Goal: Contribute content: Contribute content

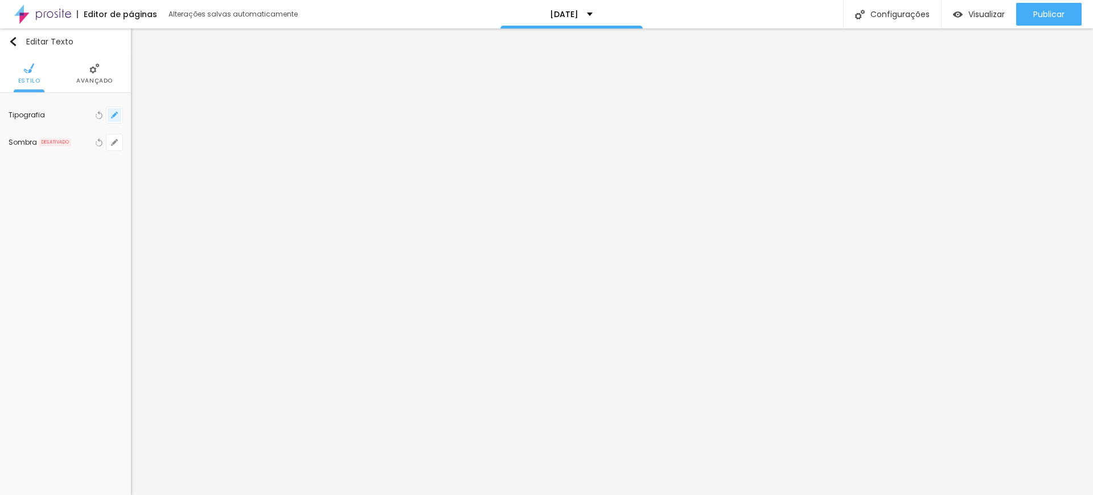
click at [113, 114] on icon "button" at bounding box center [114, 115] width 7 height 7
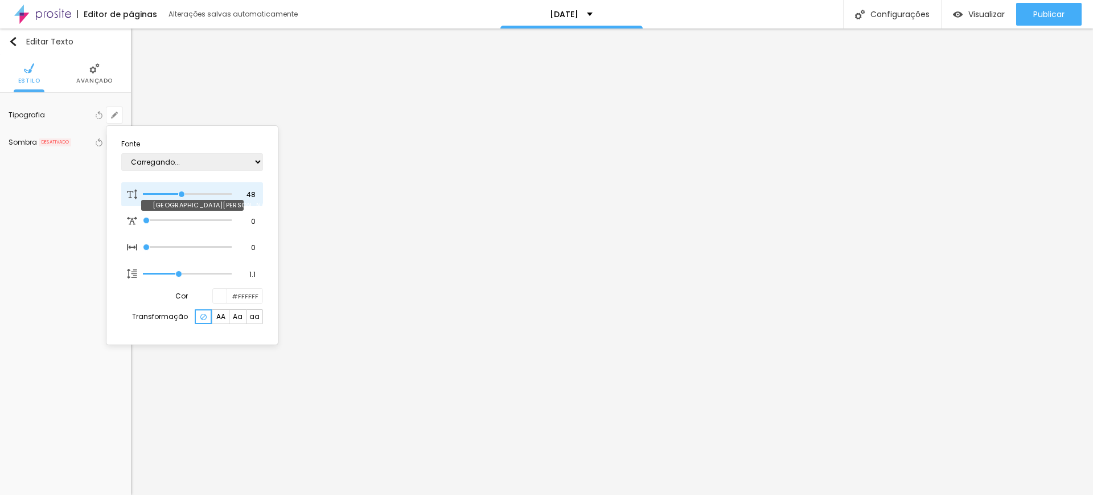
type input "42"
type input "39"
type input "37"
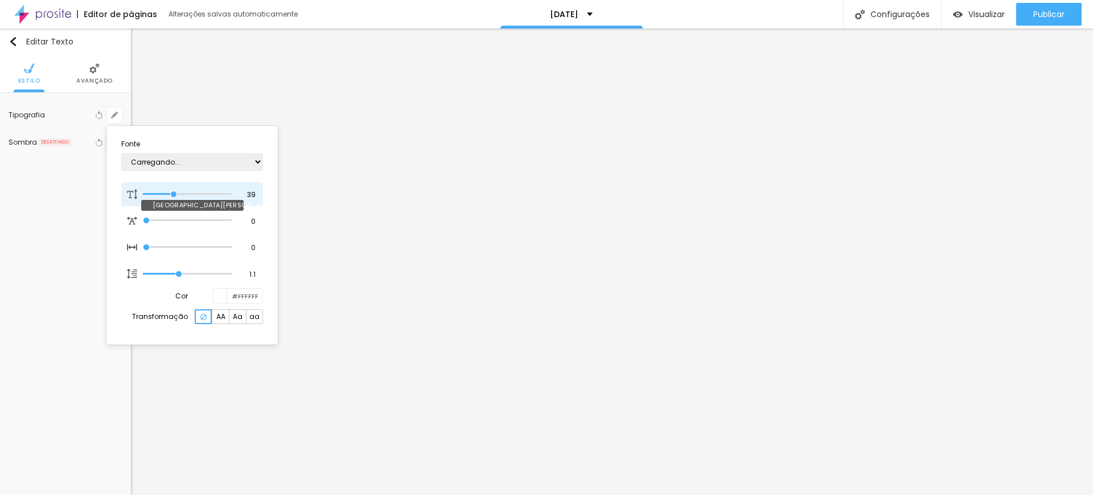
type input "37"
type input "32"
drag, startPoint x: 183, startPoint y: 193, endPoint x: 168, endPoint y: 192, distance: 15.4
type input "32"
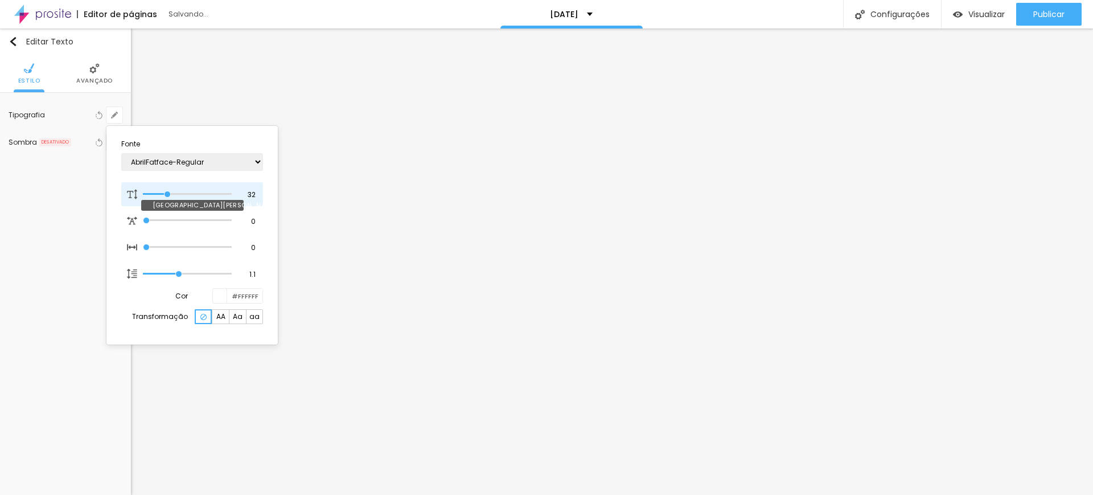
click at [168, 192] on input "range" at bounding box center [187, 194] width 89 height 6
click at [372, 232] on div at bounding box center [546, 247] width 1093 height 495
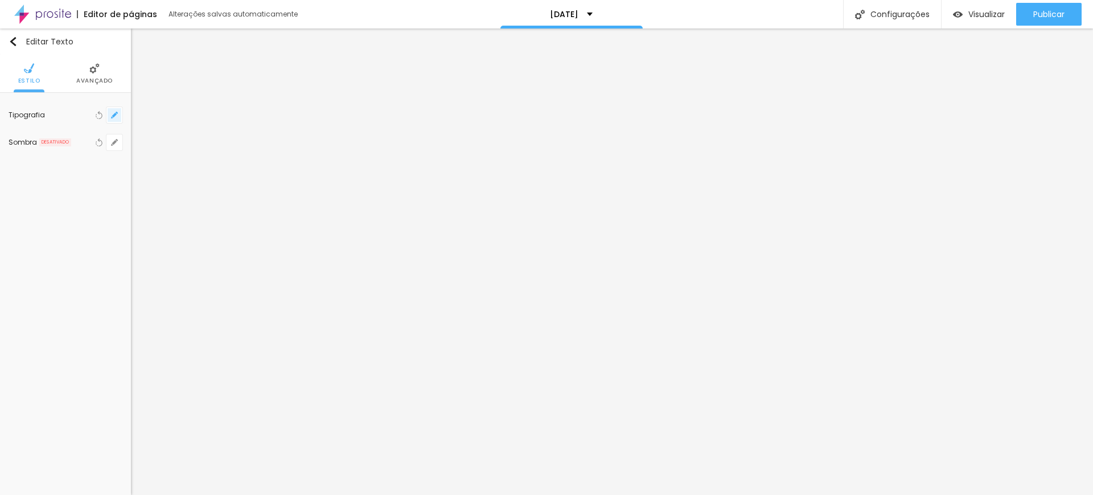
click at [113, 113] on icon "button" at bounding box center [114, 115] width 7 height 7
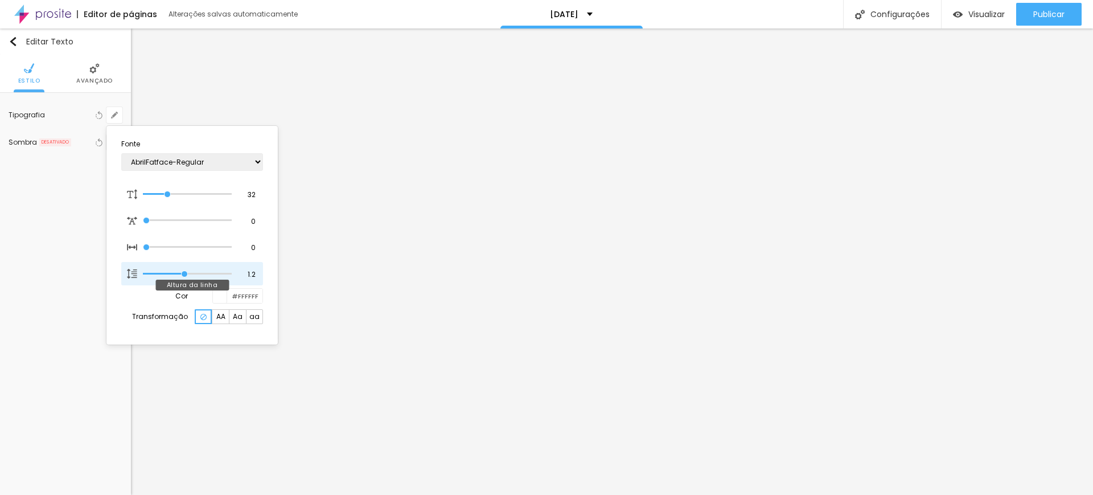
type input "1.2"
type input "1.3"
type input "1.4"
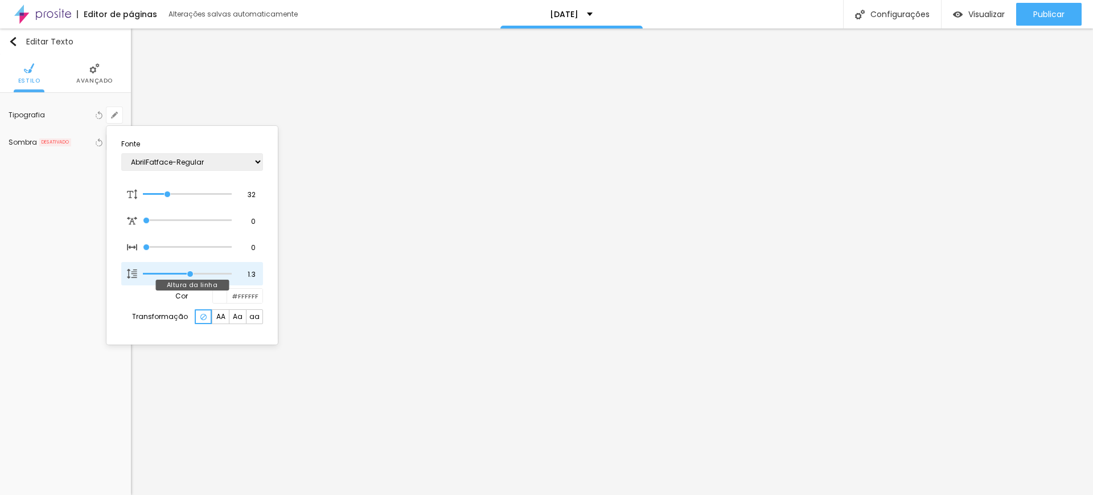
type input "1.4"
type input "1.1"
type input "1"
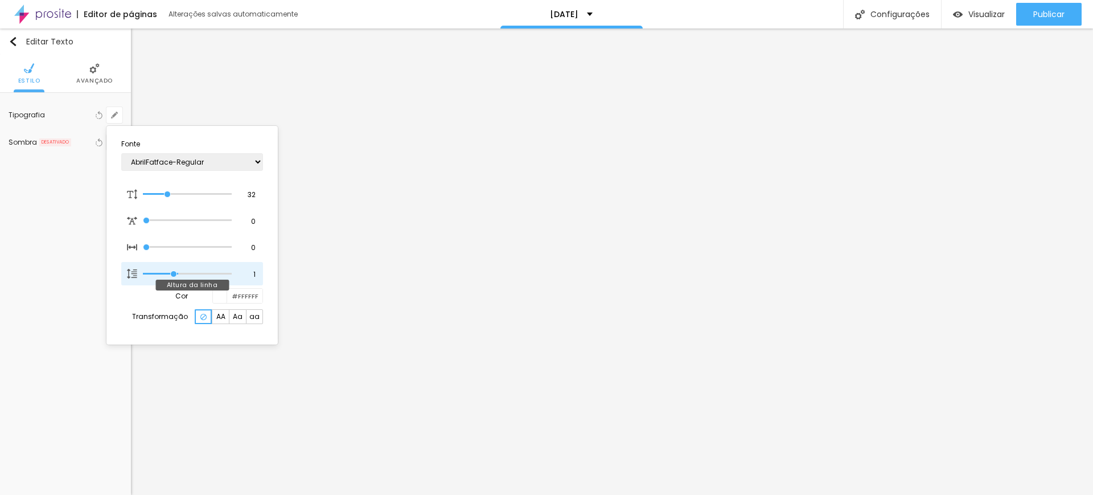
type input "0.9"
type input "0.8"
type input "0.7"
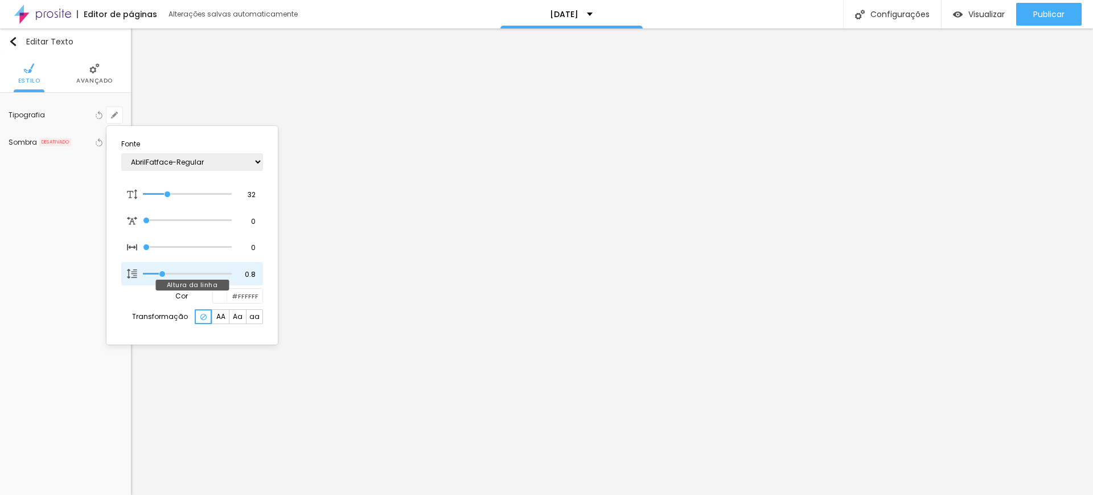
type input "0.7"
type input "0.8"
type input "0.9"
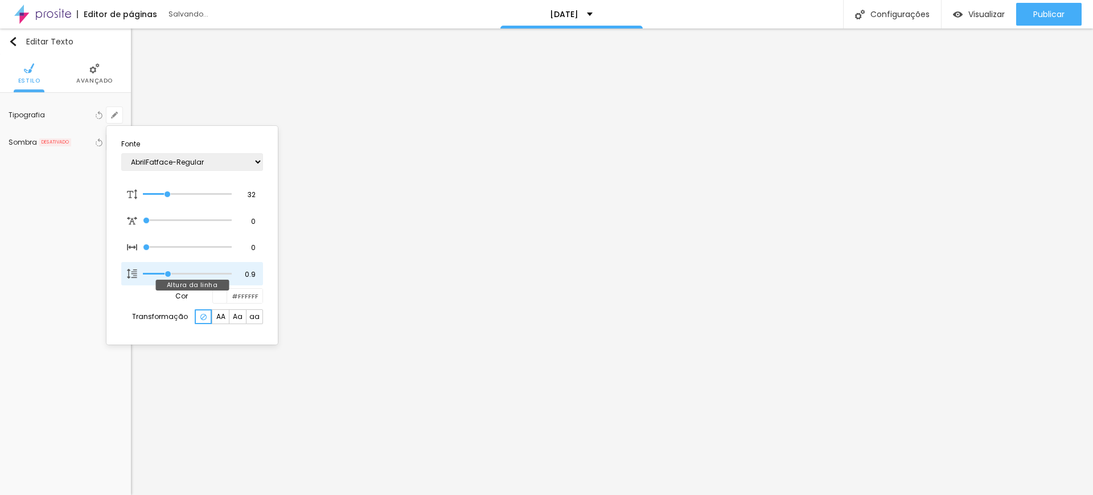
type input "1"
type input "0.9"
drag, startPoint x: 177, startPoint y: 273, endPoint x: 170, endPoint y: 267, distance: 8.5
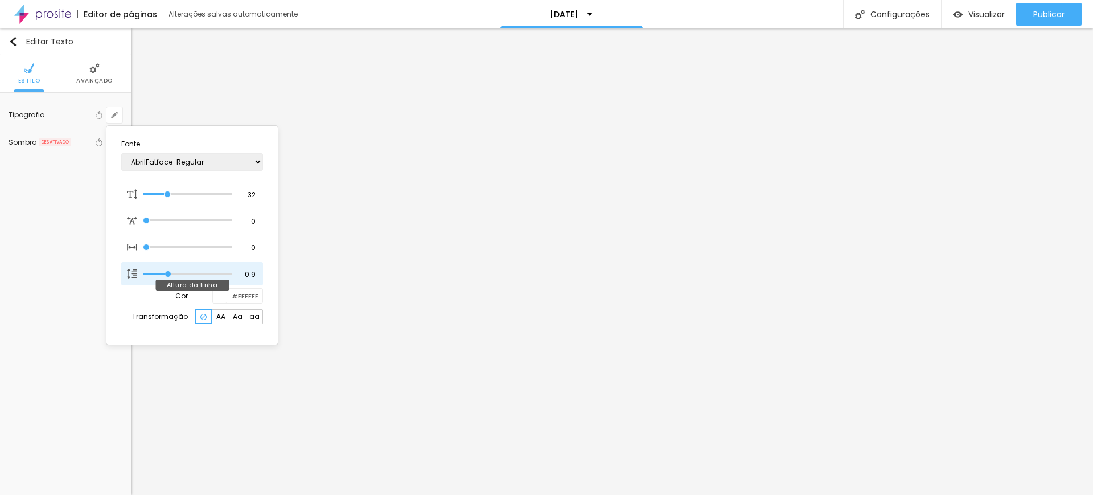
type input "0.9"
click at [169, 271] on input "range" at bounding box center [187, 274] width 89 height 6
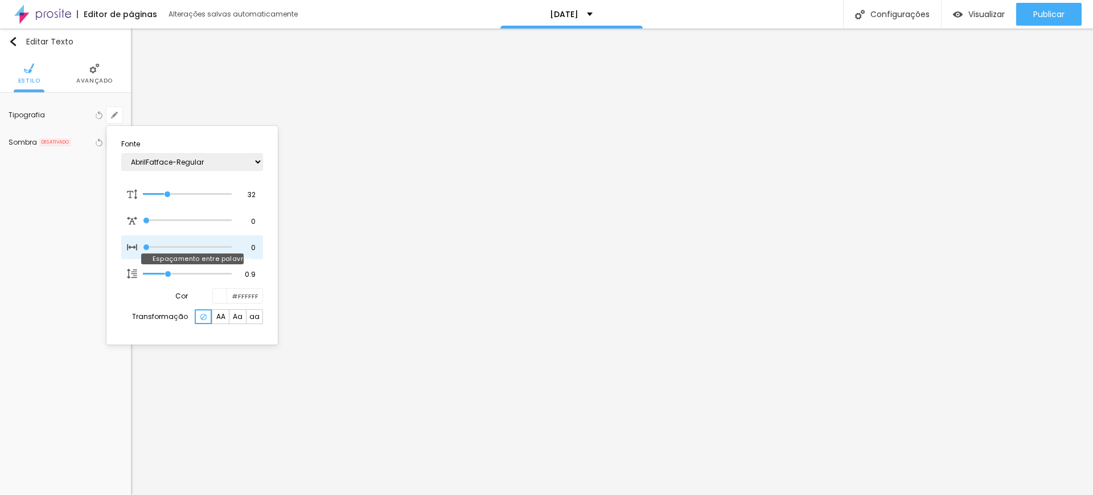
type input "13"
type input "20"
type input "22"
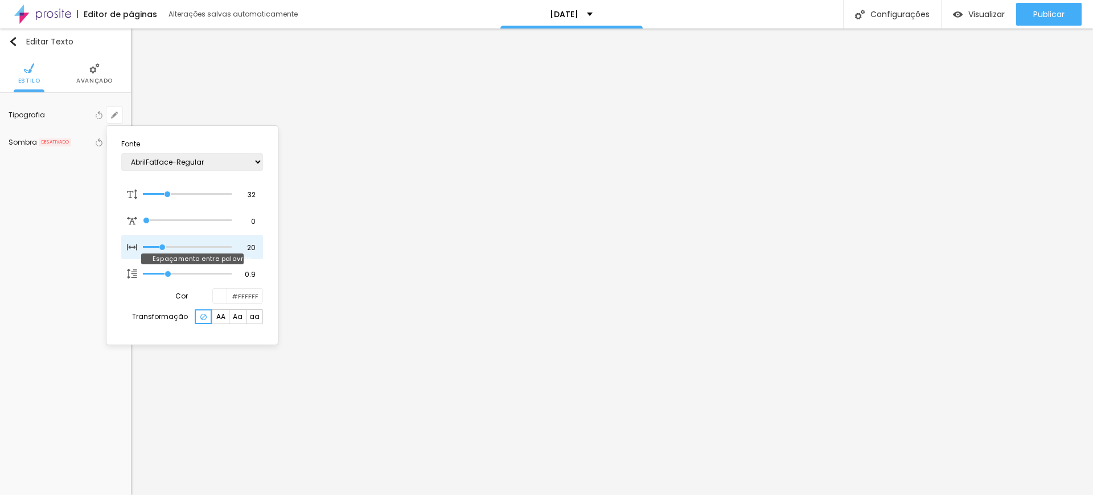
type input "22"
type input "15"
type input "8"
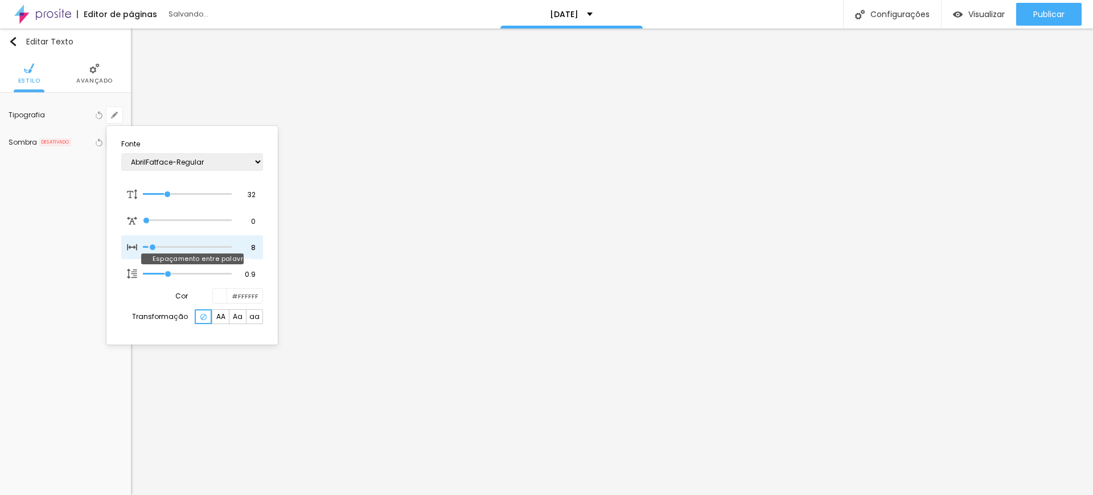
type input "6"
type input "4"
type input "1"
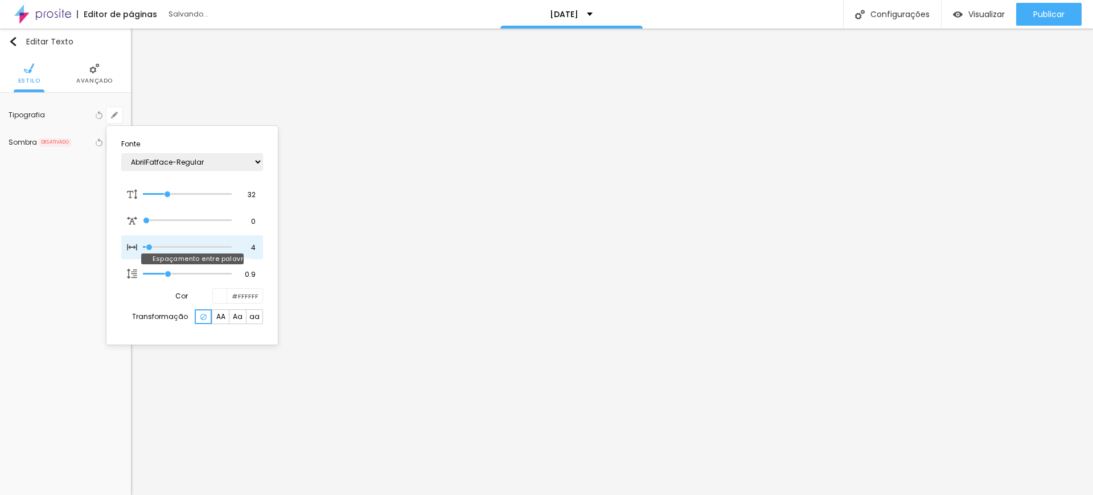
type input "1"
type input "0"
type input "2"
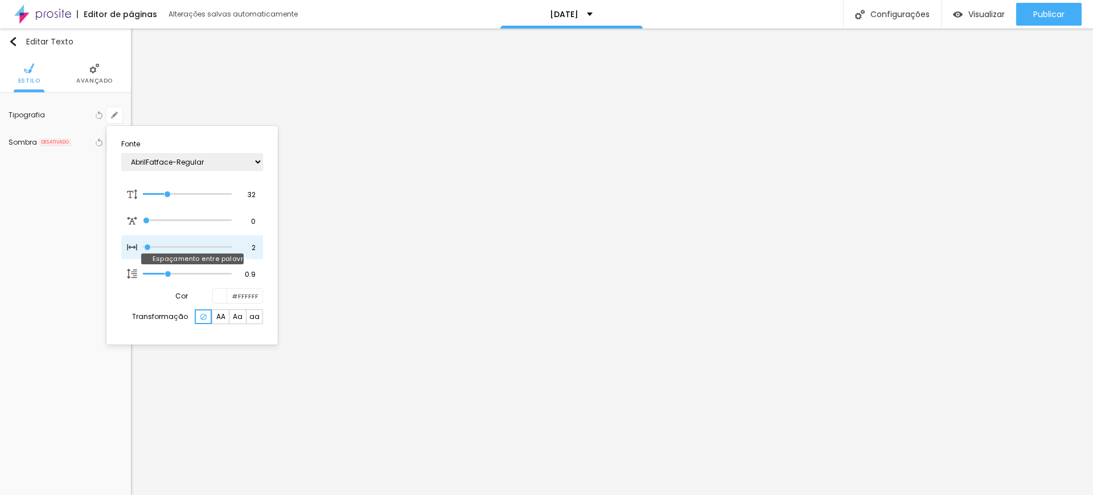
type input "7"
type input "6"
type input "4"
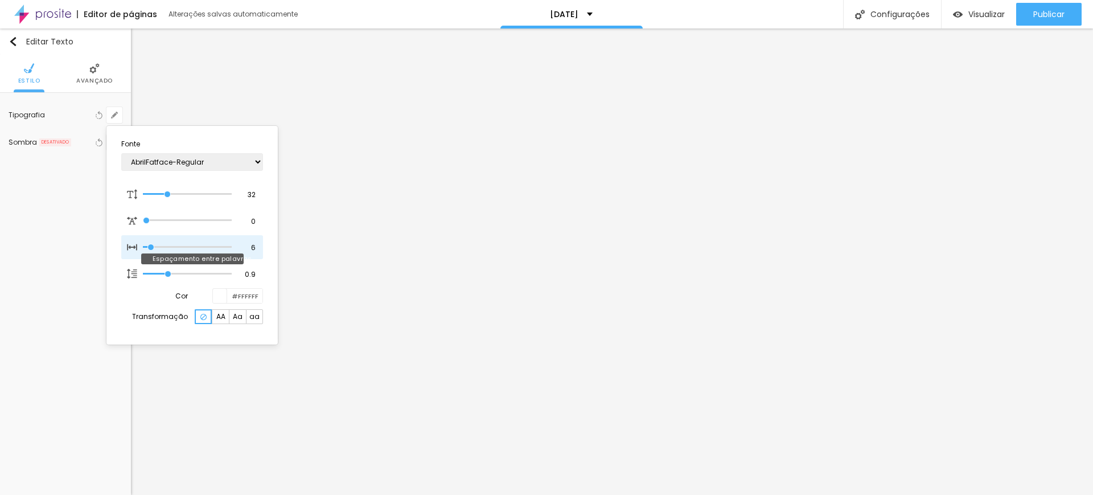
type input "4"
drag, startPoint x: 161, startPoint y: 247, endPoint x: 151, endPoint y: 238, distance: 13.3
type input "5"
click at [151, 248] on input "range" at bounding box center [187, 247] width 89 height 6
type input "5"
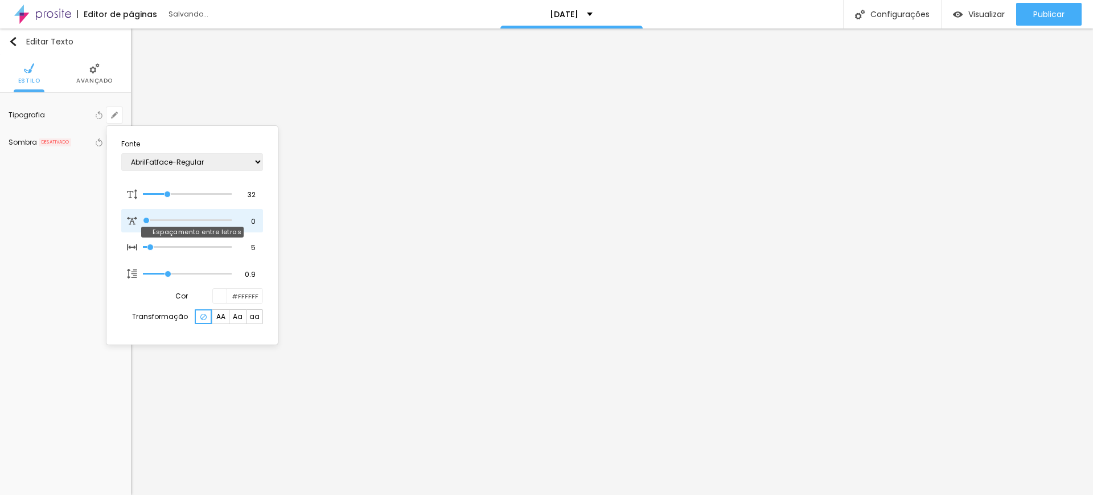
type input "0.8"
type input "1.2"
drag, startPoint x: 146, startPoint y: 219, endPoint x: 157, endPoint y: 222, distance: 11.2
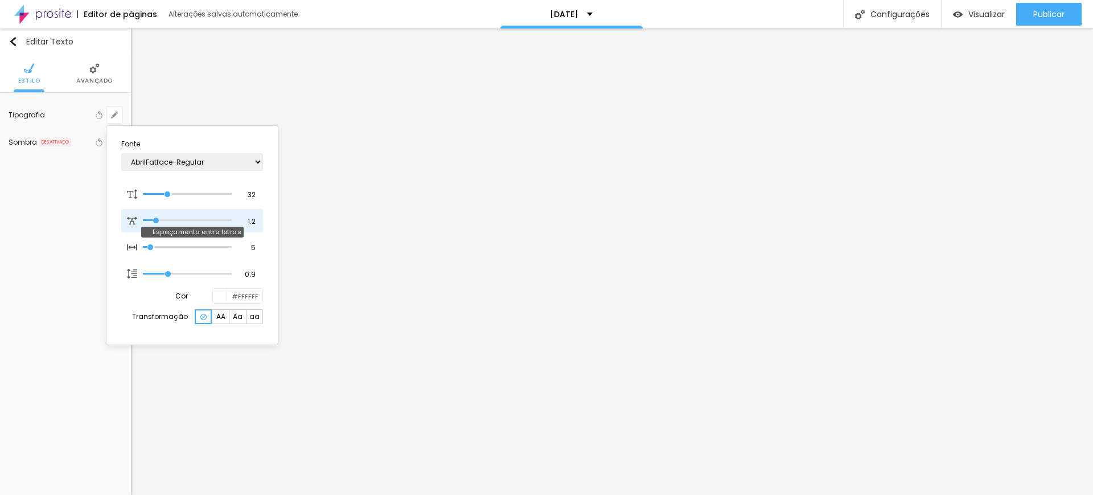
type input "1.2"
click at [157, 222] on input "range" at bounding box center [187, 221] width 89 height 6
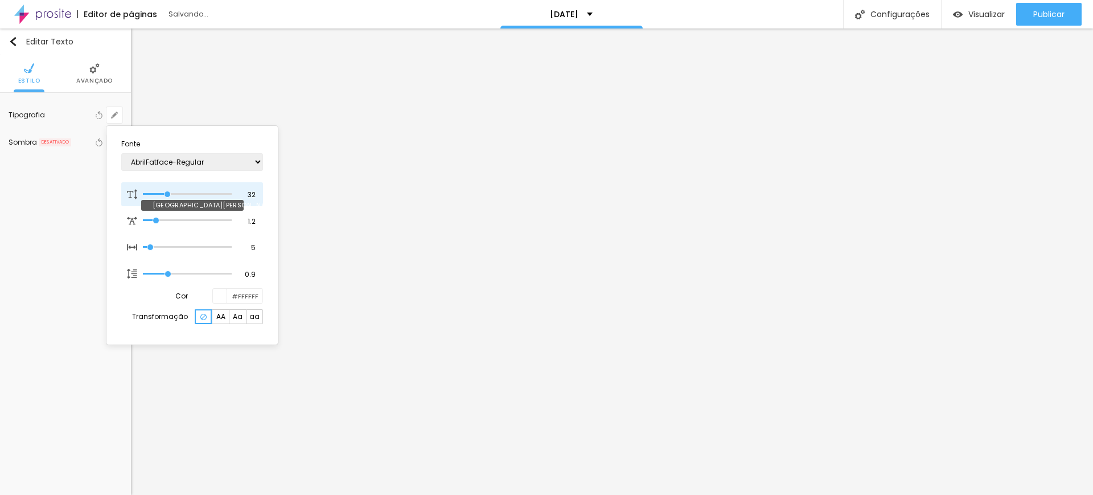
type input "38"
type input "33"
type input "31"
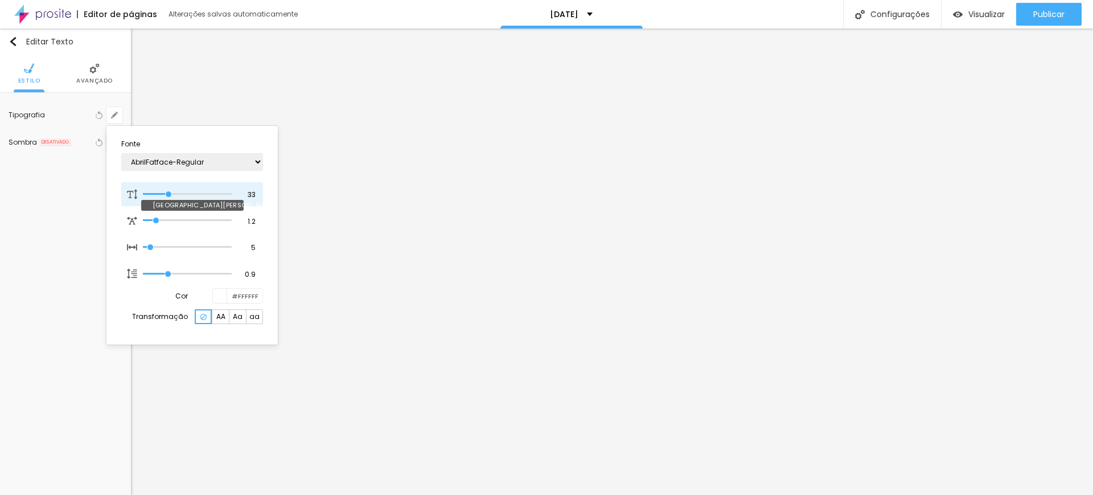
type input "31"
type input "30"
click at [166, 191] on input "range" at bounding box center [187, 194] width 89 height 6
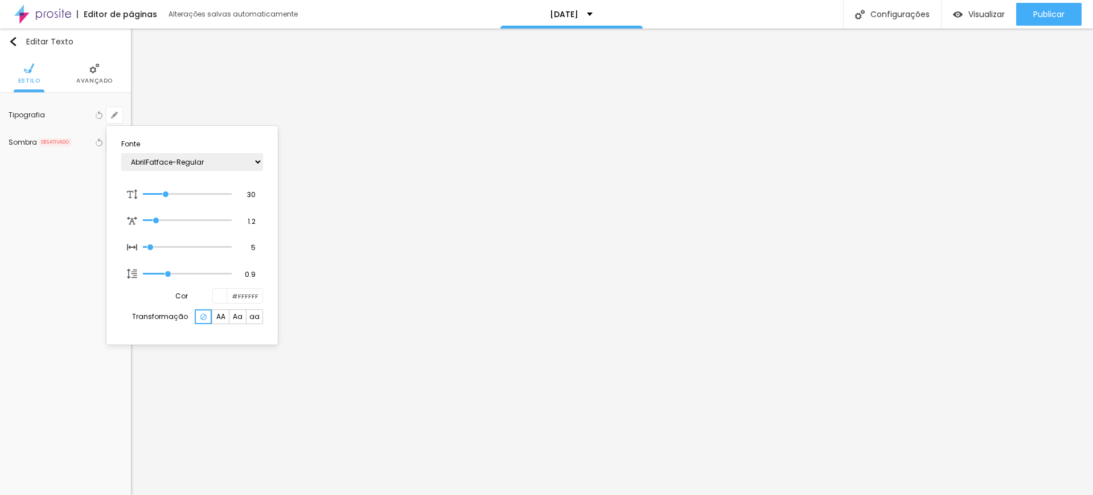
click at [105, 70] on div at bounding box center [546, 247] width 1093 height 495
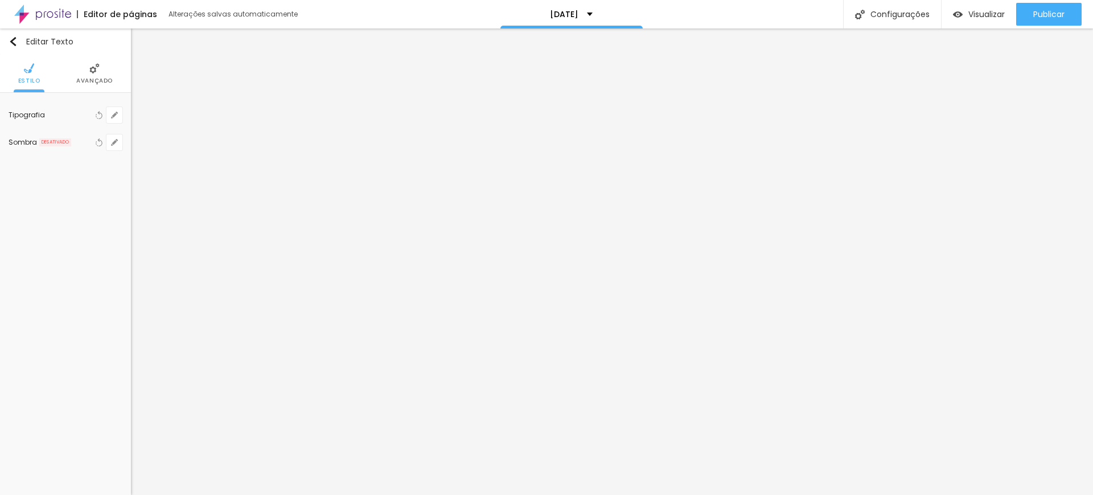
click at [105, 75] on li "Avançado" at bounding box center [94, 74] width 36 height 38
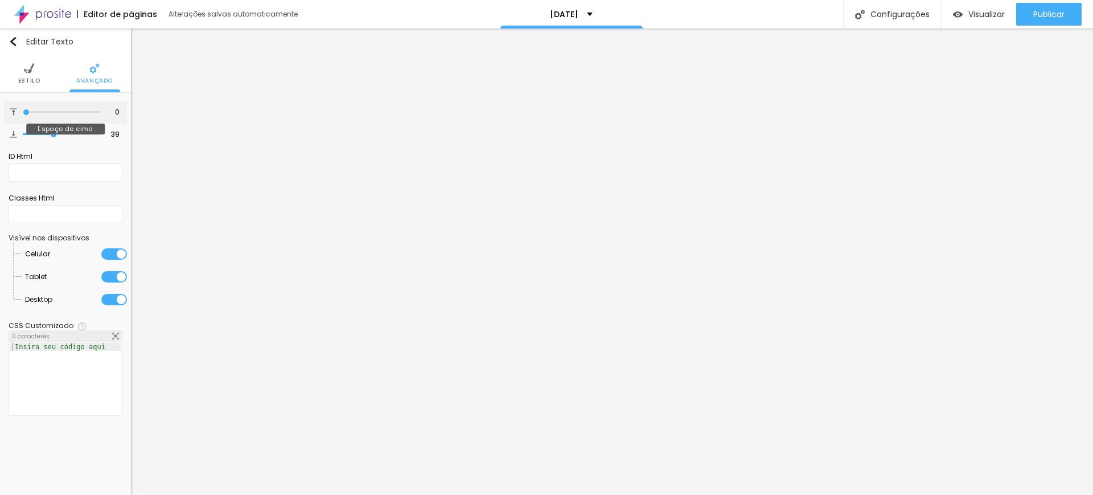
drag, startPoint x: 26, startPoint y: 109, endPoint x: 42, endPoint y: 104, distance: 16.0
click at [44, 106] on div at bounding box center [61, 111] width 77 height 11
type input "10"
type input "24"
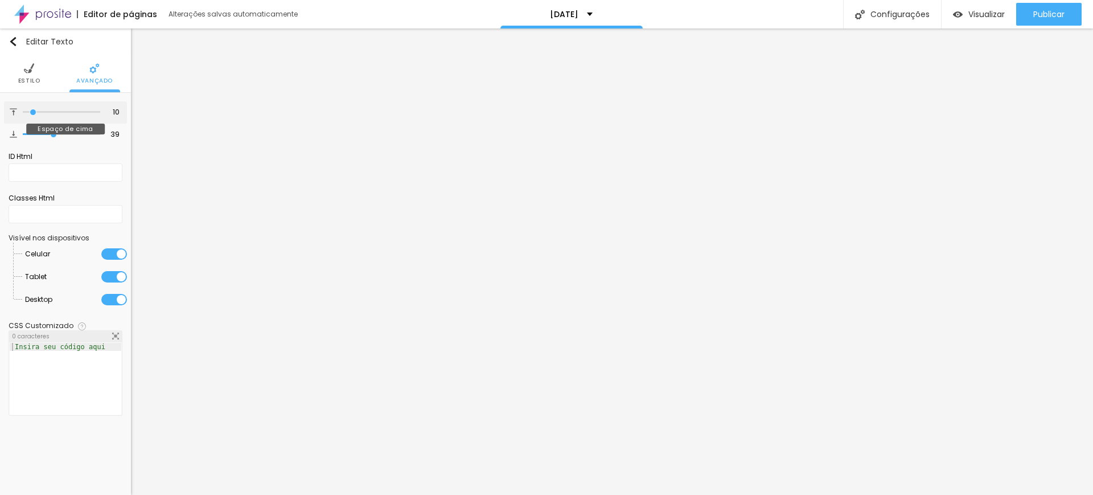
type input "24"
type input "26"
type input "29"
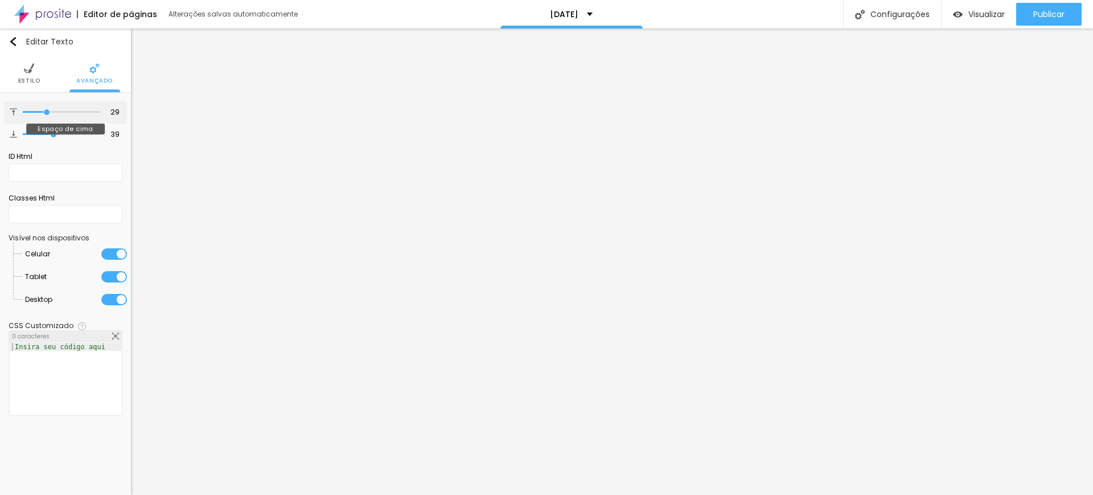
type input "30"
type input "32"
type input "29"
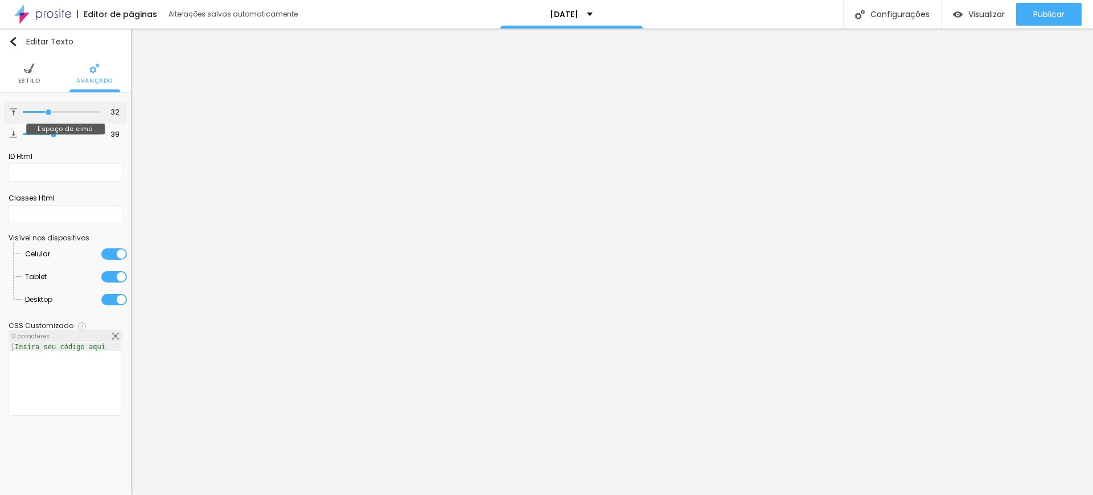
type input "29"
type input "14"
type input "7"
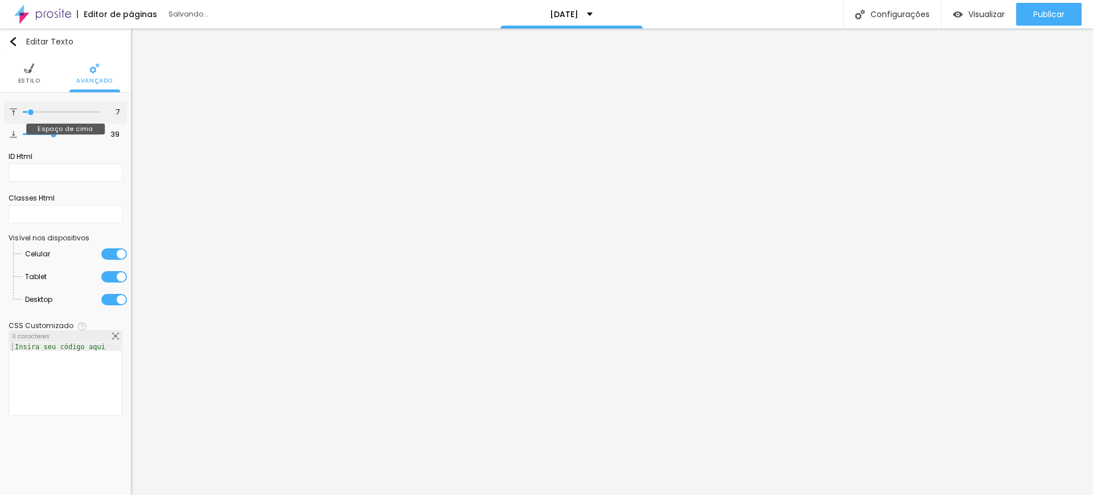
type input "2"
type input "0"
drag, startPoint x: 27, startPoint y: 110, endPoint x: 20, endPoint y: 120, distance: 12.2
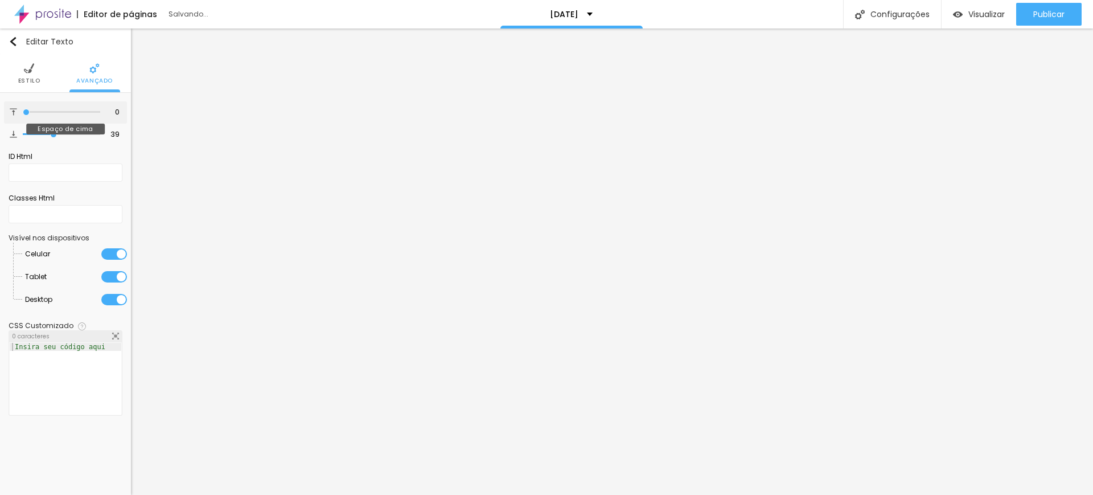
click at [23, 115] on input "range" at bounding box center [61, 112] width 77 height 6
type input "42"
type input "50"
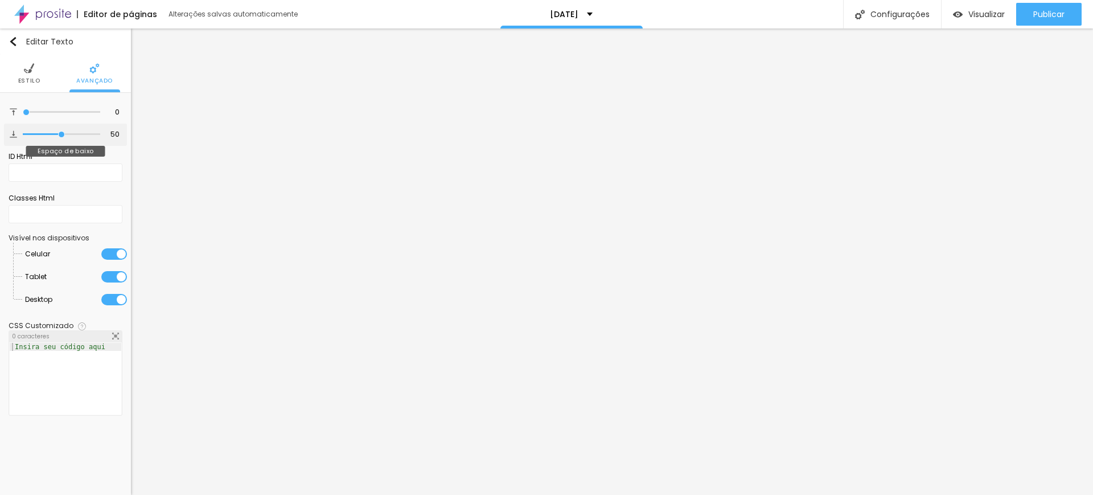
type input "52"
type input "53"
type input "29"
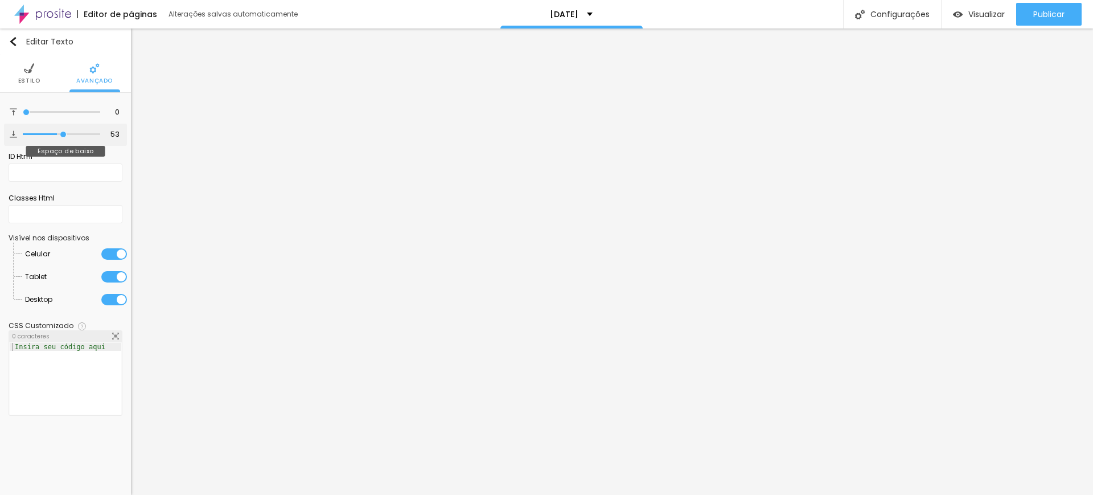
type input "29"
type input "24"
type input "20"
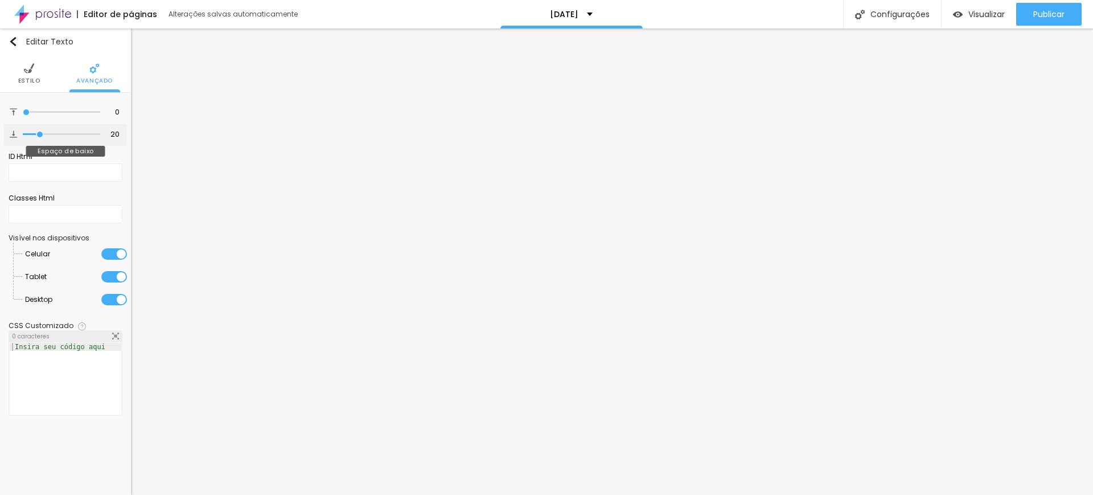
type input "17"
type input "15"
type input "11"
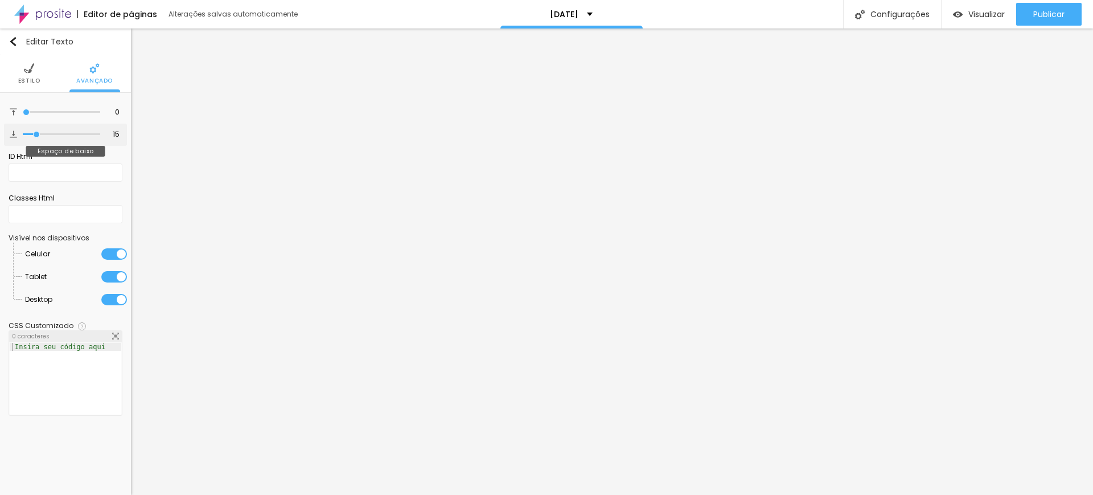
type input "11"
type input "10"
type input "8"
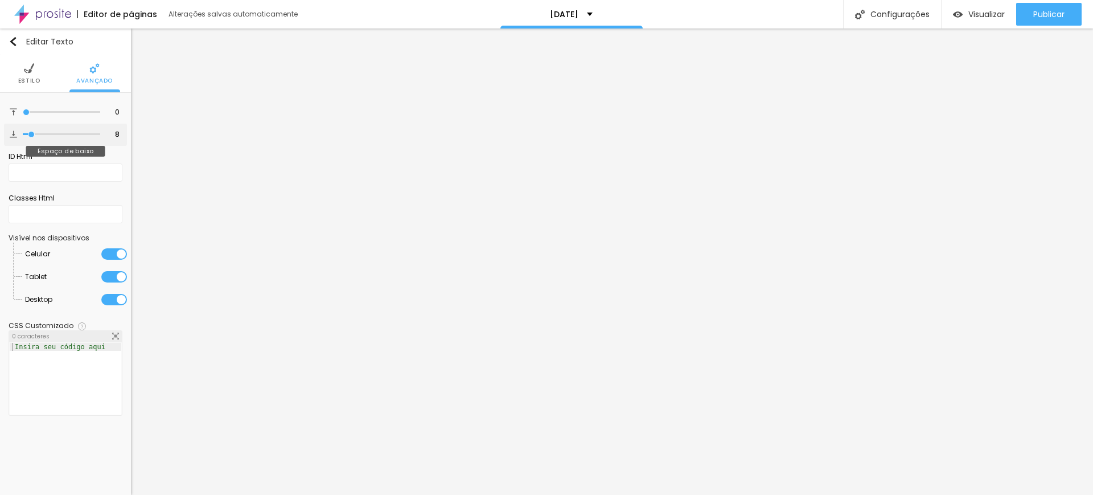
type input "7"
type input "9"
type input "19"
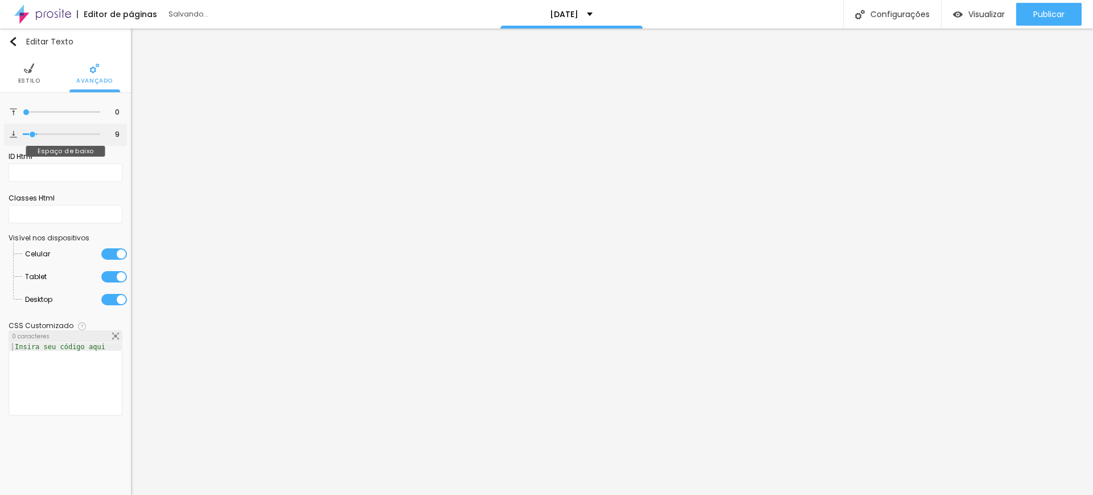
type input "19"
type input "18"
drag, startPoint x: 51, startPoint y: 132, endPoint x: 40, endPoint y: 132, distance: 11.4
type input "18"
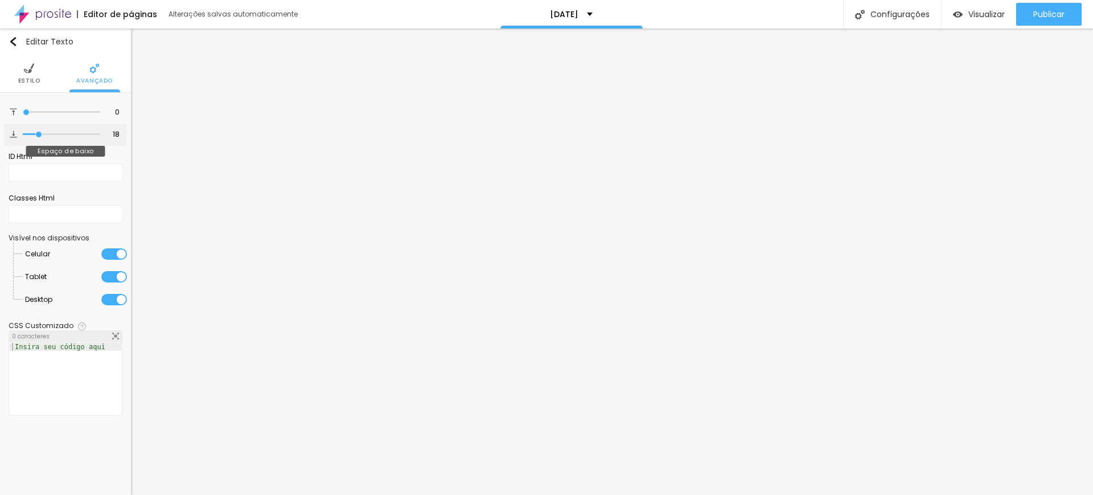
click at [39, 132] on input "range" at bounding box center [61, 135] width 77 height 6
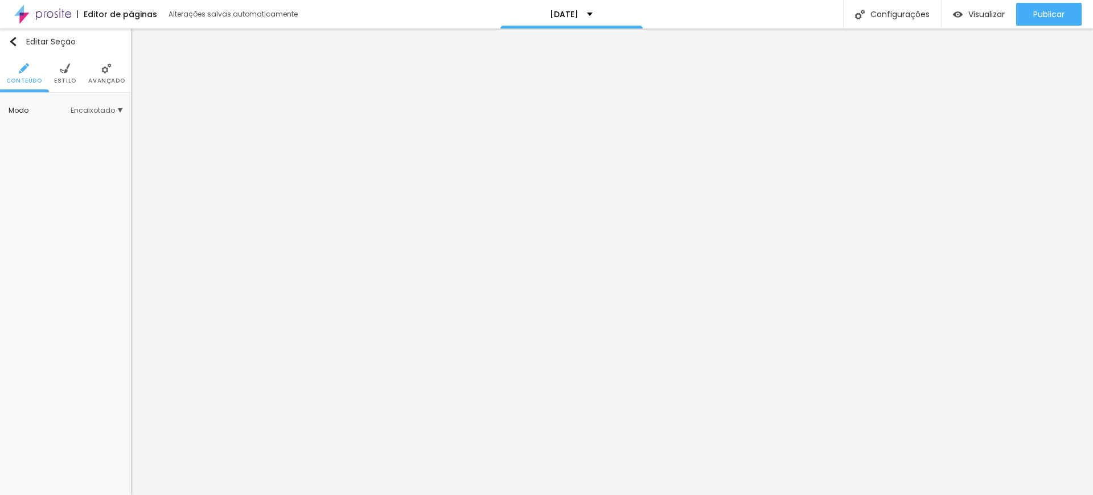
click at [57, 72] on li "Estilo" at bounding box center [65, 74] width 22 height 38
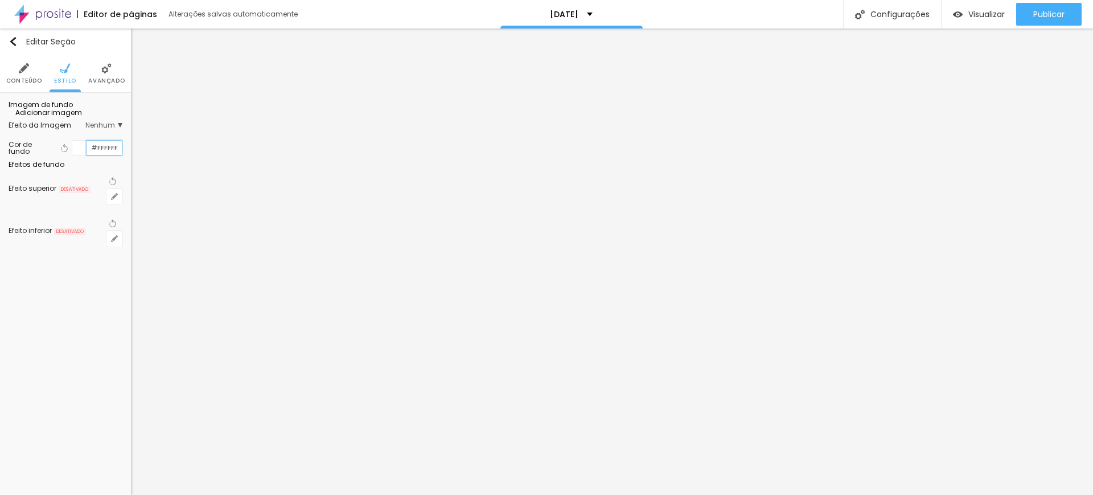
drag, startPoint x: 99, startPoint y: 208, endPoint x: 129, endPoint y: 208, distance: 30.2
click at [129, 209] on div "Imagem de fundo Adicionar imagem Efeito da Imagem Nenhum Nenhum Parallax Cor de…" at bounding box center [65, 177] width 131 height 168
paste input "EDDAD5"
click at [87, 153] on div at bounding box center [87, 147] width 0 height 11
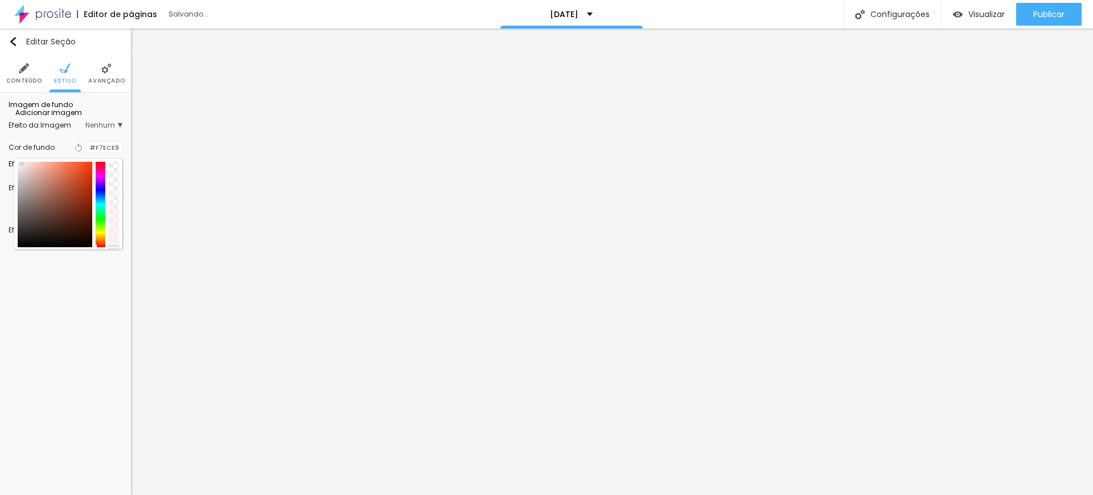
click at [22, 223] on div at bounding box center [55, 204] width 75 height 85
type input "#FAF0ED"
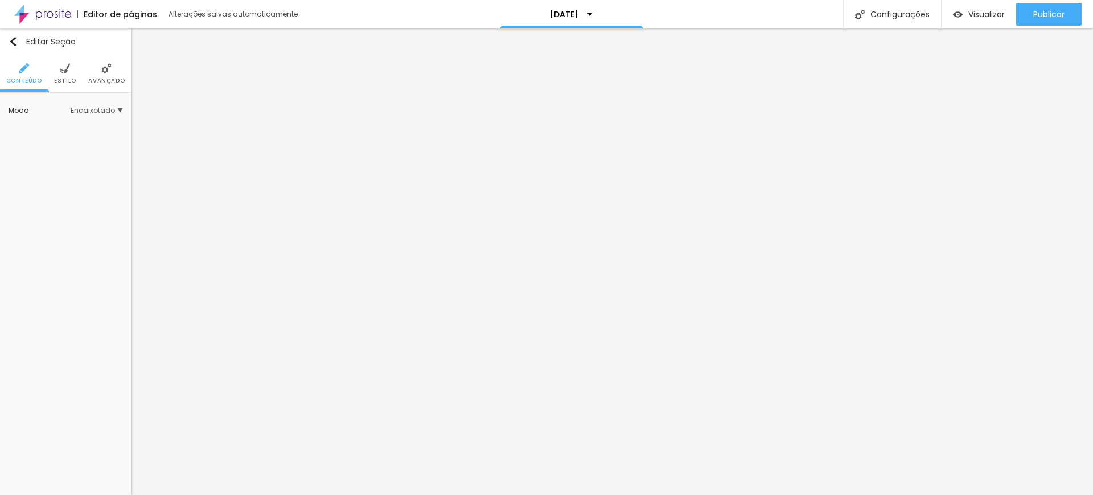
click at [60, 71] on img at bounding box center [65, 68] width 10 height 10
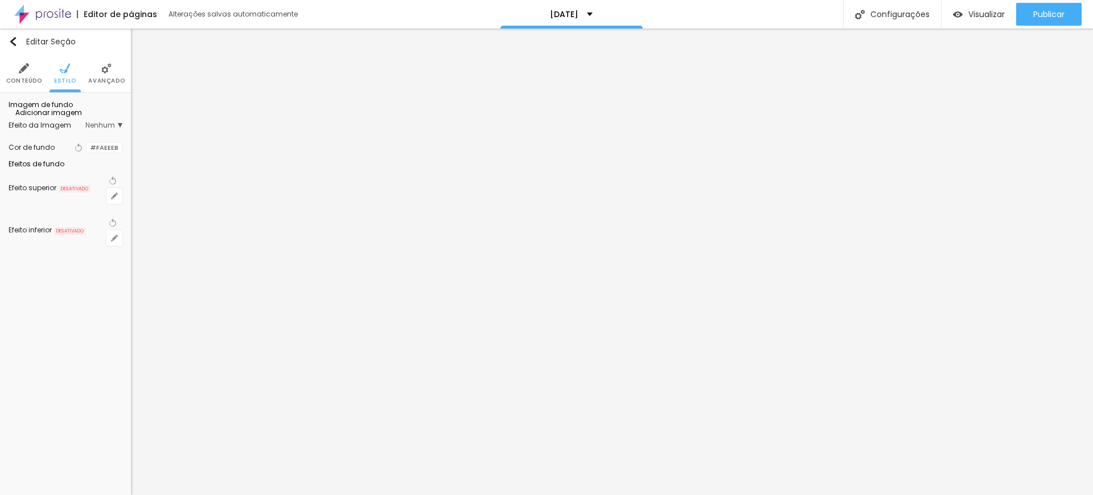
click at [87, 153] on div at bounding box center [87, 147] width 0 height 11
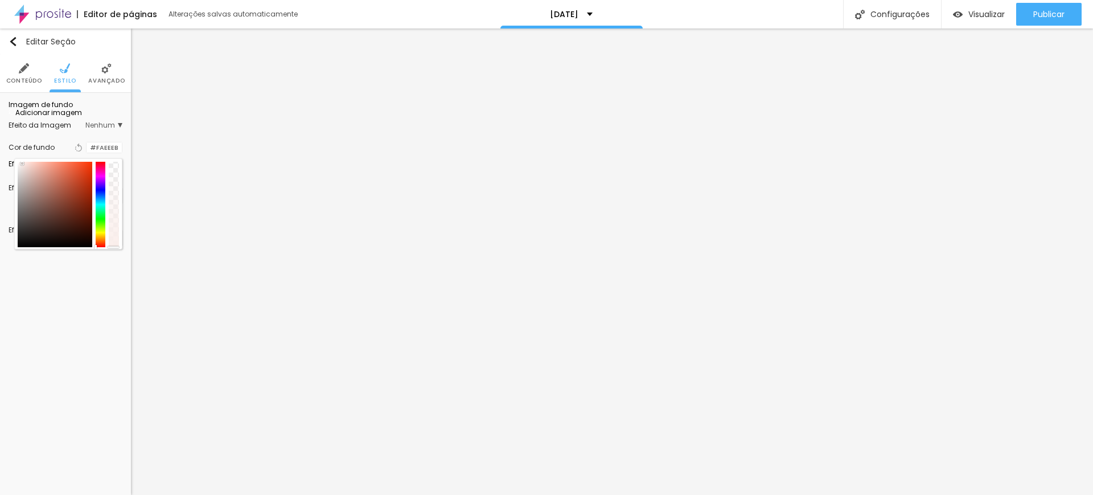
drag, startPoint x: 94, startPoint y: 302, endPoint x: 96, endPoint y: 286, distance: 16.1
click at [96, 247] on div at bounding box center [68, 204] width 101 height 85
click at [99, 247] on div at bounding box center [101, 204] width 10 height 85
click at [96, 243] on div at bounding box center [97, 239] width 2 height 5
type input "#FAF6EB"
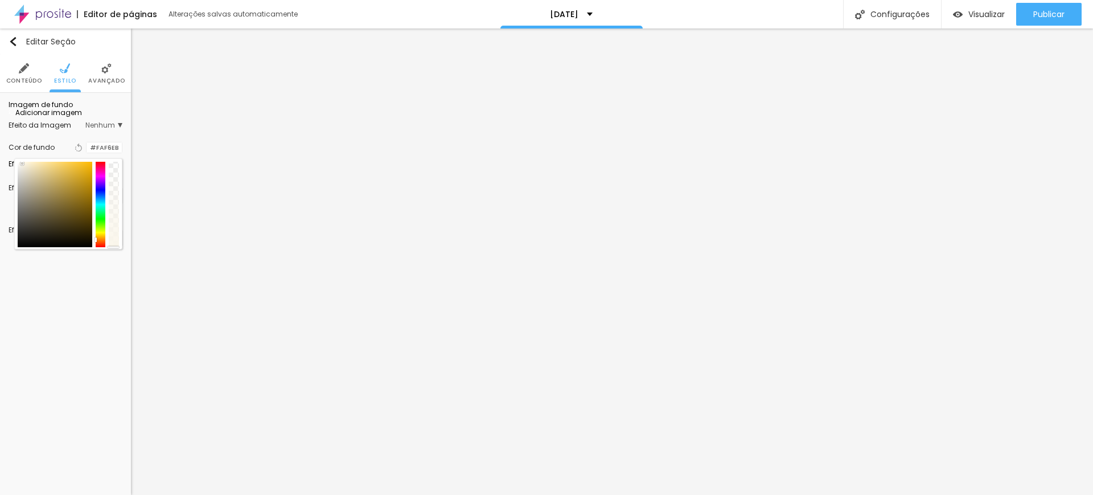
click at [101, 247] on div at bounding box center [101, 204] width 10 height 85
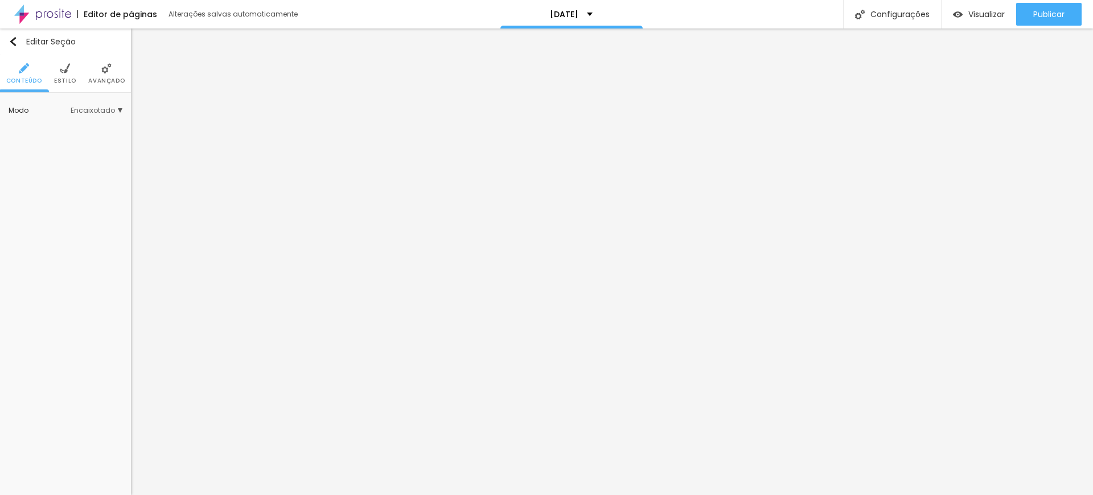
click at [63, 65] on img at bounding box center [65, 68] width 10 height 10
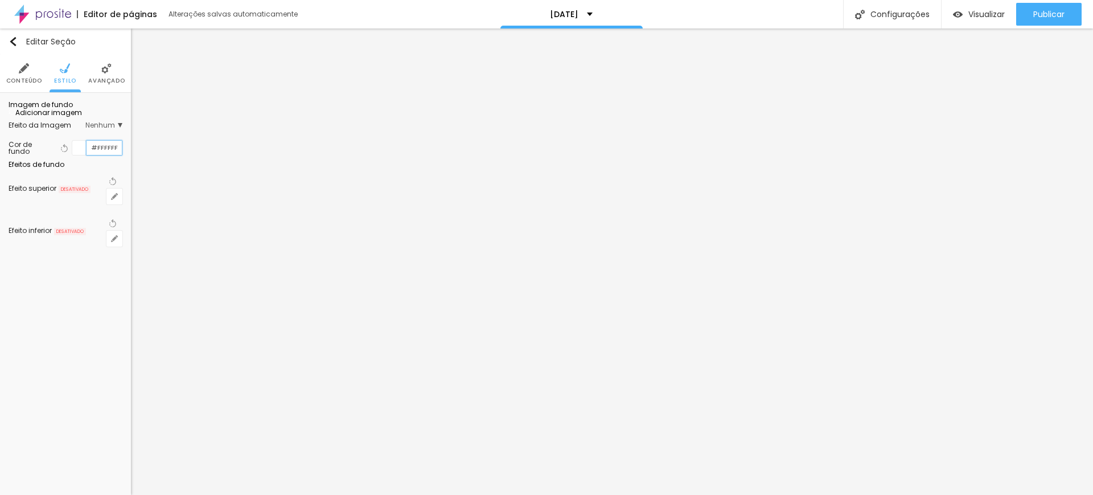
paste input "AF6EB"
type input "#FAF6EB"
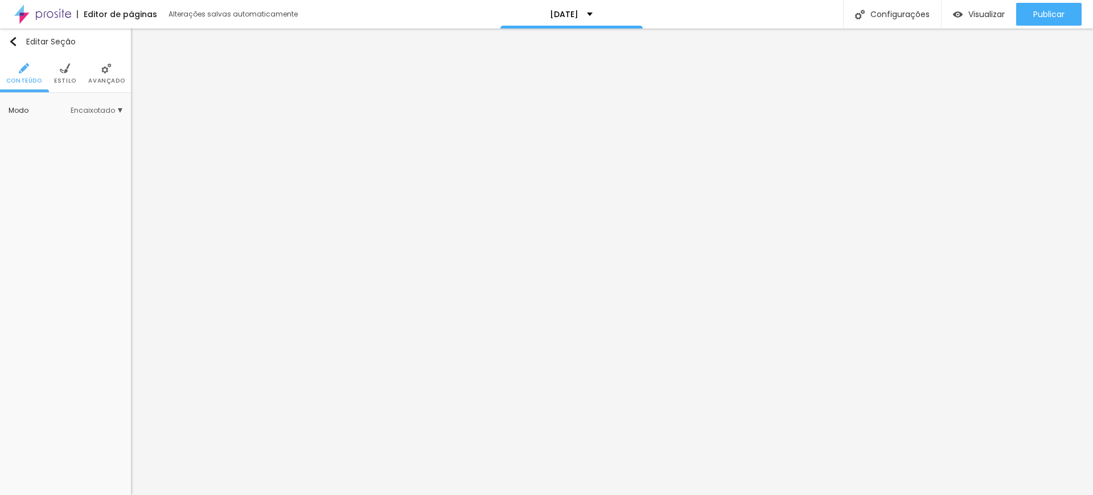
click at [64, 70] on img at bounding box center [65, 68] width 10 height 10
click at [65, 73] on img at bounding box center [65, 68] width 10 height 10
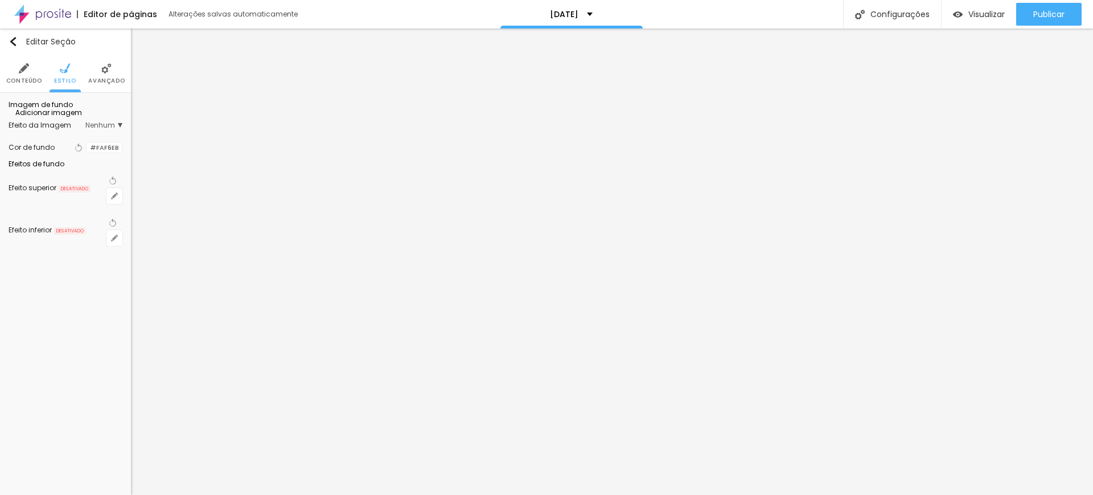
click at [87, 153] on div at bounding box center [87, 147] width 0 height 11
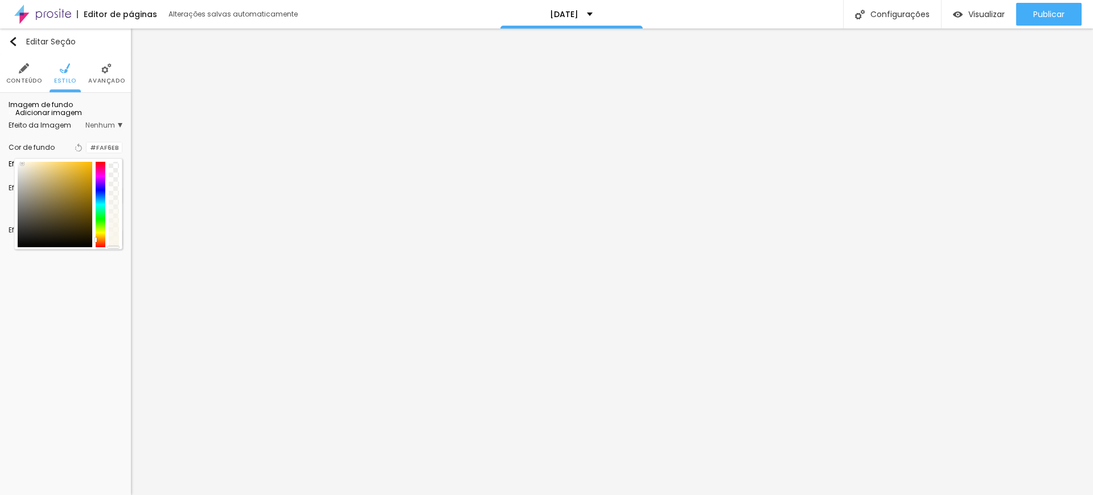
click at [100, 247] on div at bounding box center [101, 204] width 10 height 85
click at [102, 247] on div at bounding box center [101, 204] width 10 height 85
type input "#FAF2EB"
click at [100, 247] on div at bounding box center [101, 204] width 10 height 85
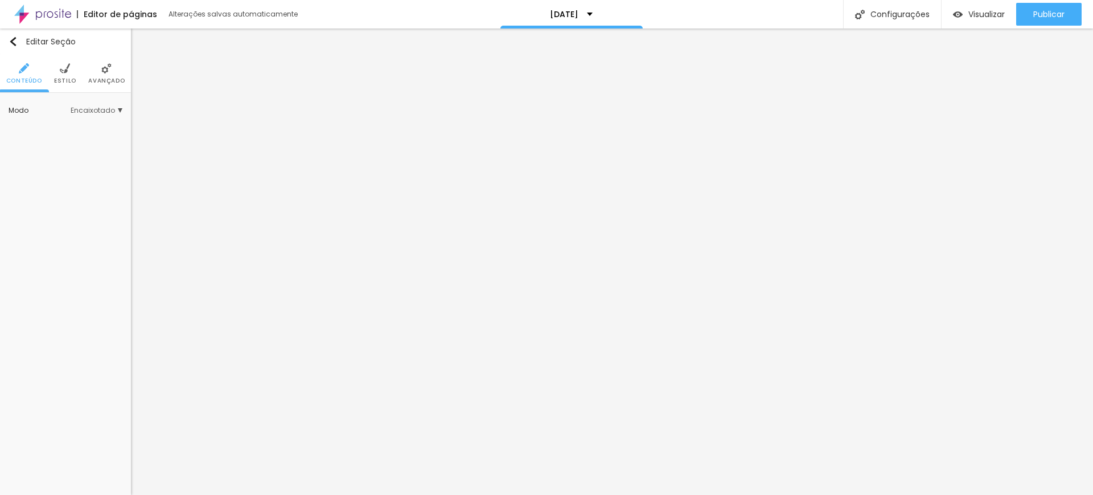
click at [71, 69] on li "Estilo" at bounding box center [65, 74] width 22 height 38
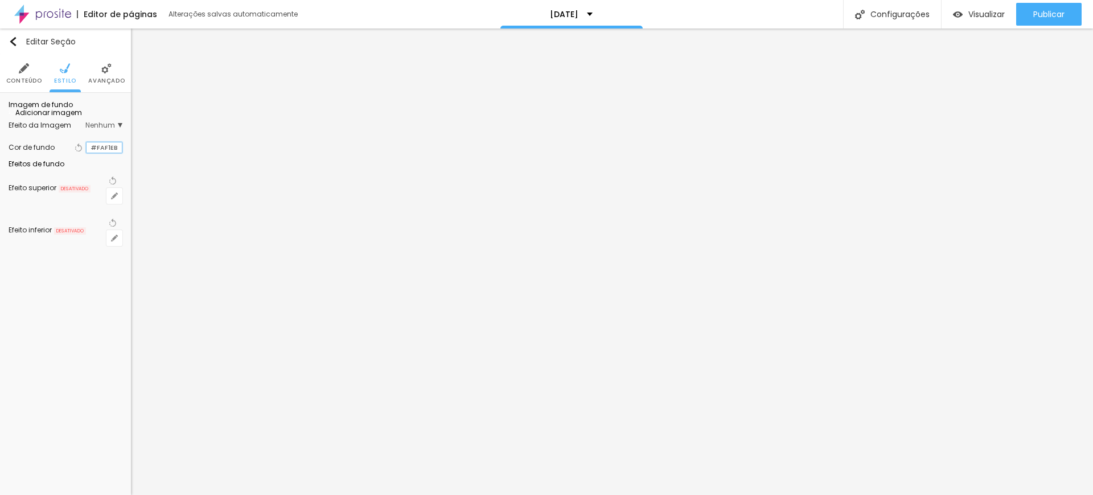
paste input "2"
type input "#FAF2EB"
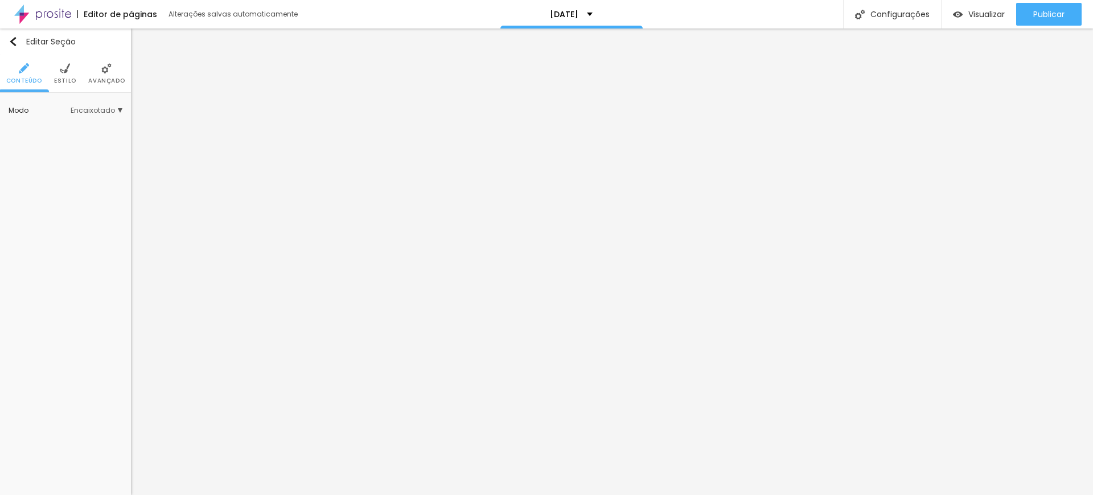
click at [65, 78] on span "Estilo" at bounding box center [65, 81] width 22 height 6
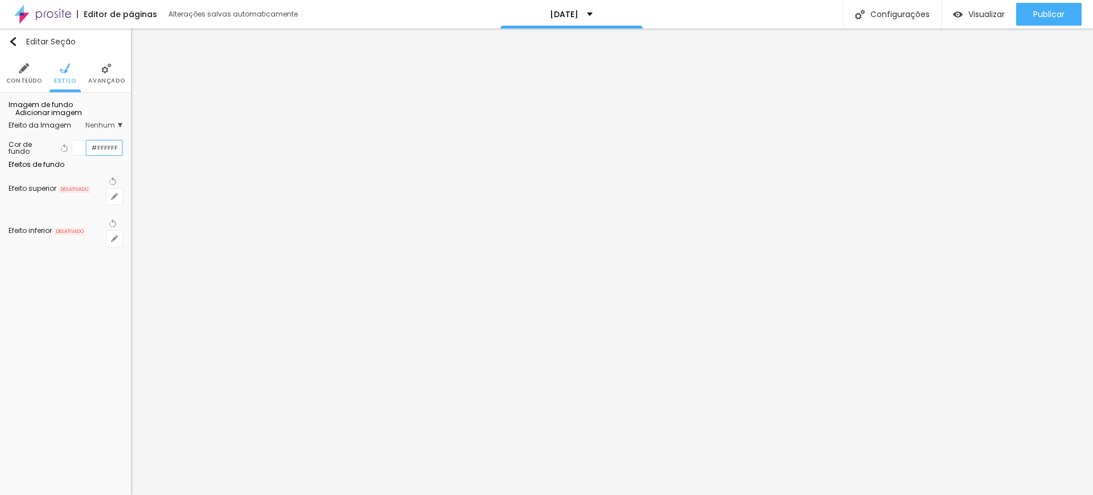
type input "#FFFFFF"
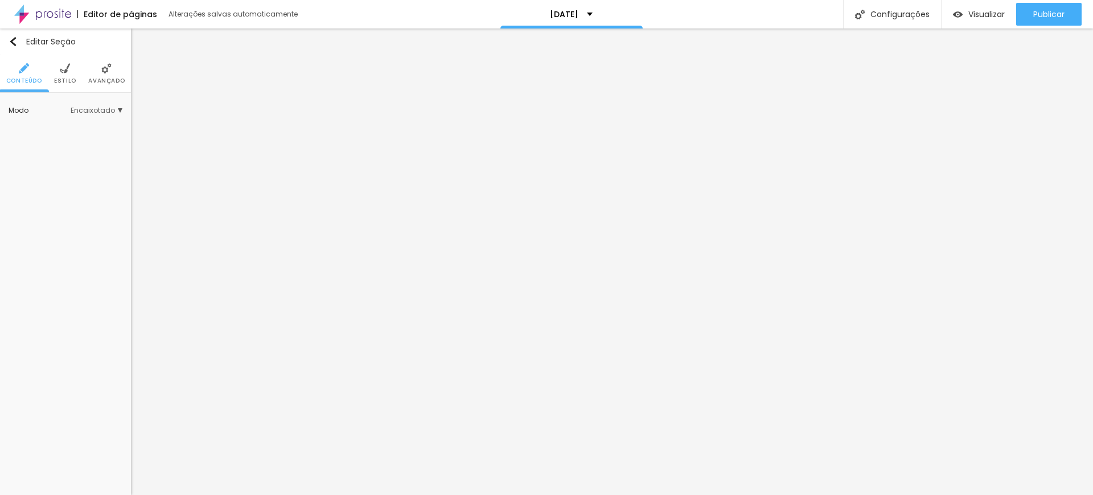
drag, startPoint x: 63, startPoint y: 69, endPoint x: 75, endPoint y: 92, distance: 25.5
click at [63, 70] on img at bounding box center [65, 68] width 10 height 10
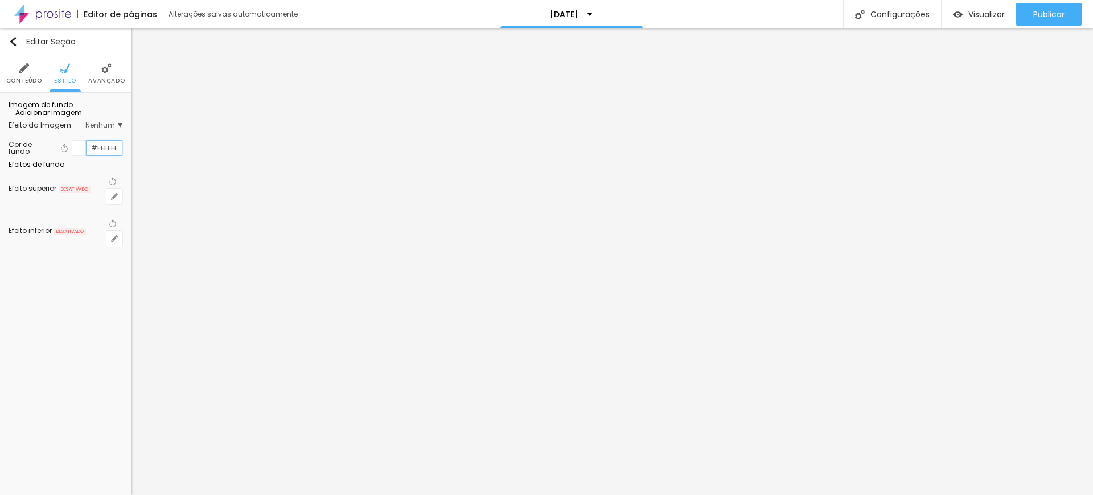
type input "#FFFFFF"
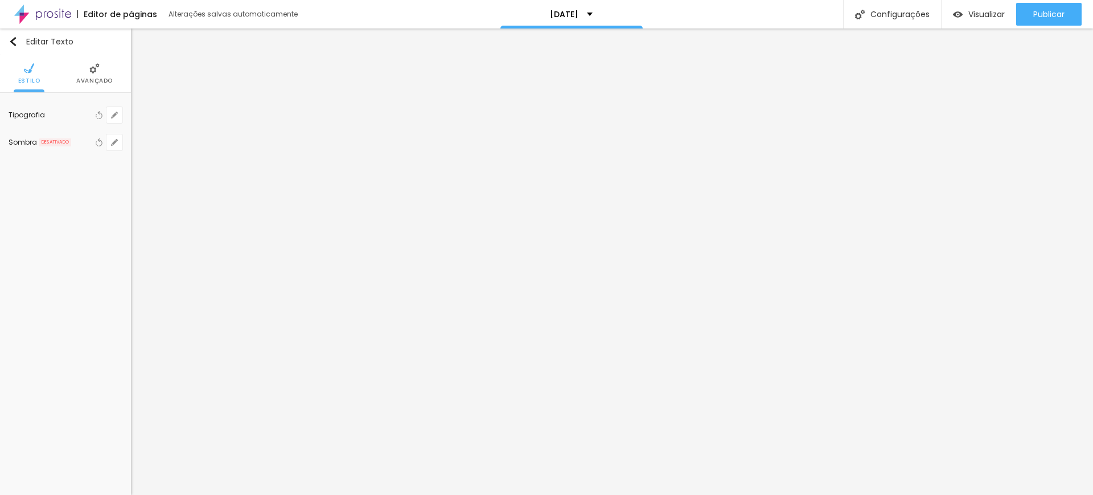
click at [92, 71] on img at bounding box center [94, 68] width 10 height 10
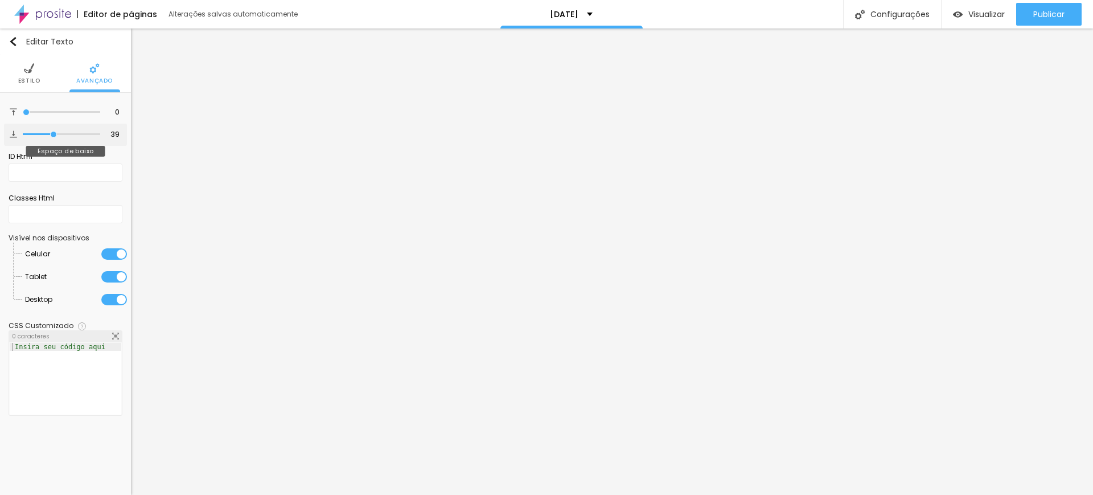
type input "44"
type input "49"
type input "52"
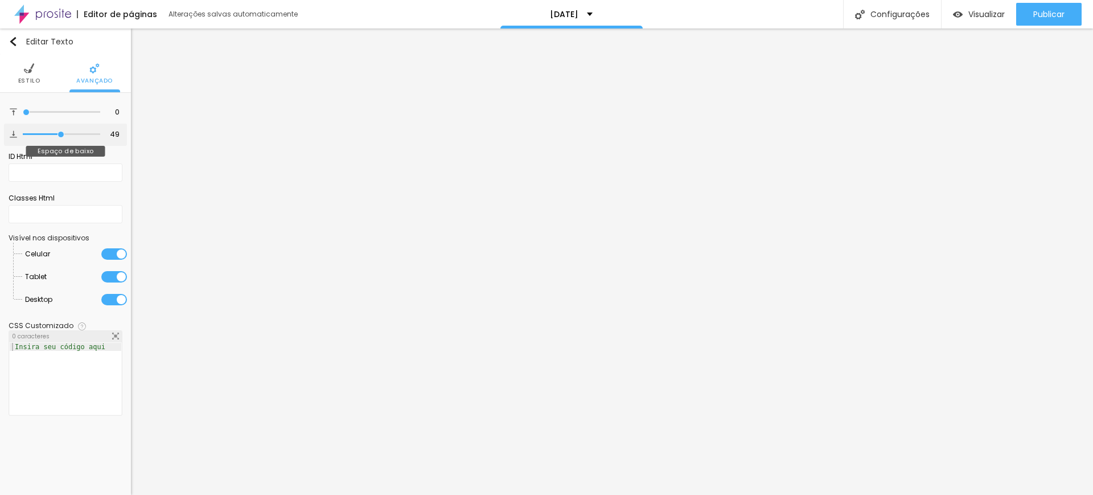
type input "52"
type input "53"
type input "52"
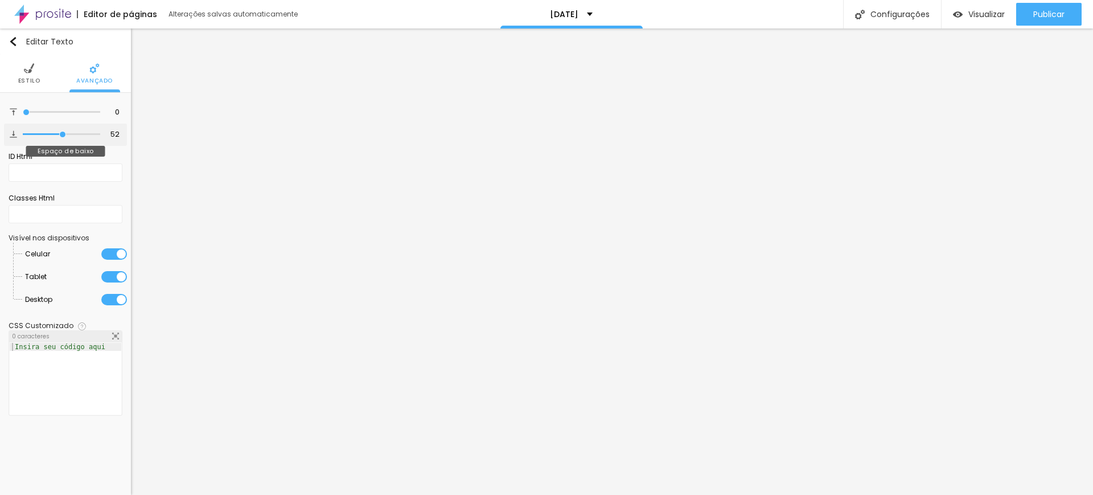
type input "39"
type input "29"
type input "25"
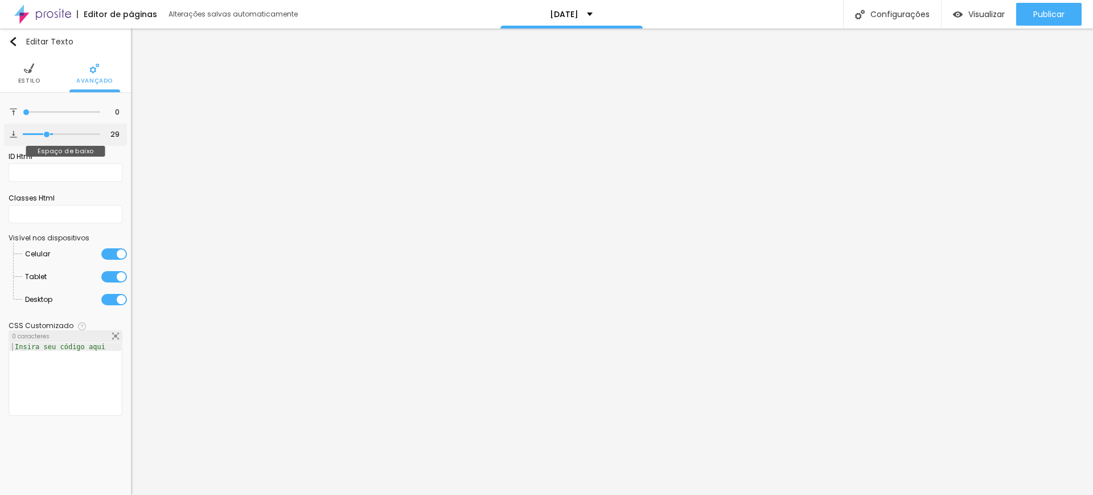
type input "25"
type input "22"
type input "20"
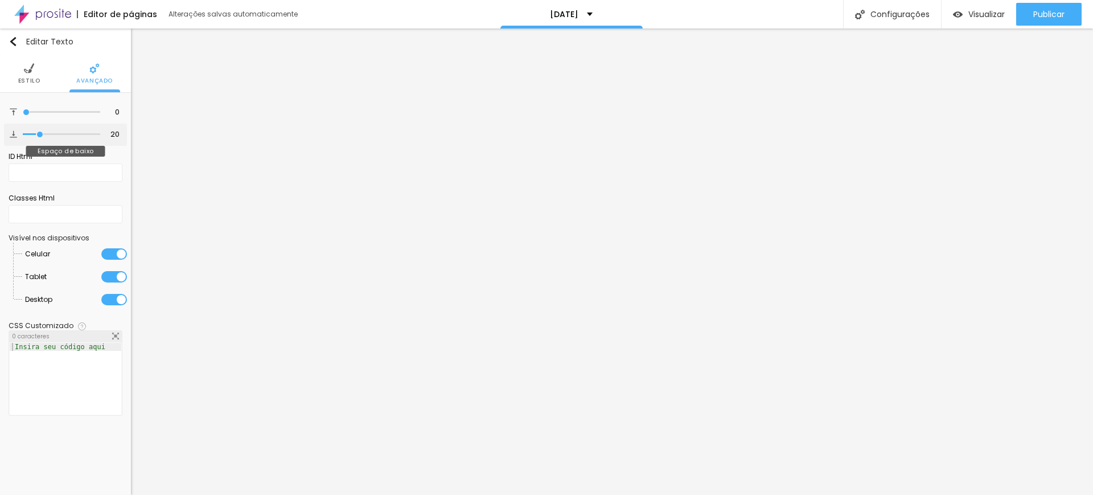
type input "17"
type input "15"
type input "8"
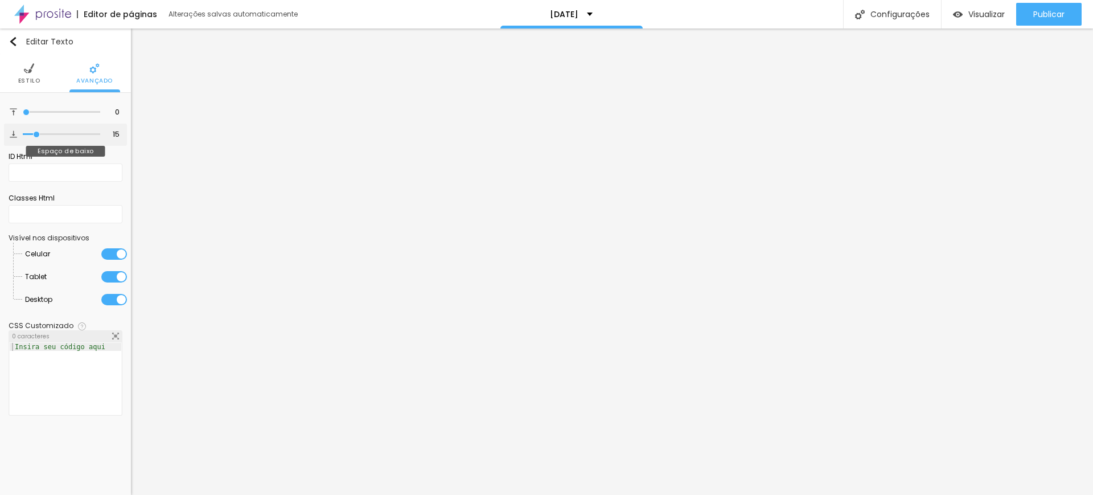
type input "8"
type input "5"
type input "4"
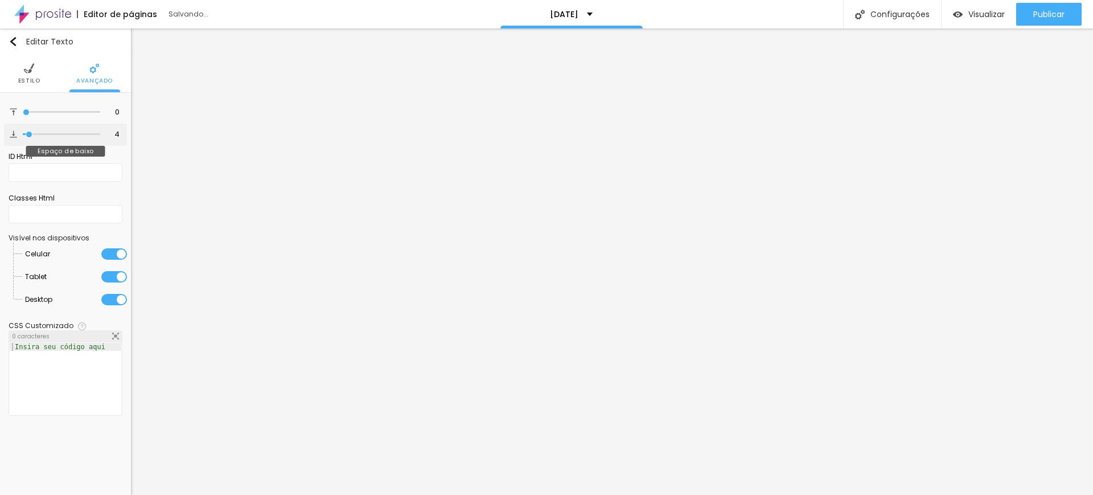
type input "2"
type input "0"
type input "1"
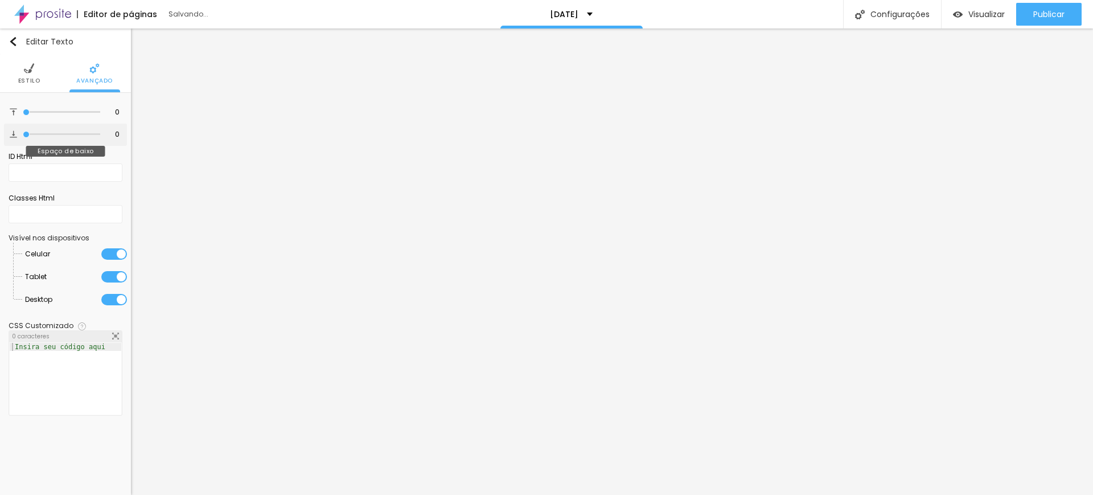
type input "1"
type input "2"
type input "4"
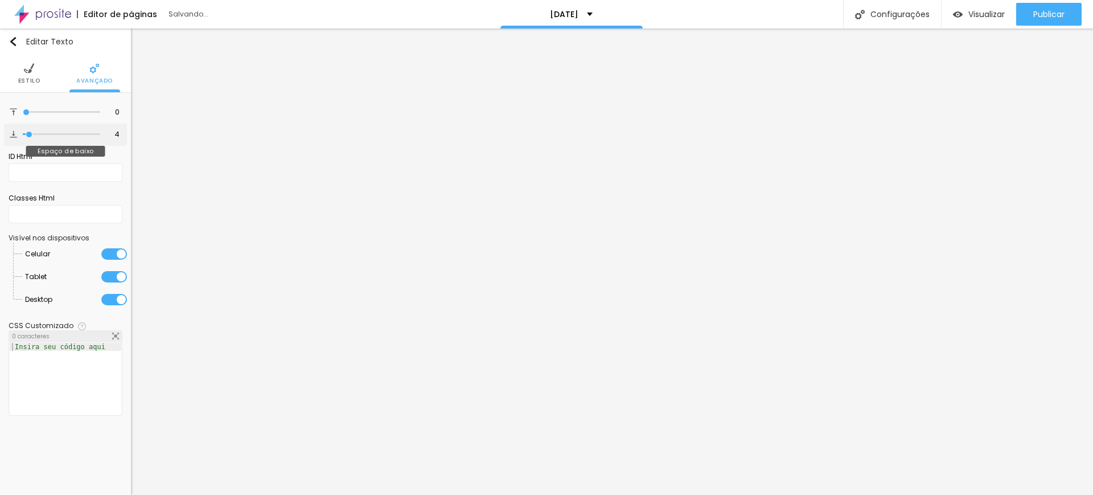
type input "7"
type input "8"
type input "10"
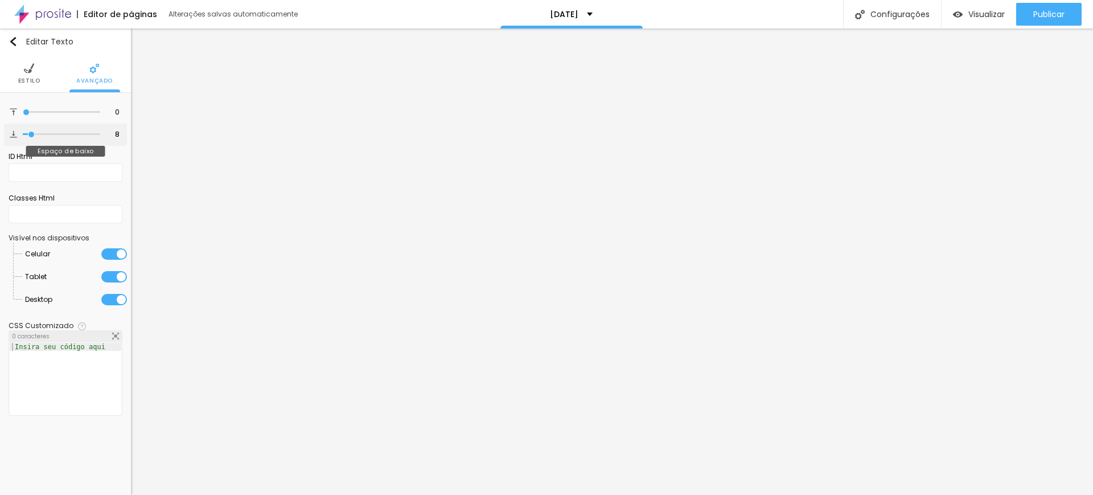
type input "10"
type input "11"
type input "12"
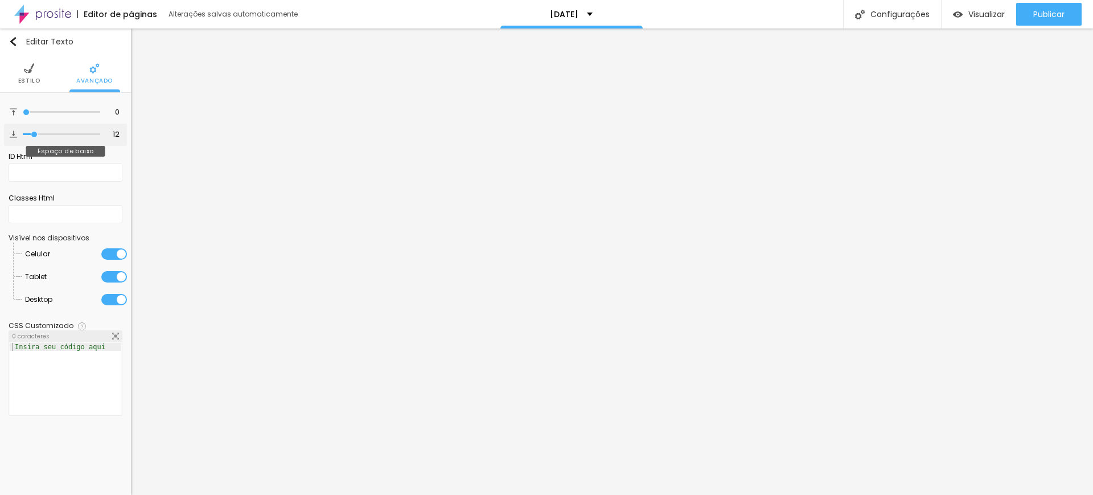
type input "14"
type input "15"
drag, startPoint x: 52, startPoint y: 133, endPoint x: 37, endPoint y: 133, distance: 15.4
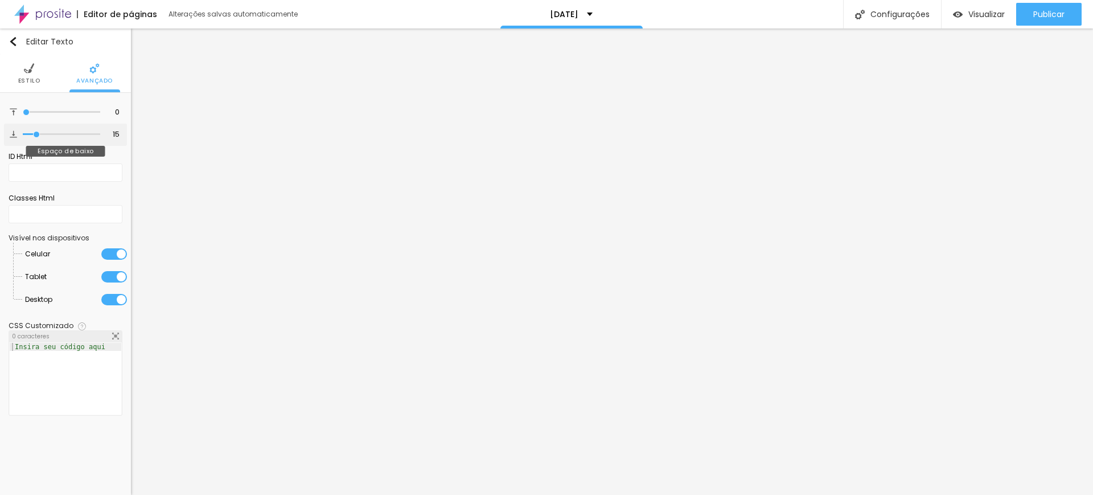
type input "15"
click at [37, 133] on input "range" at bounding box center [61, 135] width 77 height 6
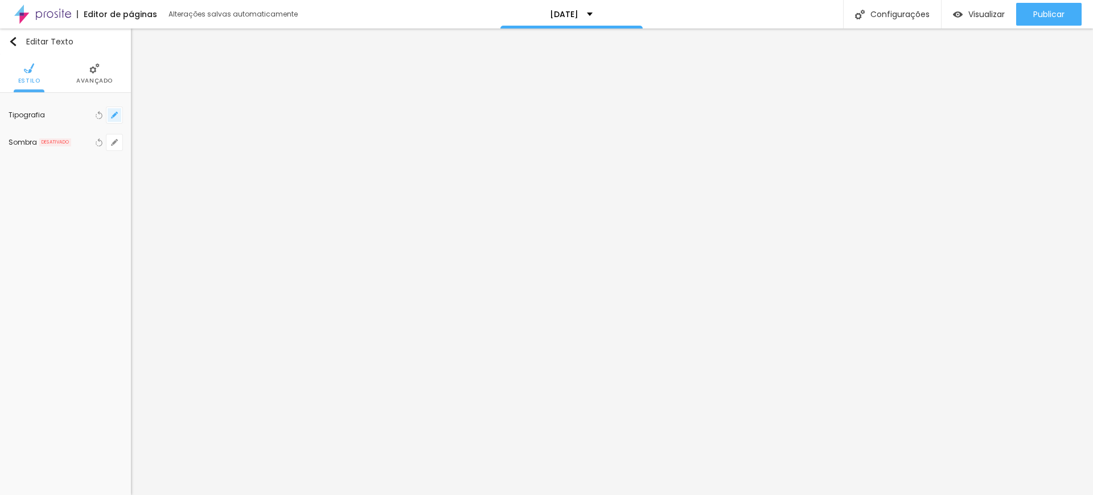
click at [113, 117] on icon "button" at bounding box center [114, 115] width 7 height 7
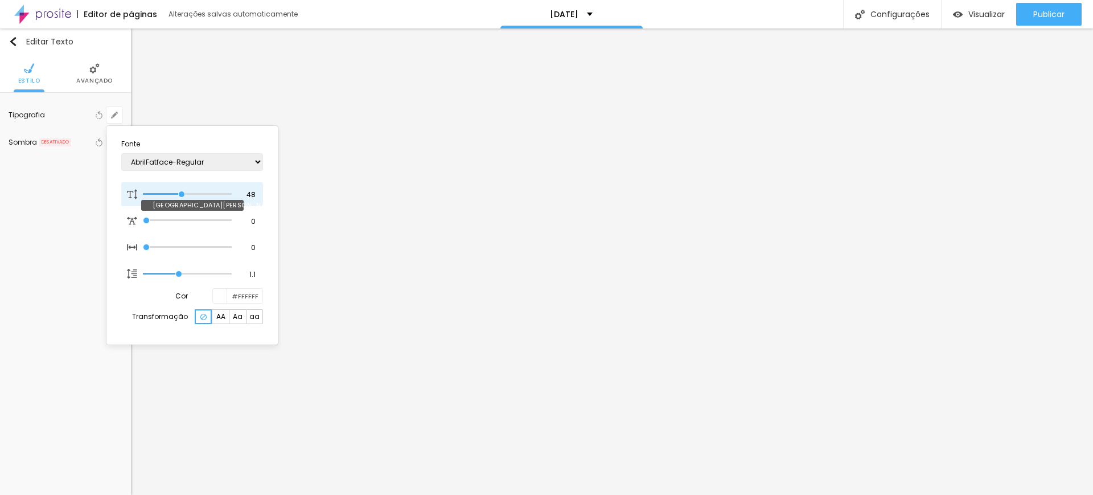
type input "44"
type input "43"
type input "41"
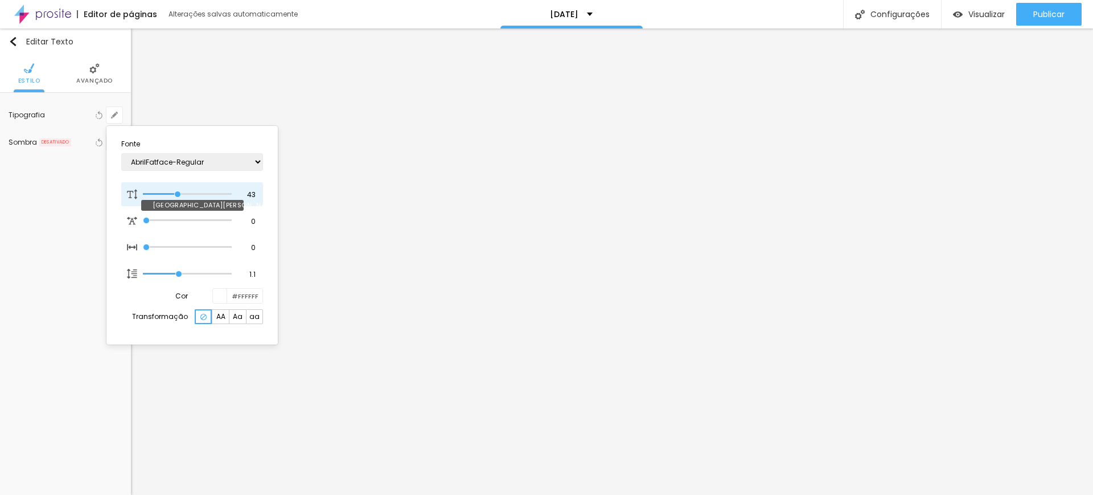
type input "41"
type input "40"
drag, startPoint x: 183, startPoint y: 193, endPoint x: 171, endPoint y: 193, distance: 11.4
click at [171, 193] on input "range" at bounding box center [187, 194] width 89 height 6
click at [395, 268] on div at bounding box center [546, 247] width 1093 height 495
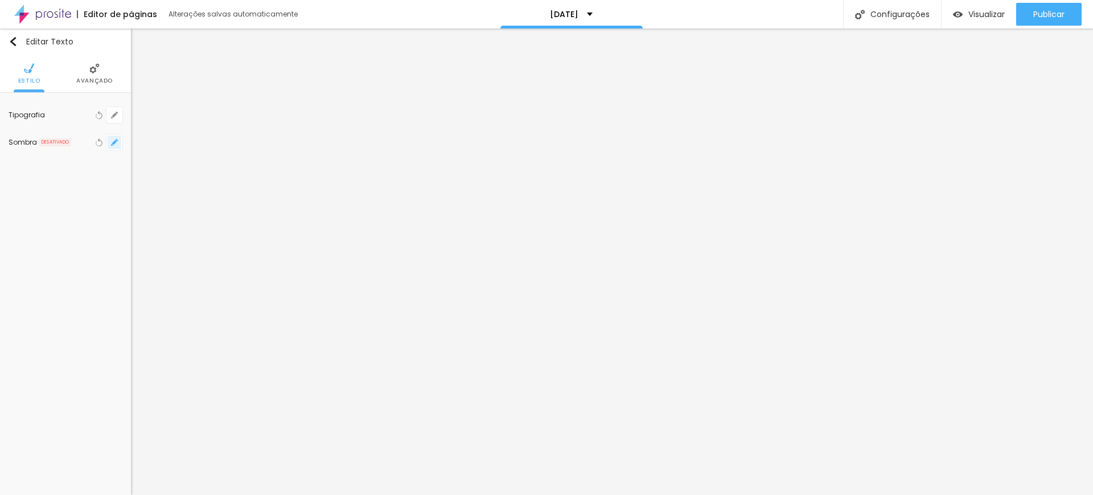
click at [113, 144] on icon "button" at bounding box center [114, 142] width 5 height 5
click at [203, 173] on div at bounding box center [205, 170] width 26 height 11
click at [76, 246] on div at bounding box center [546, 247] width 1093 height 495
click at [114, 117] on button "button" at bounding box center [114, 115] width 16 height 16
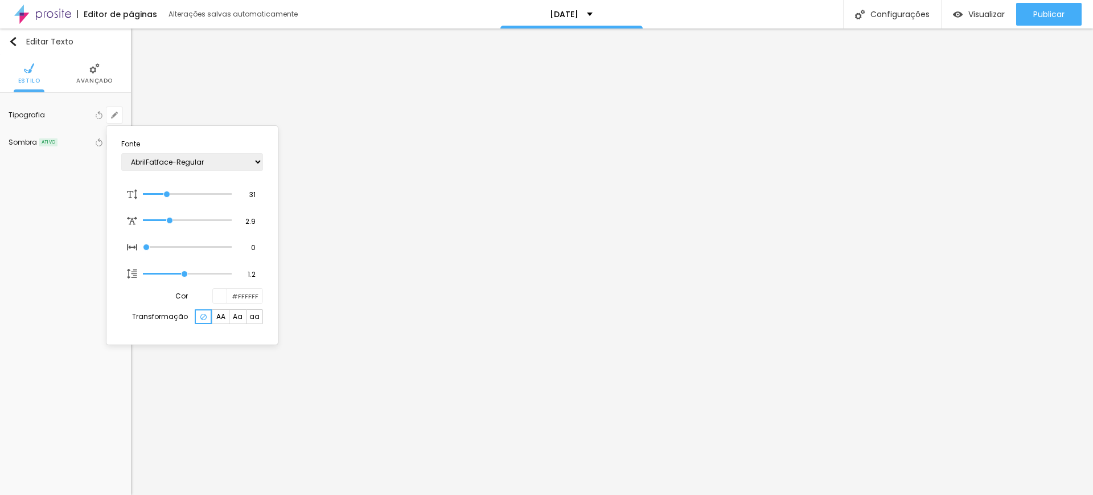
click at [70, 142] on div at bounding box center [546, 247] width 1093 height 495
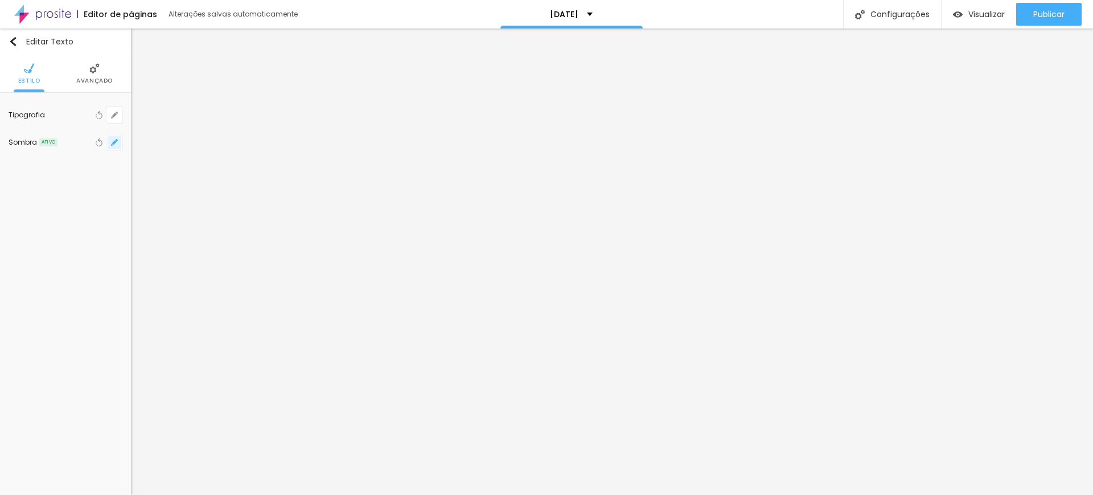
click at [115, 139] on icon "button" at bounding box center [114, 142] width 7 height 7
click at [204, 172] on div at bounding box center [205, 170] width 26 height 11
click at [113, 115] on div at bounding box center [546, 247] width 1093 height 495
click at [113, 114] on icon "button" at bounding box center [114, 115] width 7 height 7
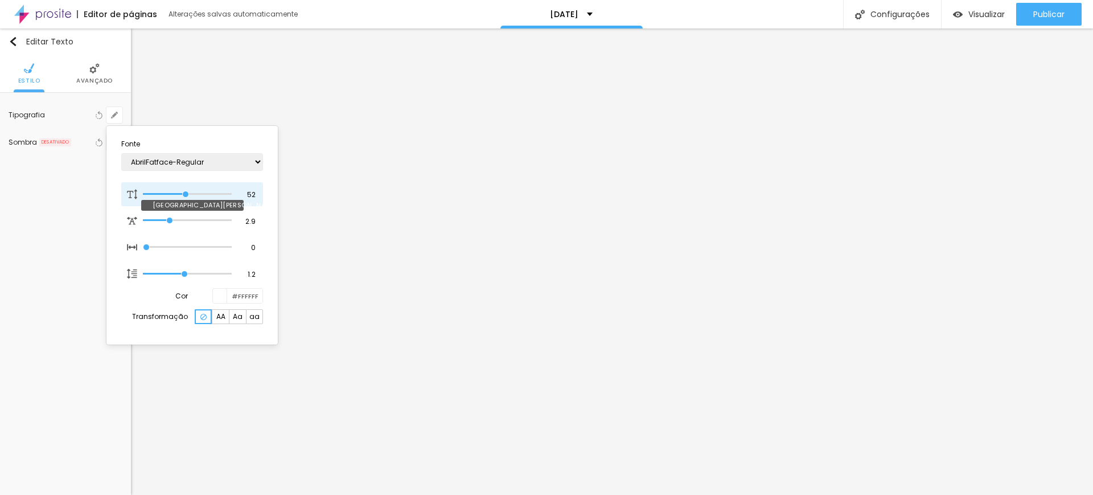
drag, startPoint x: 167, startPoint y: 196, endPoint x: 185, endPoint y: 192, distance: 18.1
click at [185, 192] on input "range" at bounding box center [187, 194] width 89 height 6
click at [315, 269] on div at bounding box center [546, 247] width 1093 height 495
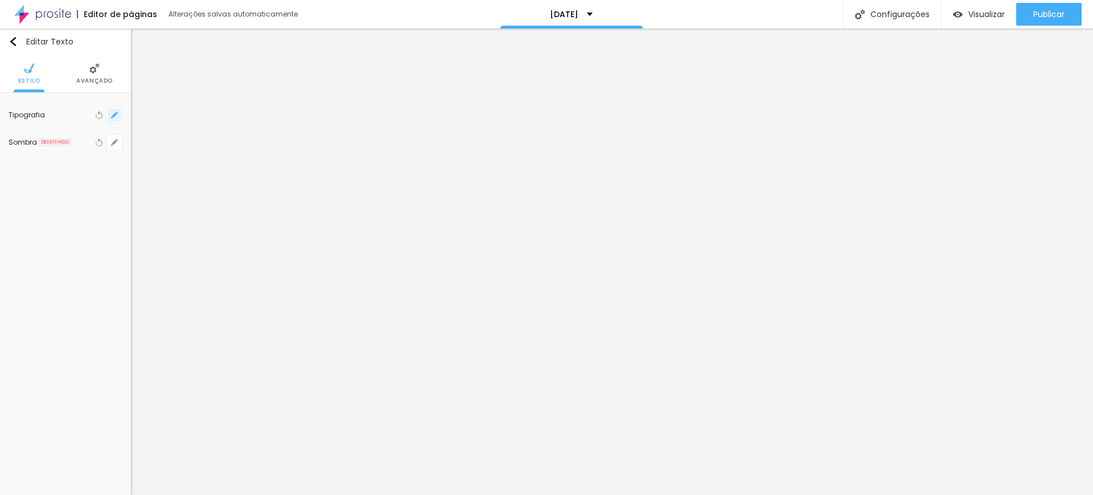
click at [114, 115] on icon "button" at bounding box center [114, 115] width 5 height 5
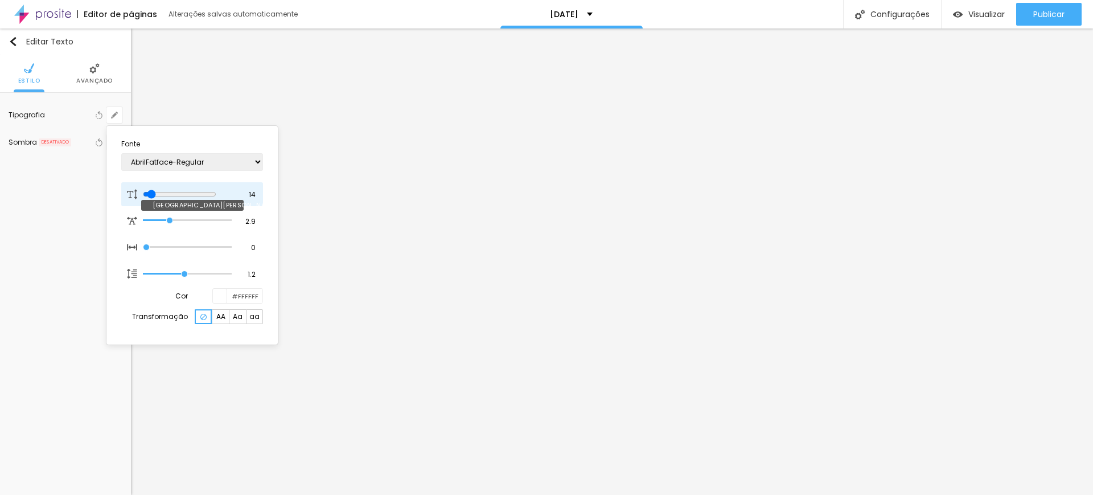
drag, startPoint x: 177, startPoint y: 196, endPoint x: 156, endPoint y: 194, distance: 20.6
click at [153, 194] on input "range" at bounding box center [179, 194] width 73 height 9
drag, startPoint x: 171, startPoint y: 219, endPoint x: 162, endPoint y: 219, distance: 8.5
click at [162, 219] on input "range" at bounding box center [187, 221] width 89 height 6
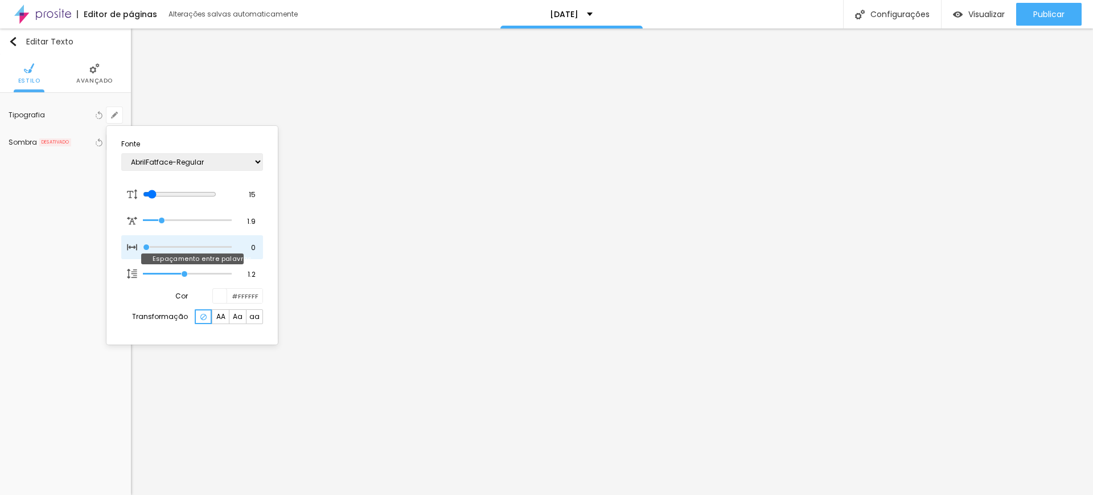
click at [145, 246] on input "range" at bounding box center [187, 247] width 89 height 6
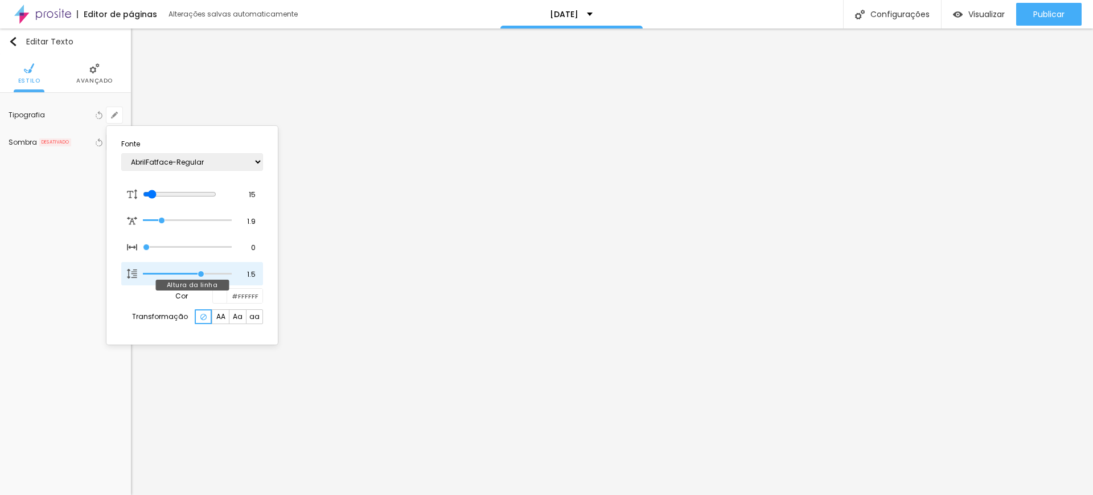
drag, startPoint x: 190, startPoint y: 273, endPoint x: 200, endPoint y: 268, distance: 11.5
click at [200, 271] on input "range" at bounding box center [187, 274] width 89 height 6
click at [96, 71] on div at bounding box center [546, 247] width 1093 height 495
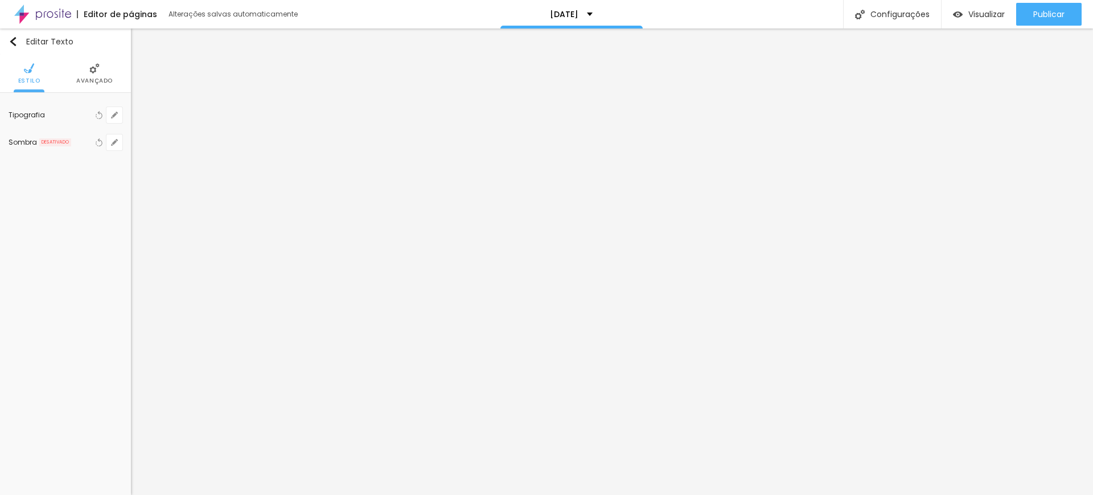
click at [93, 73] on li "Avançado" at bounding box center [94, 74] width 36 height 38
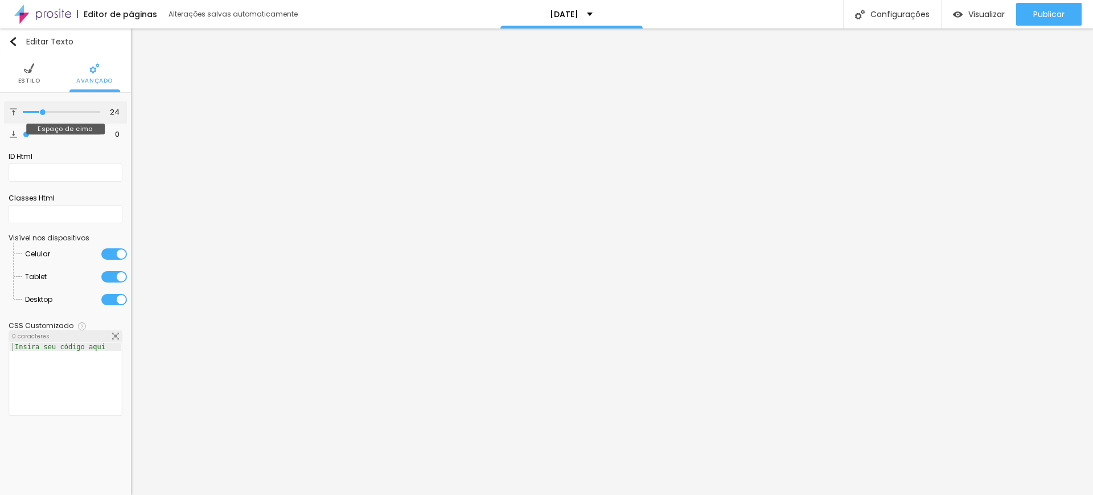
drag, startPoint x: 26, startPoint y: 112, endPoint x: 43, endPoint y: 113, distance: 17.1
click at [43, 113] on input "range" at bounding box center [61, 112] width 77 height 6
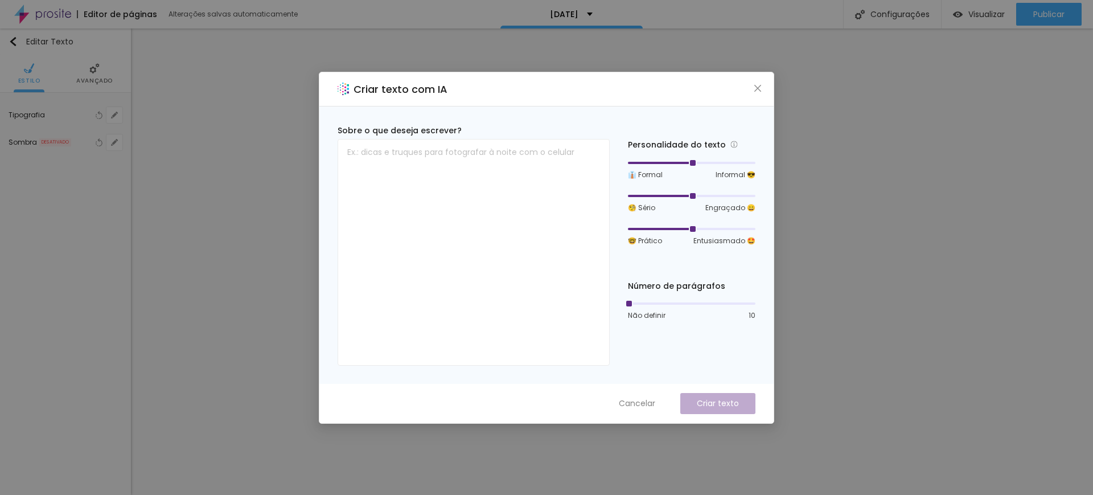
click at [757, 87] on icon "close" at bounding box center [757, 88] width 9 height 9
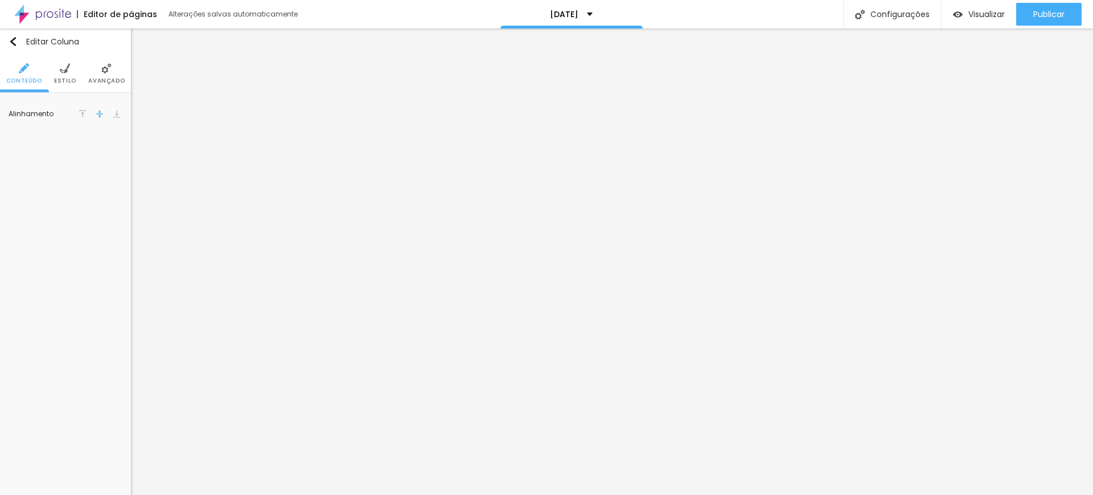
click at [62, 66] on img at bounding box center [65, 68] width 10 height 10
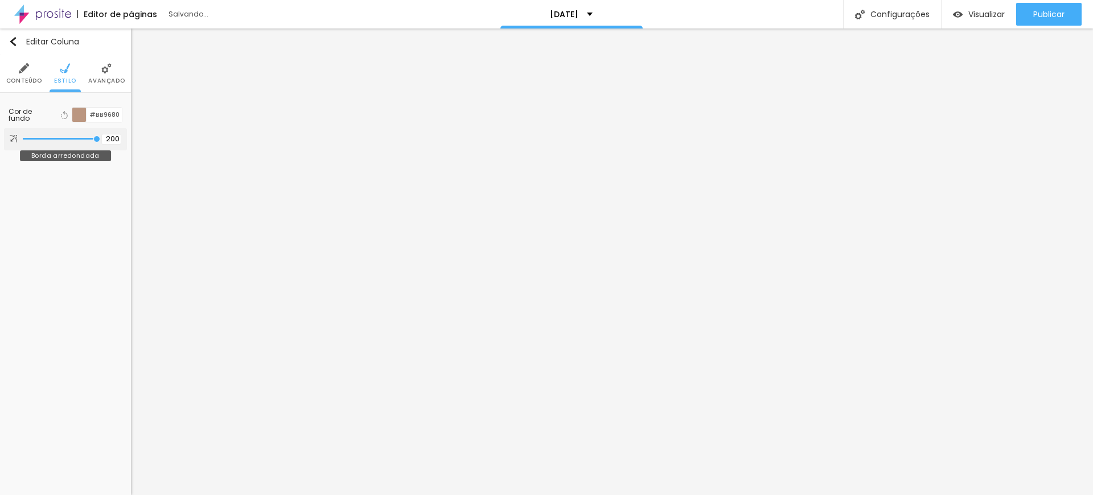
drag, startPoint x: 44, startPoint y: 138, endPoint x: 103, endPoint y: 140, distance: 58.7
click at [100, 140] on input "range" at bounding box center [61, 139] width 77 height 6
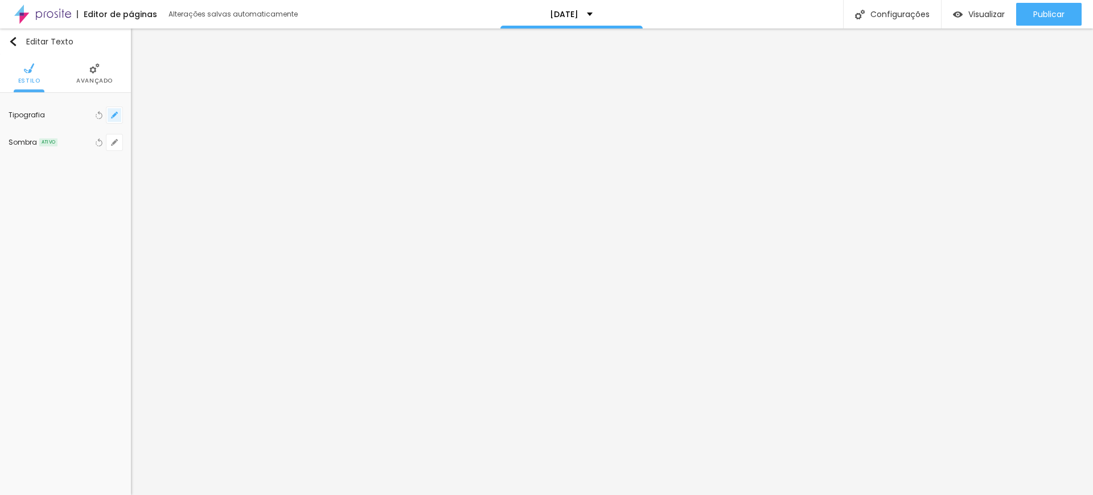
click at [113, 115] on icon "button" at bounding box center [114, 115] width 5 height 5
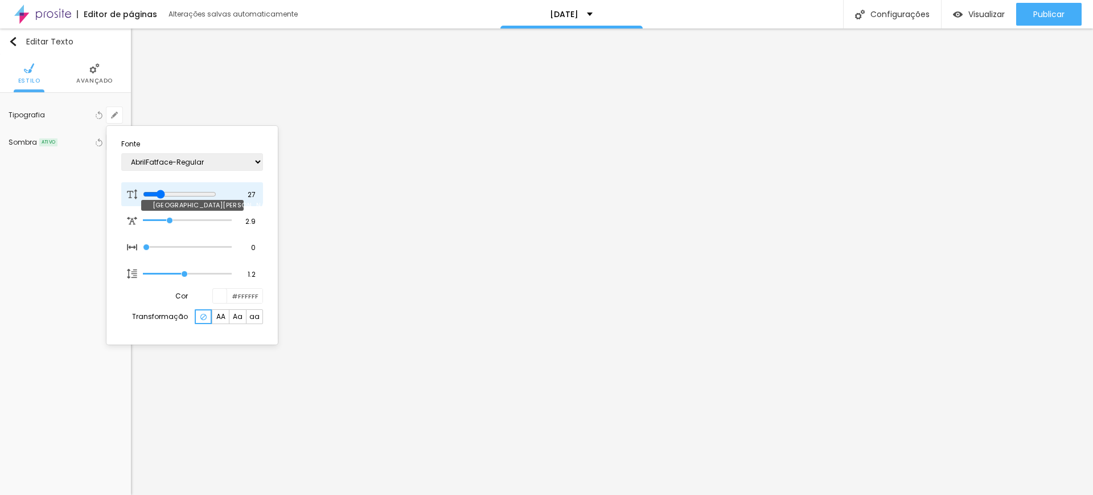
click at [164, 195] on input "range" at bounding box center [179, 194] width 73 height 9
click at [983, 144] on div at bounding box center [546, 247] width 1093 height 495
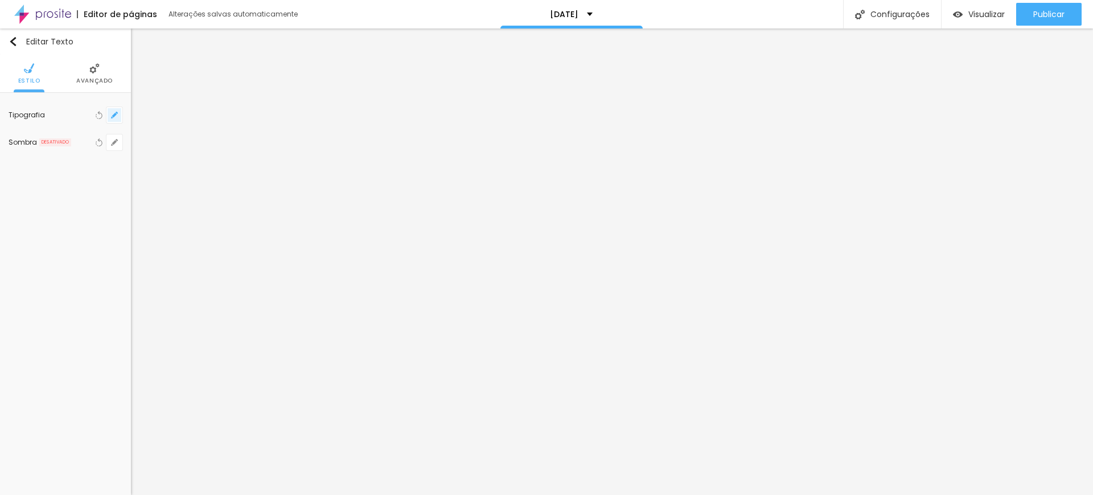
click at [112, 112] on icon "button" at bounding box center [114, 115] width 7 height 7
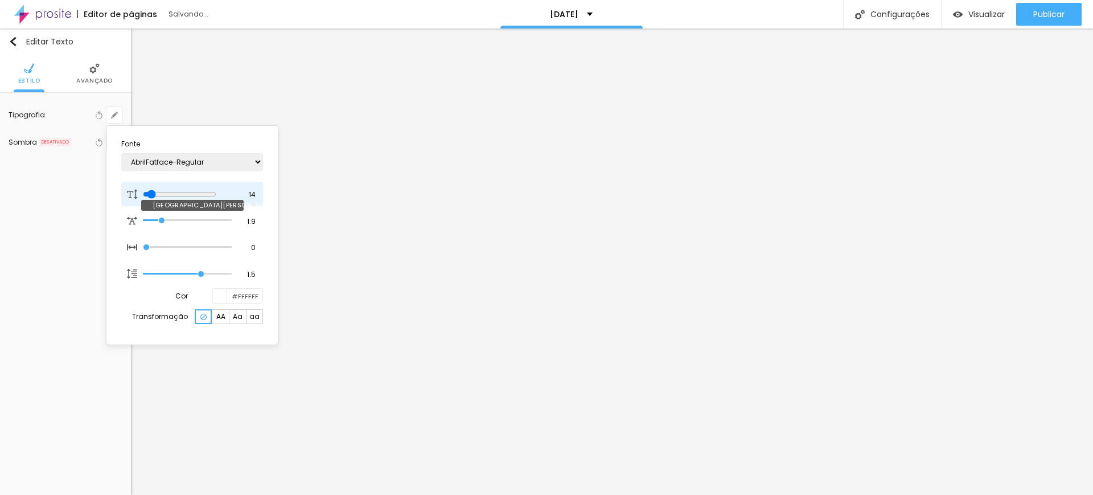
drag, startPoint x: 154, startPoint y: 195, endPoint x: 153, endPoint y: 188, distance: 7.0
click at [153, 190] on input "range" at bounding box center [179, 194] width 73 height 9
click at [657, 259] on div at bounding box center [546, 247] width 1093 height 495
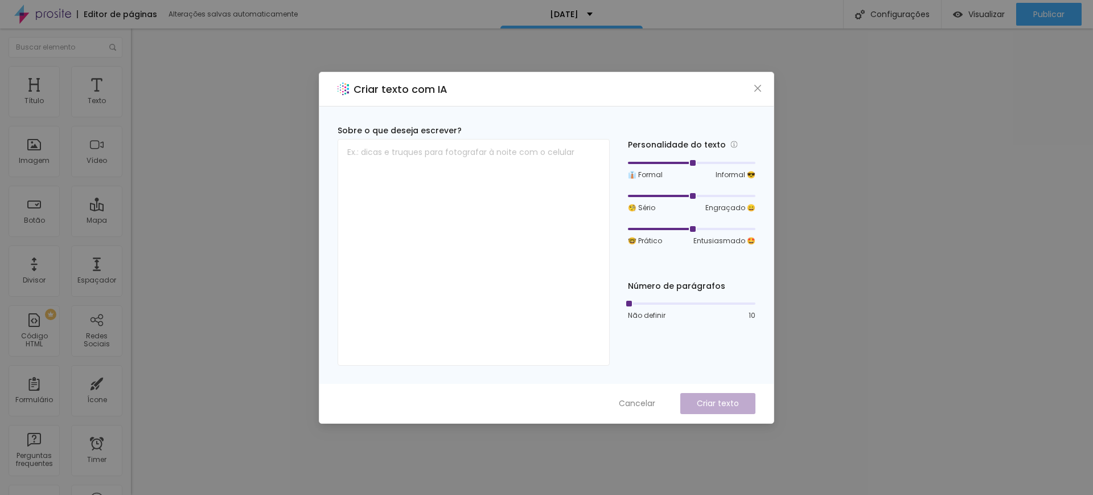
click at [756, 89] on icon "close" at bounding box center [757, 88] width 9 height 9
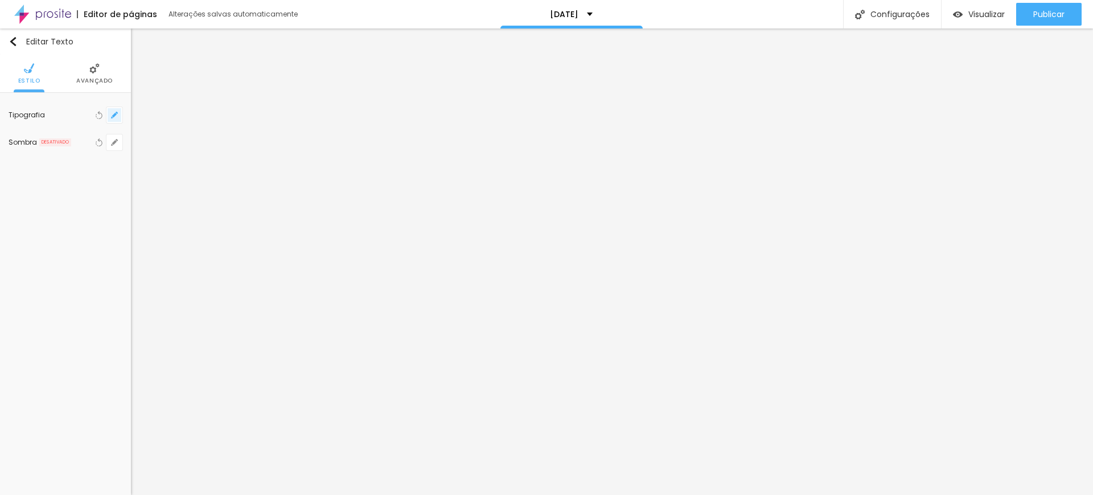
click at [113, 114] on icon "button" at bounding box center [114, 115] width 7 height 7
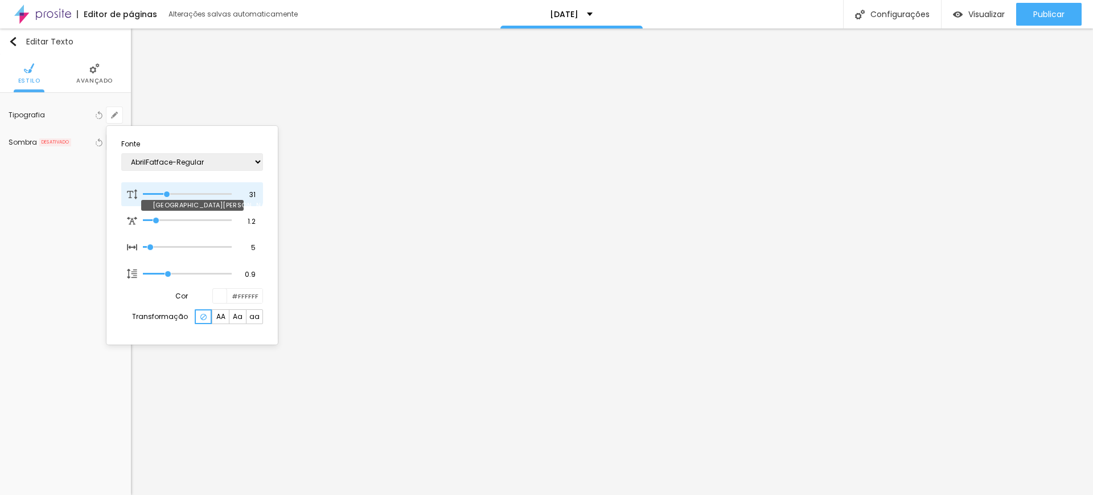
click at [167, 191] on input "range" at bounding box center [187, 194] width 89 height 6
click at [406, 102] on div at bounding box center [546, 247] width 1093 height 495
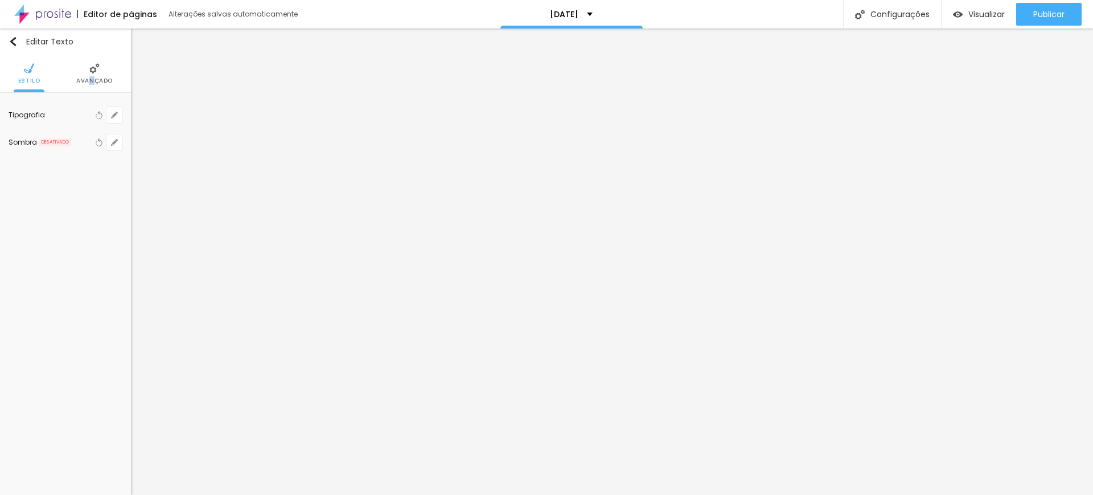
click at [92, 78] on span "Avançado" at bounding box center [94, 81] width 36 height 6
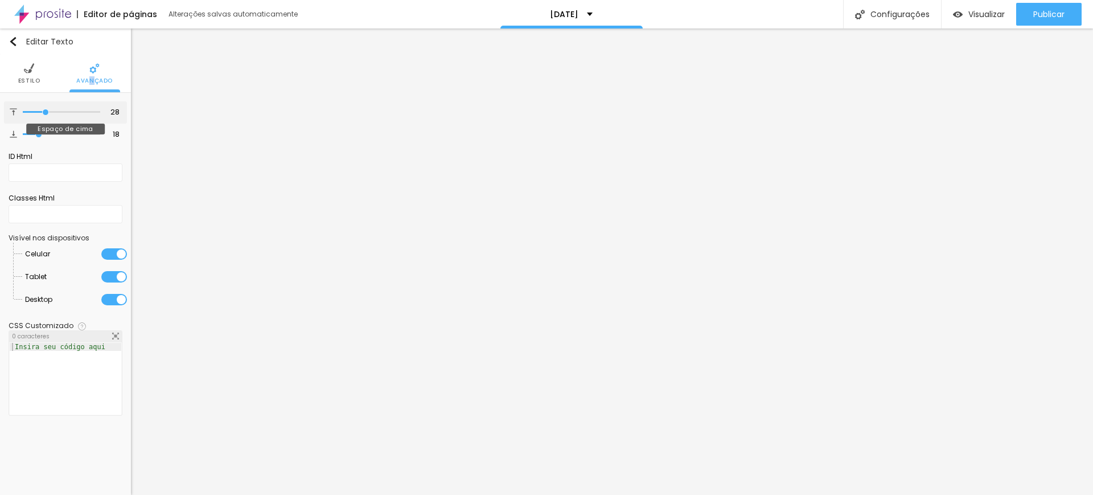
drag, startPoint x: 28, startPoint y: 110, endPoint x: 44, endPoint y: 114, distance: 16.4
click at [46, 113] on input "range" at bounding box center [61, 112] width 77 height 6
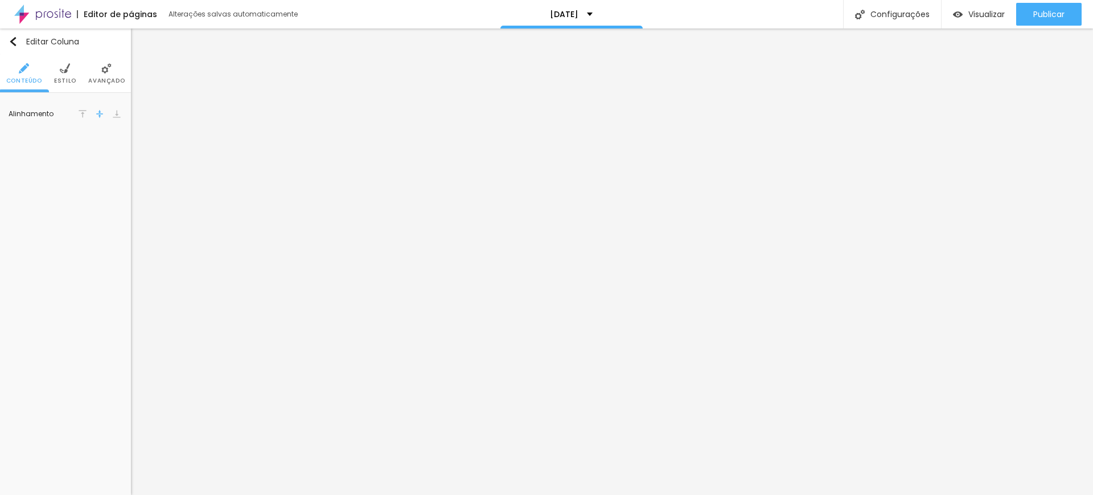
click at [65, 78] on span "Estilo" at bounding box center [65, 81] width 22 height 6
click at [102, 75] on li "Avançado" at bounding box center [106, 74] width 36 height 38
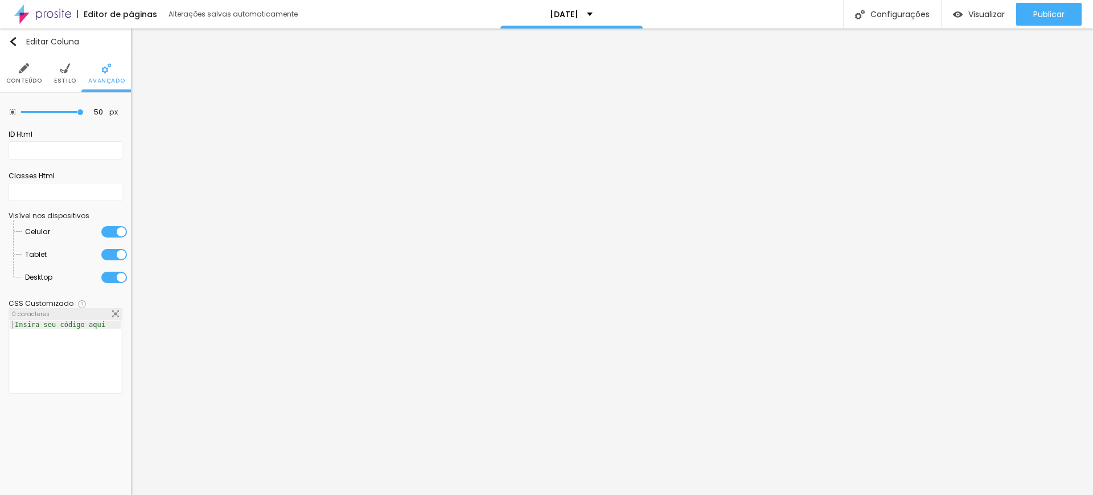
click at [23, 78] on span "Conteúdo" at bounding box center [24, 81] width 36 height 6
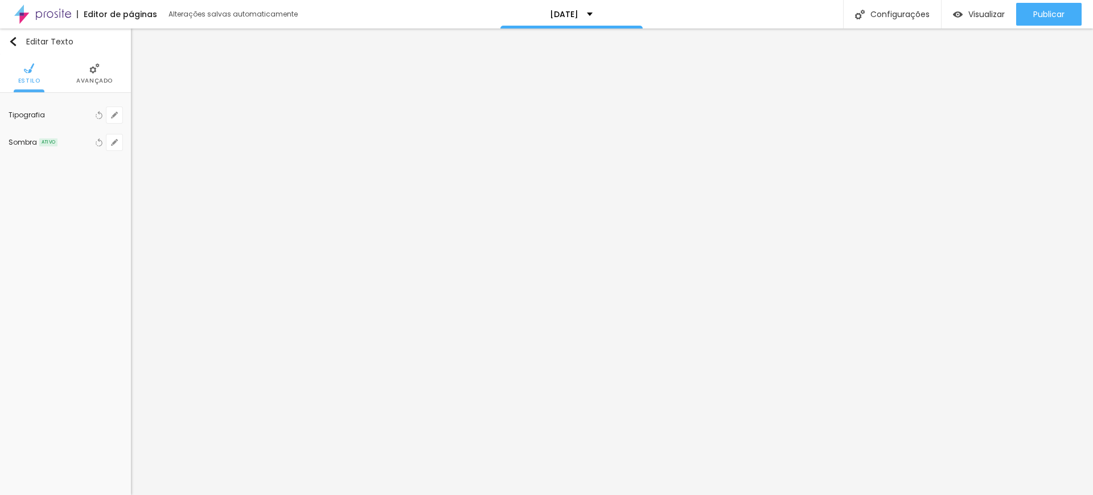
click at [92, 73] on li "Avançado" at bounding box center [94, 74] width 36 height 38
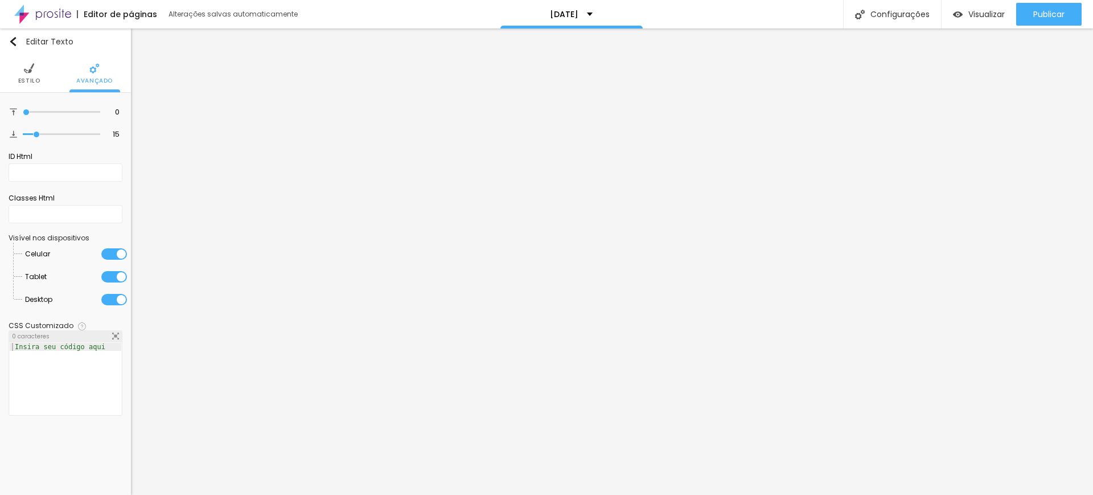
click at [24, 78] on span "Estilo" at bounding box center [29, 81] width 22 height 6
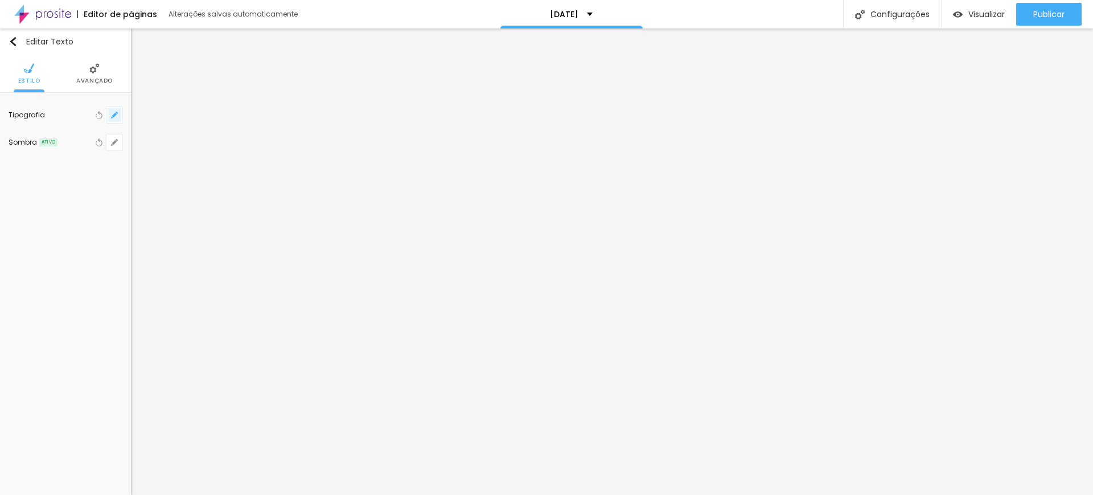
click at [114, 114] on icon "button" at bounding box center [114, 115] width 5 height 5
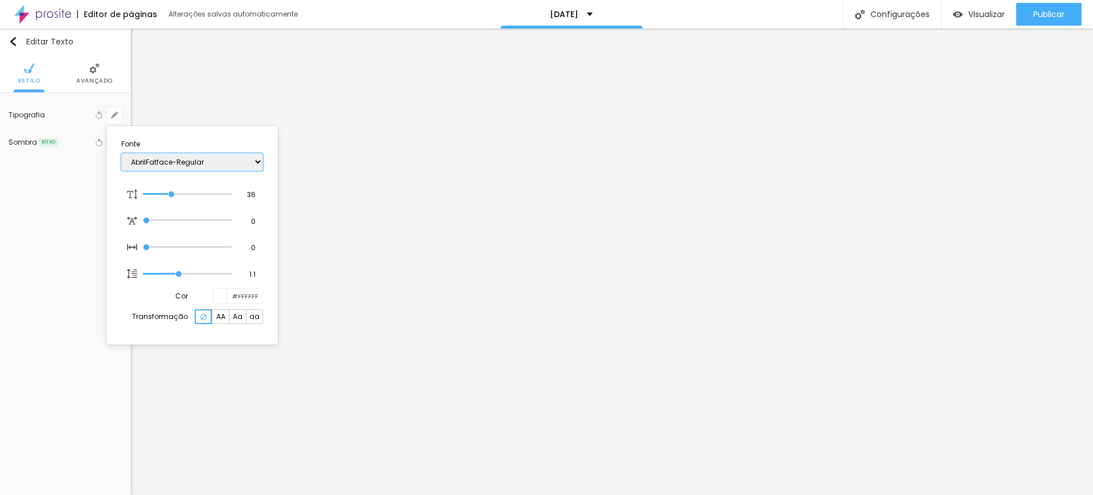
click at [173, 161] on select "AbrilFatface-Regular Actor-Regular Alegreya AlegreyaBlack [PERSON_NAME] [PERSON…" at bounding box center [192, 162] width 142 height 18
click at [121, 153] on select "AbrilFatface-Regular Actor-Regular Alegreya AlegreyaBlack [PERSON_NAME] [PERSON…" at bounding box center [192, 162] width 142 height 18
click at [1021, 147] on div at bounding box center [546, 247] width 1093 height 495
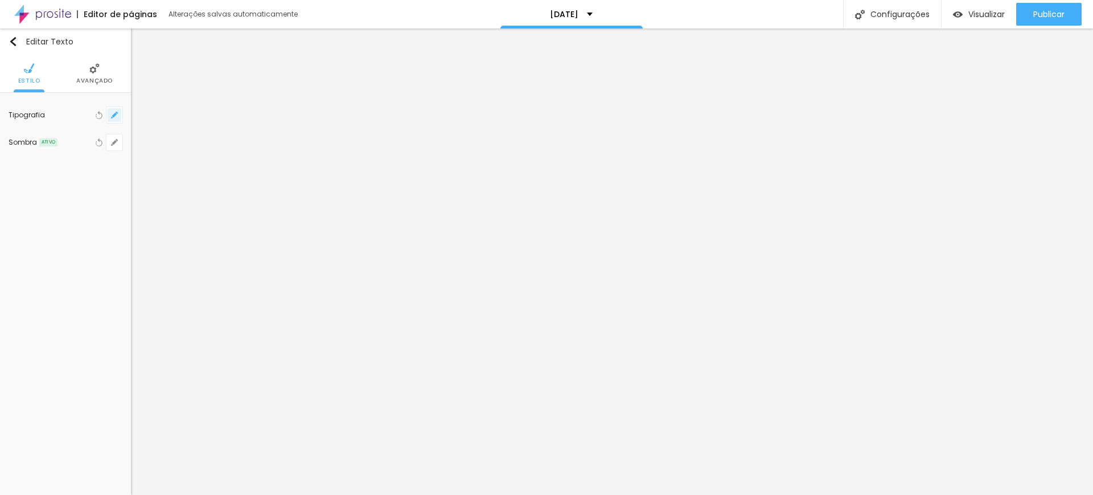
click at [115, 113] on icon "button" at bounding box center [114, 115] width 7 height 7
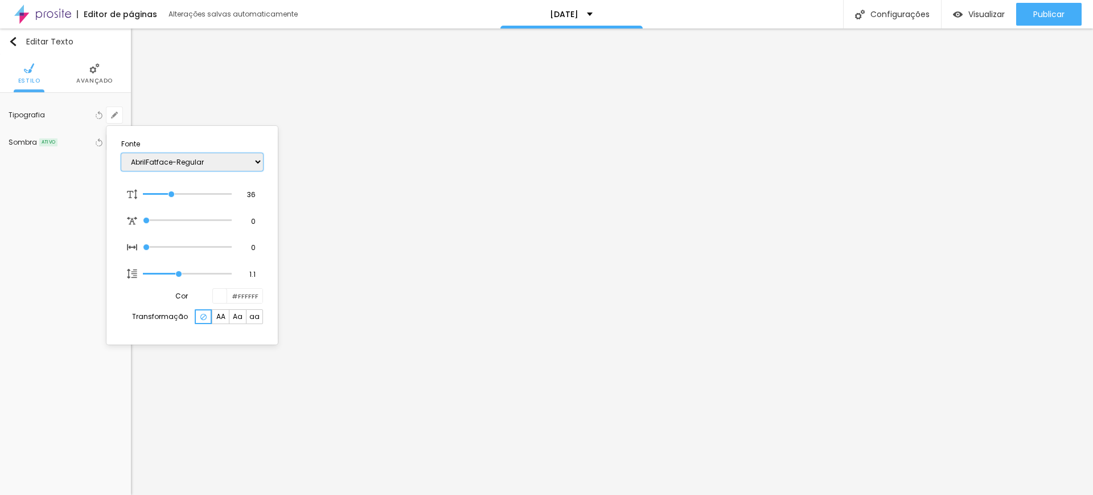
drag, startPoint x: 194, startPoint y: 161, endPoint x: 151, endPoint y: 158, distance: 42.2
click at [150, 156] on select "AbrilFatface-Regular Actor-Regular Alegreya AlegreyaBlack [PERSON_NAME] [PERSON…" at bounding box center [192, 162] width 142 height 18
click at [401, 168] on div at bounding box center [546, 247] width 1093 height 495
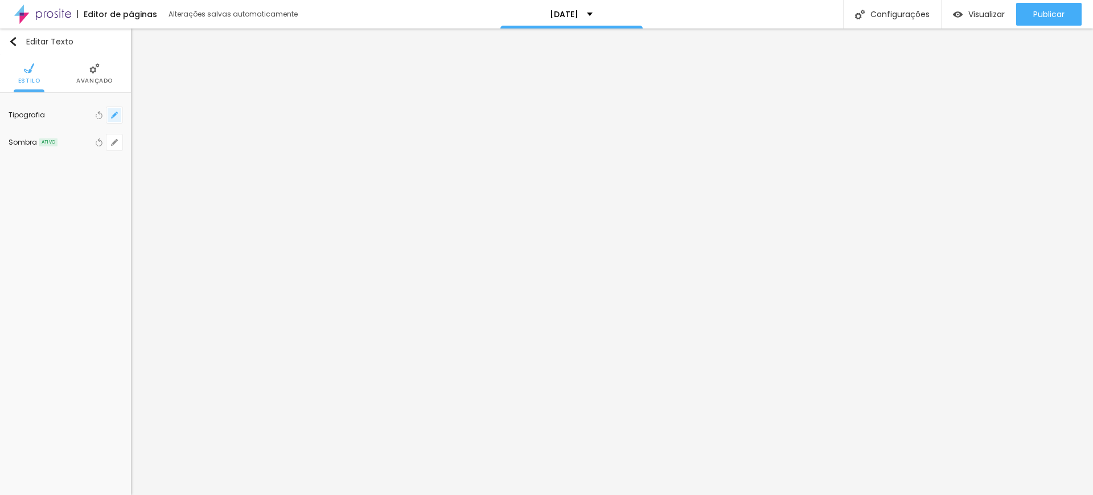
click at [114, 113] on icon "button" at bounding box center [114, 115] width 7 height 7
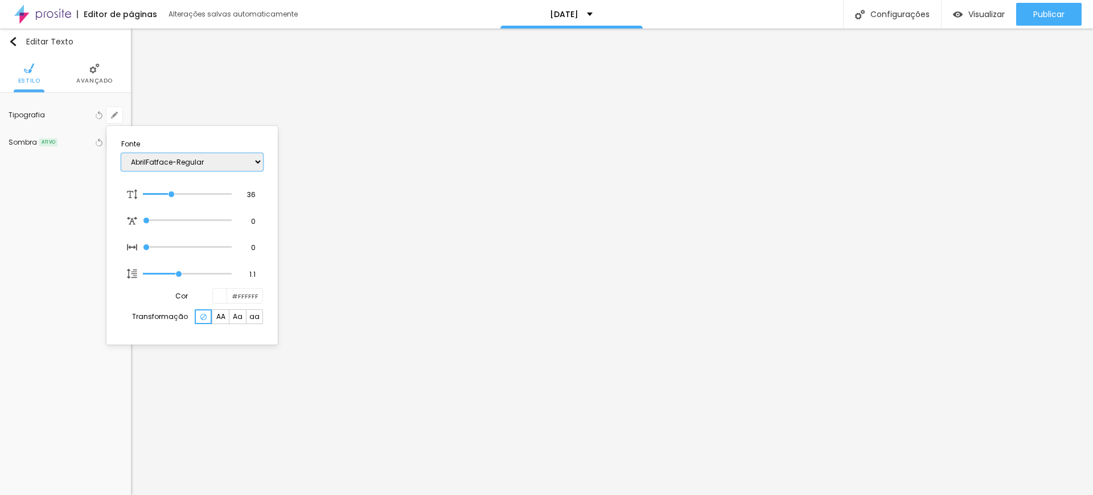
click at [163, 159] on select "AbrilFatface-Regular Actor-Regular Alegreya AlegreyaBlack [PERSON_NAME] [PERSON…" at bounding box center [192, 162] width 142 height 18
click at [216, 161] on select "AbrilFatface-Regular Actor-Regular Alegreya AlegreyaBlack [PERSON_NAME] [PERSON…" at bounding box center [192, 162] width 142 height 18
drag, startPoint x: 200, startPoint y: 160, endPoint x: 182, endPoint y: 152, distance: 20.4
click at [182, 153] on select "AbrilFatface-Regular Actor-Regular Alegreya AlegreyaBlack [PERSON_NAME] [PERSON…" at bounding box center [192, 162] width 142 height 18
click at [736, 165] on div at bounding box center [546, 247] width 1093 height 495
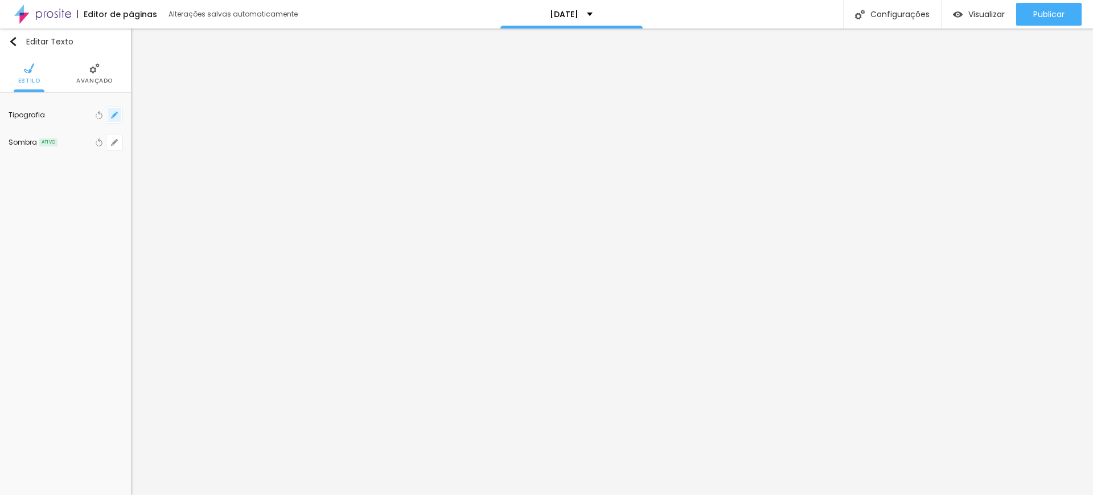
click at [114, 116] on icon "button" at bounding box center [114, 115] width 5 height 5
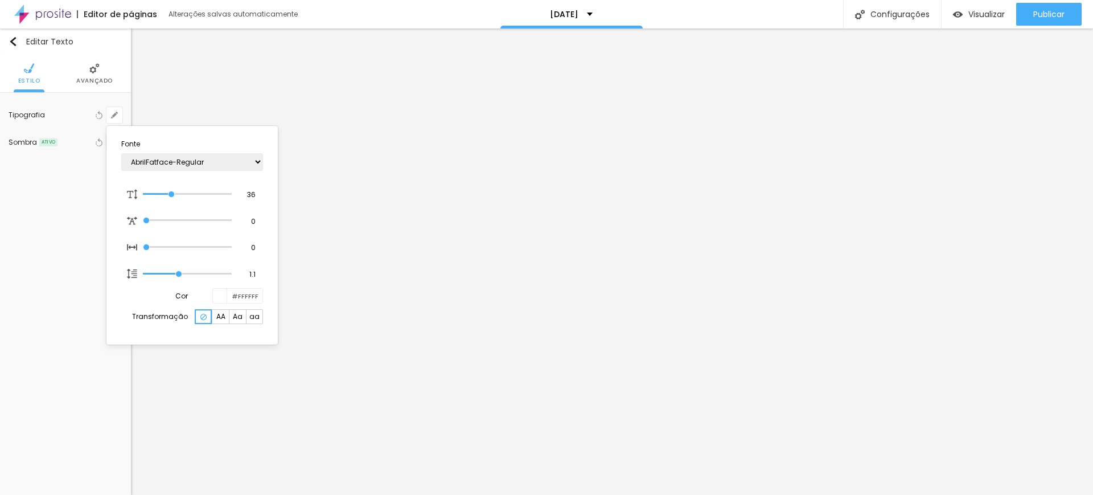
click at [432, 175] on div at bounding box center [546, 247] width 1093 height 495
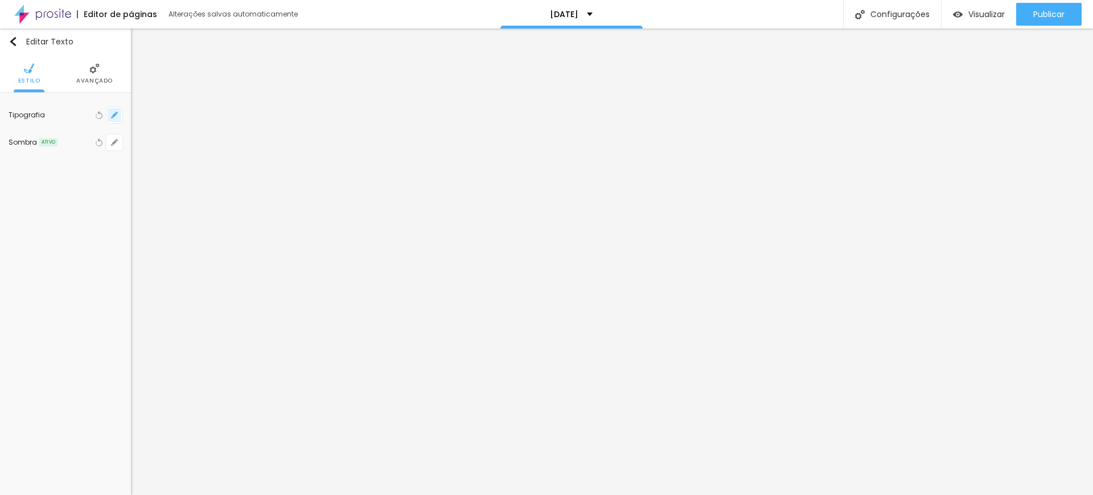
click at [114, 114] on icon "button" at bounding box center [114, 115] width 5 height 5
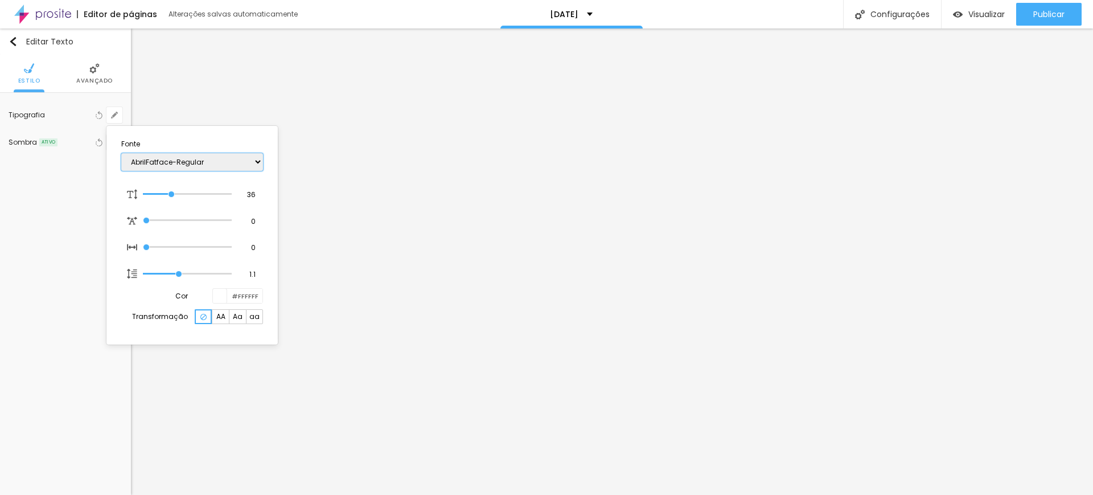
click at [179, 160] on select "AbrilFatface-Regular Actor-Regular Alegreya AlegreyaBlack [PERSON_NAME] [PERSON…" at bounding box center [192, 162] width 142 height 18
click at [121, 153] on select "AbrilFatface-Regular Actor-Regular Alegreya AlegreyaBlack [PERSON_NAME] [PERSON…" at bounding box center [192, 162] width 142 height 18
click at [181, 76] on div at bounding box center [546, 247] width 1093 height 495
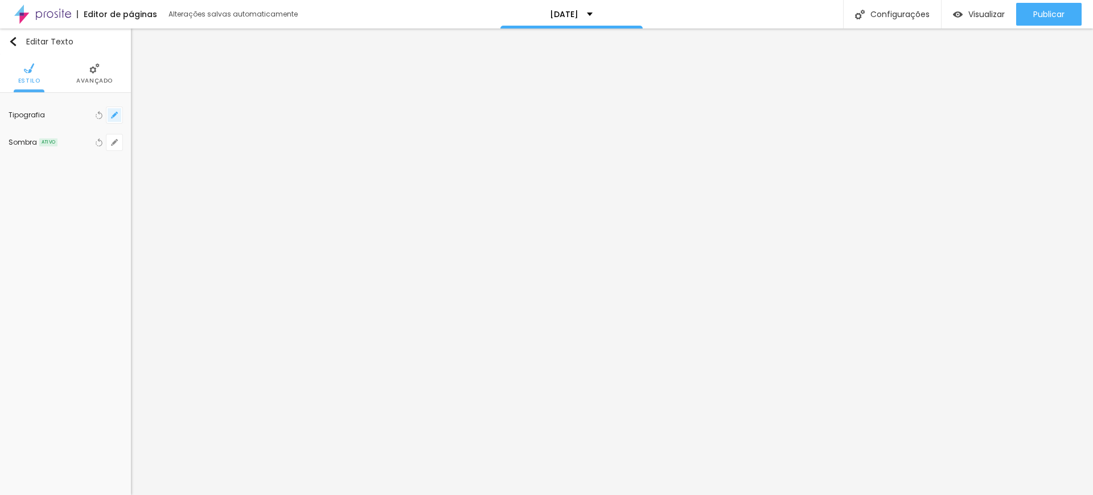
click at [112, 114] on icon "button" at bounding box center [114, 115] width 7 height 7
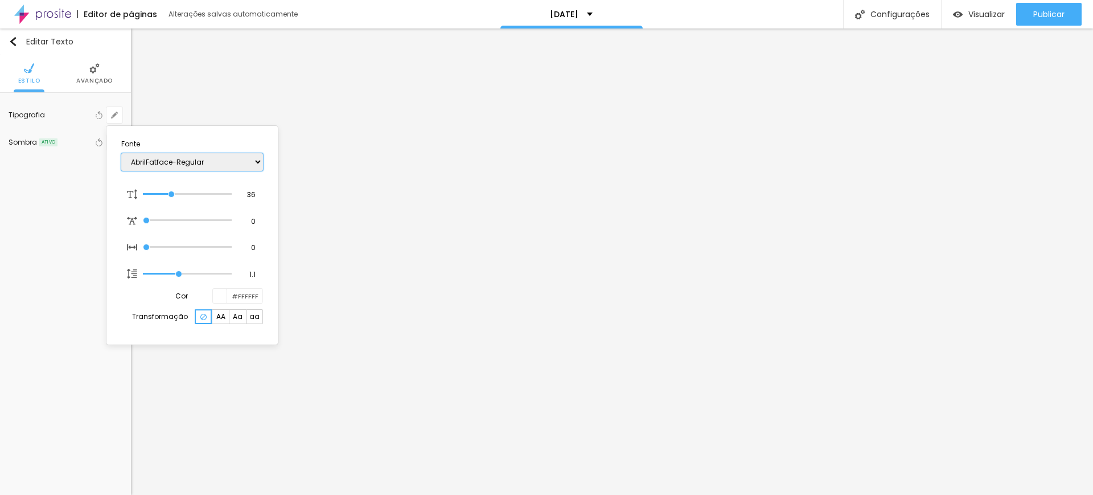
click at [220, 161] on select "AbrilFatface-Regular Actor-Regular Alegreya AlegreyaBlack [PERSON_NAME] [PERSON…" at bounding box center [192, 162] width 142 height 18
click at [121, 153] on select "AbrilFatface-Regular Actor-Regular Alegreya AlegreyaBlack [PERSON_NAME] [PERSON…" at bounding box center [192, 162] width 142 height 18
click at [421, 221] on div at bounding box center [546, 247] width 1093 height 495
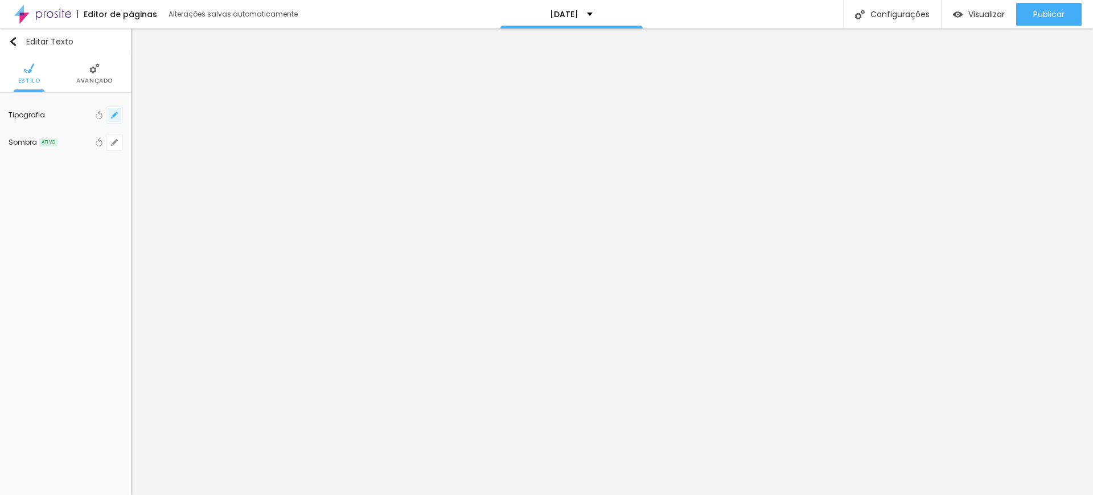
click at [115, 116] on icon "button" at bounding box center [114, 115] width 7 height 7
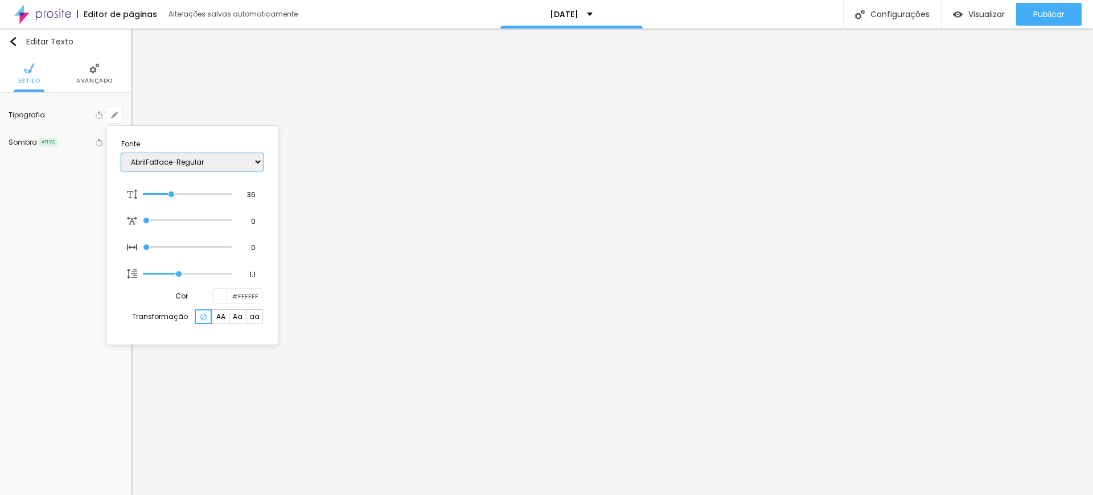
click at [157, 163] on select "AbrilFatface-Regular Actor-Regular Alegreya AlegreyaBlack [PERSON_NAME] [PERSON…" at bounding box center [192, 162] width 142 height 18
click at [121, 153] on select "AbrilFatface-Regular Actor-Regular Alegreya AlegreyaBlack [PERSON_NAME] [PERSON…" at bounding box center [192, 162] width 142 height 18
click at [502, 183] on div at bounding box center [546, 247] width 1093 height 495
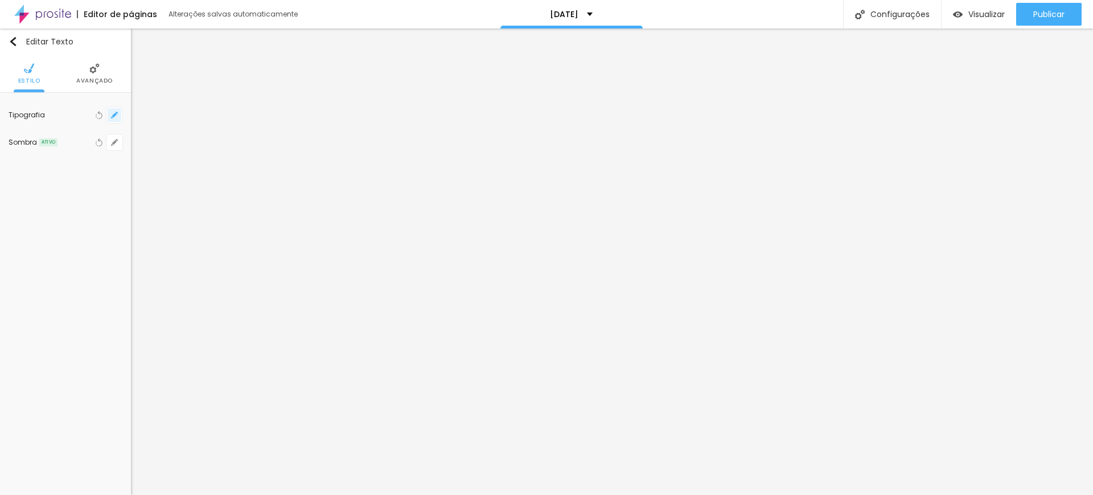
click at [115, 113] on icon "button" at bounding box center [114, 115] width 7 height 7
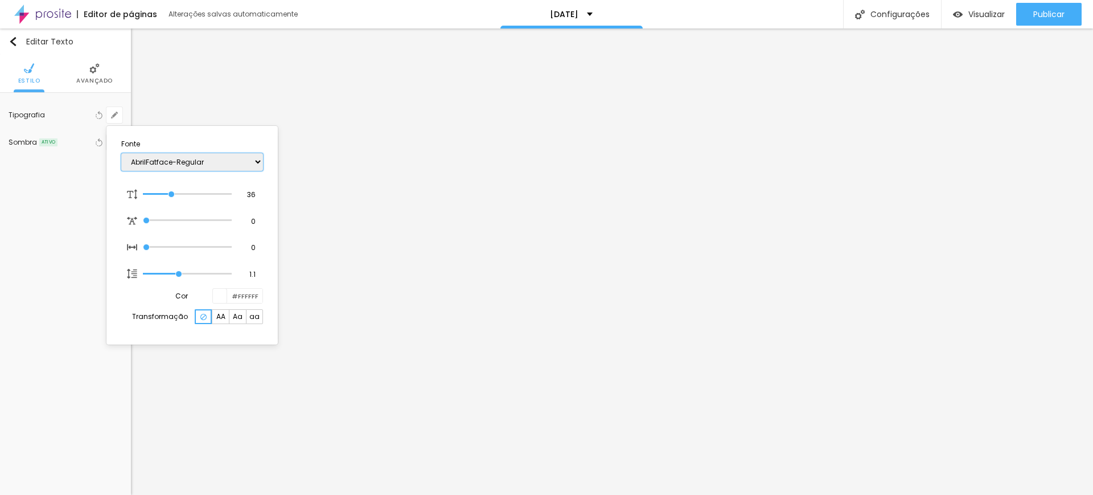
click at [157, 157] on select "AbrilFatface-Regular Actor-Regular Alegreya AlegreyaBlack [PERSON_NAME] [PERSON…" at bounding box center [192, 162] width 142 height 18
click at [121, 153] on select "AbrilFatface-Regular Actor-Regular Alegreya AlegreyaBlack [PERSON_NAME] [PERSON…" at bounding box center [192, 162] width 142 height 18
click at [435, 240] on div at bounding box center [546, 247] width 1093 height 495
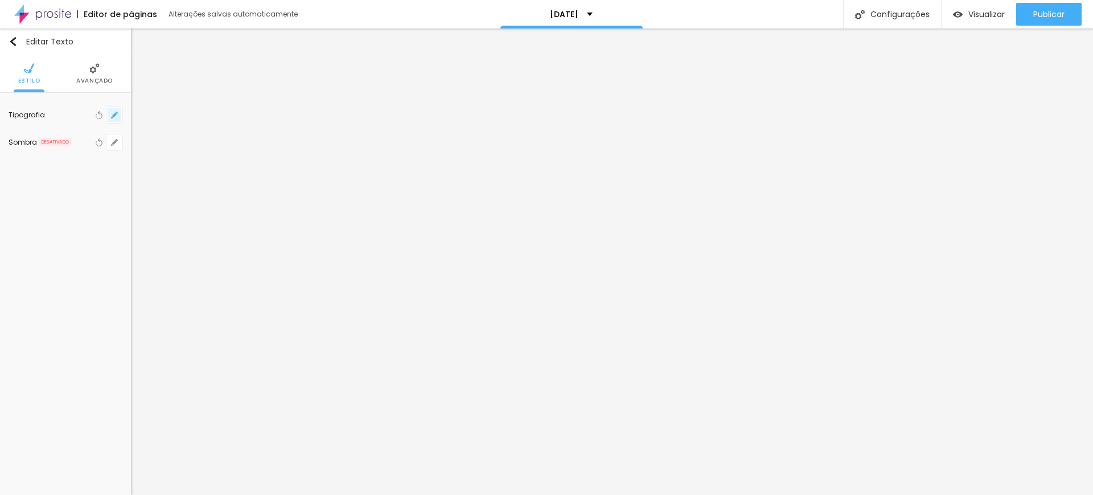
click at [114, 113] on icon "button" at bounding box center [114, 115] width 5 height 5
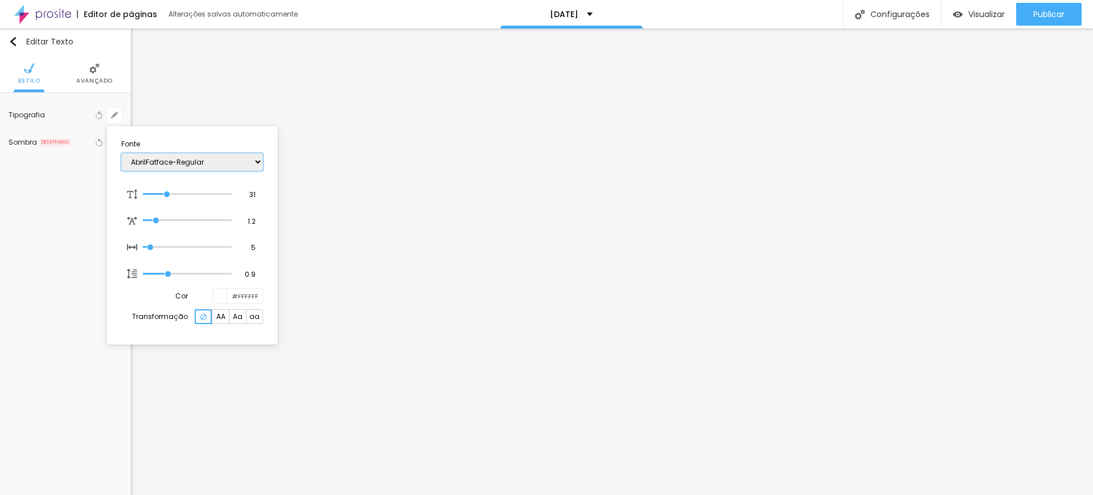
click at [153, 157] on select "AbrilFatface-Regular Actor-Regular Alegreya AlegreyaBlack [PERSON_NAME] [PERSON…" at bounding box center [192, 162] width 142 height 18
click at [121, 153] on select "AbrilFatface-Regular Actor-Regular Alegreya AlegreyaBlack [PERSON_NAME] [PERSON…" at bounding box center [192, 162] width 142 height 18
click at [743, 218] on div at bounding box center [546, 247] width 1093 height 495
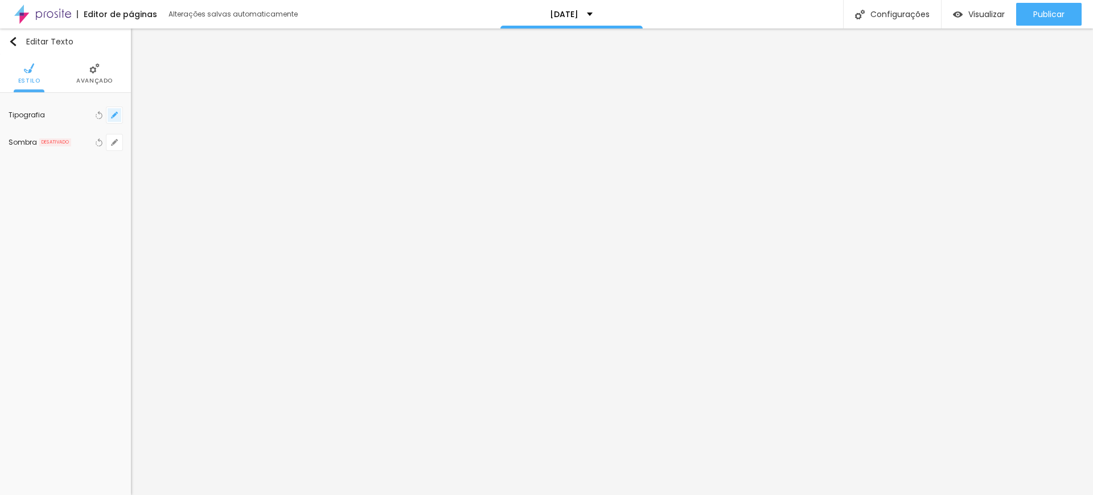
click at [112, 116] on icon "button" at bounding box center [114, 115] width 7 height 7
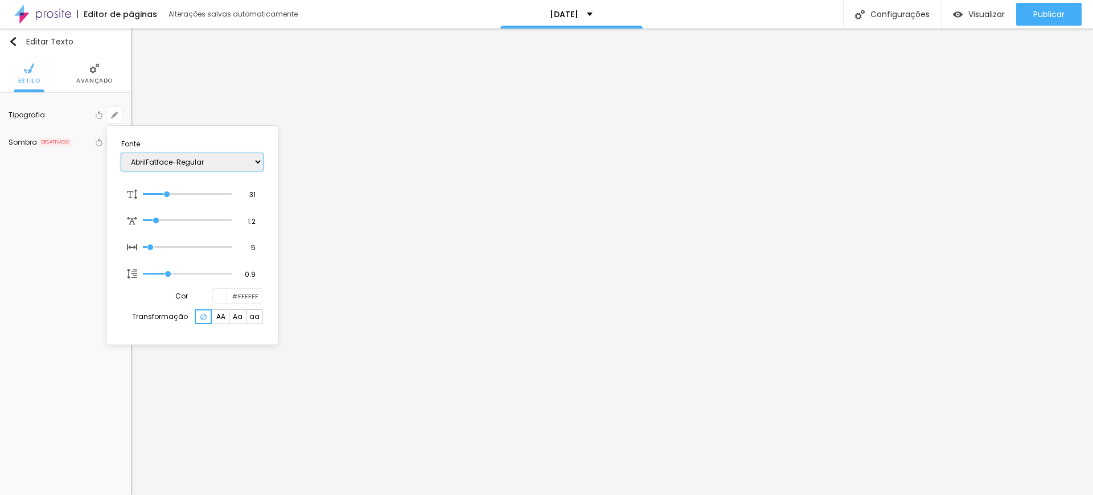
click at [144, 163] on select "AbrilFatface-Regular Actor-Regular Alegreya AlegreyaBlack [PERSON_NAME] [PERSON…" at bounding box center [192, 162] width 142 height 18
click at [121, 153] on select "AbrilFatface-Regular Actor-Regular Alegreya AlegreyaBlack [PERSON_NAME] [PERSON…" at bounding box center [192, 162] width 142 height 18
click at [1032, 200] on div at bounding box center [546, 247] width 1093 height 495
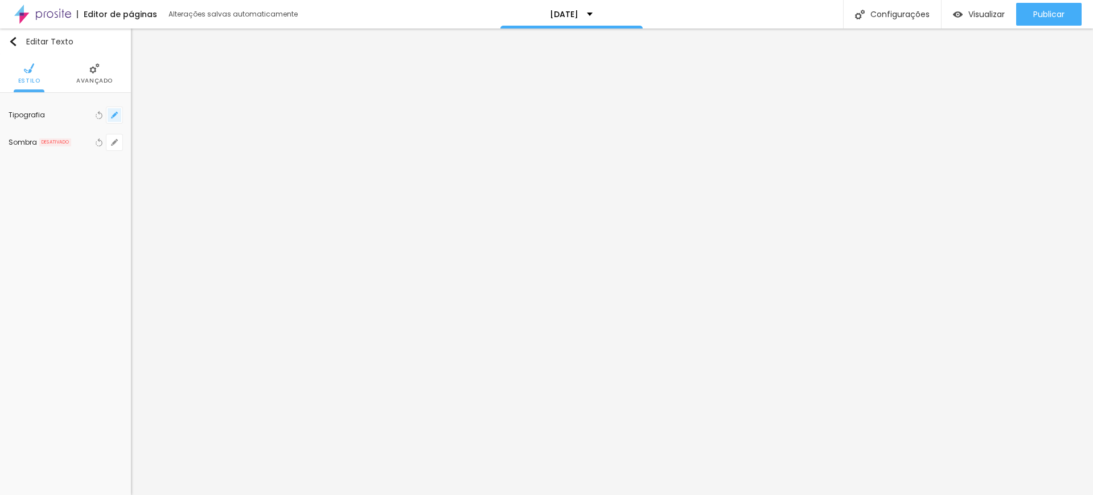
click at [115, 115] on icon "button" at bounding box center [114, 115] width 5 height 5
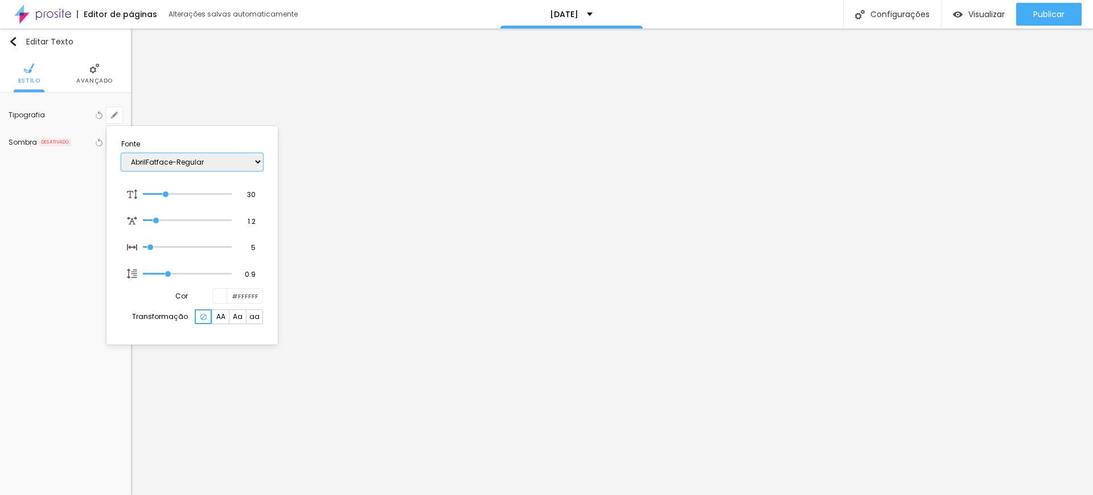
click at [155, 159] on select "AbrilFatface-Regular Actor-Regular Alegreya AlegreyaBlack [PERSON_NAME] [PERSON…" at bounding box center [192, 162] width 142 height 18
click at [121, 153] on select "AbrilFatface-Regular Actor-Regular Alegreya AlegreyaBlack [PERSON_NAME] [PERSON…" at bounding box center [192, 162] width 142 height 18
click at [1036, 153] on div at bounding box center [546, 247] width 1093 height 495
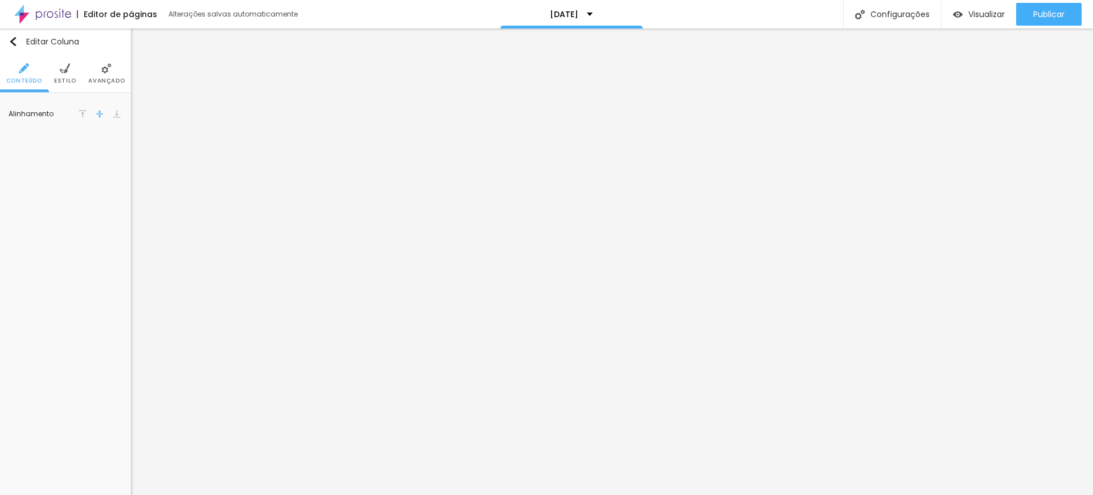
click at [99, 71] on li "Avançado" at bounding box center [106, 74] width 36 height 38
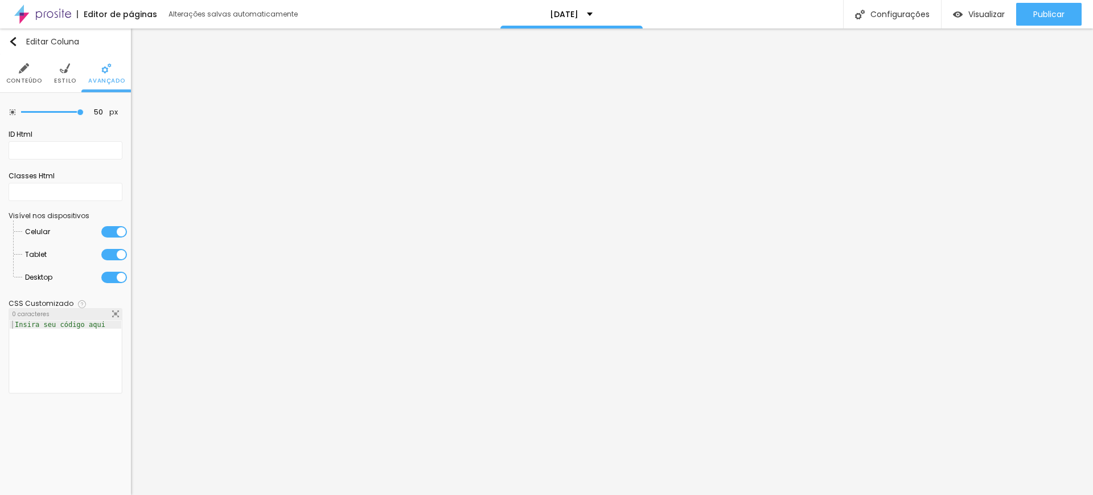
click at [64, 78] on span "Estilo" at bounding box center [65, 81] width 22 height 6
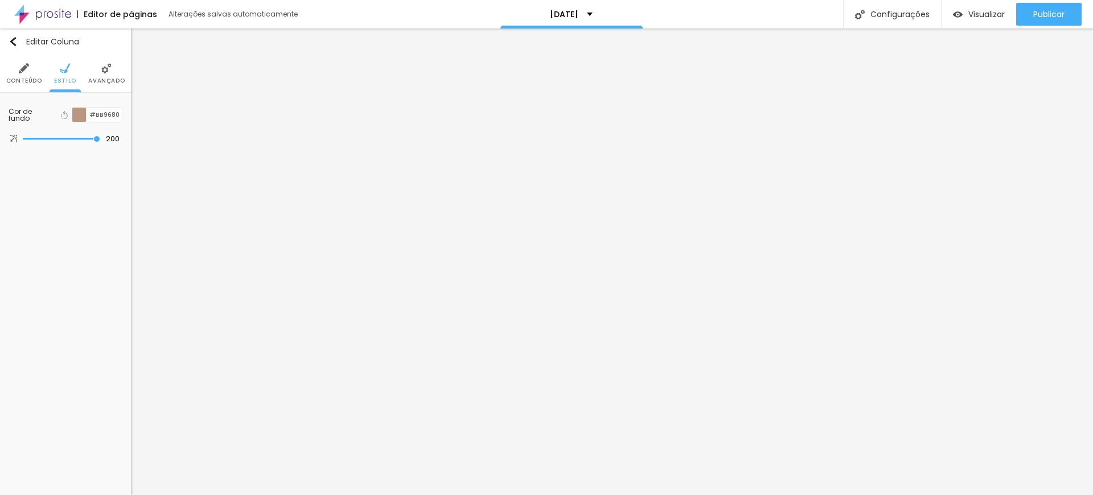
click at [24, 73] on li "Conteúdo" at bounding box center [24, 74] width 36 height 38
click at [114, 112] on icon "button" at bounding box center [114, 115] width 7 height 7
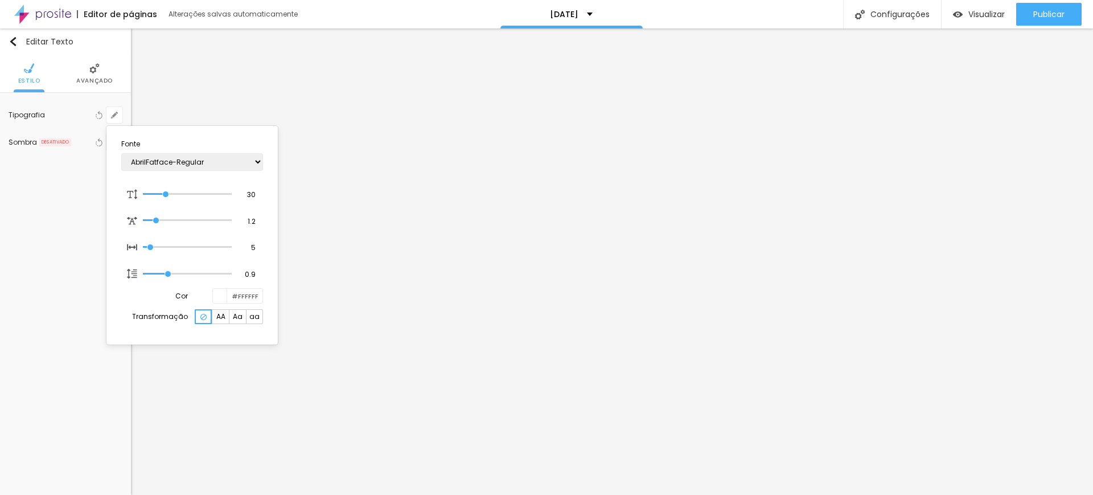
click at [89, 72] on div at bounding box center [546, 247] width 1093 height 495
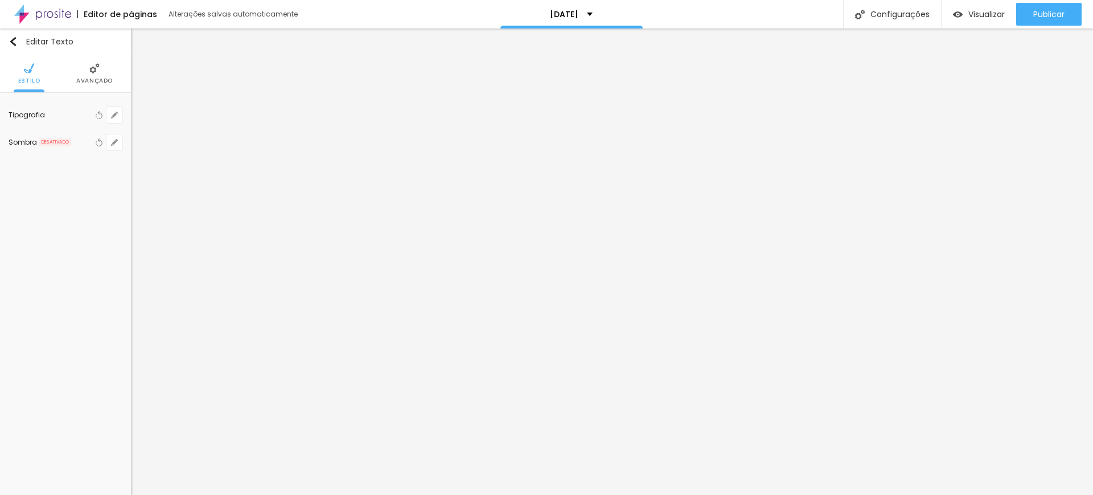
click at [89, 78] on span "Avançado" at bounding box center [94, 81] width 36 height 6
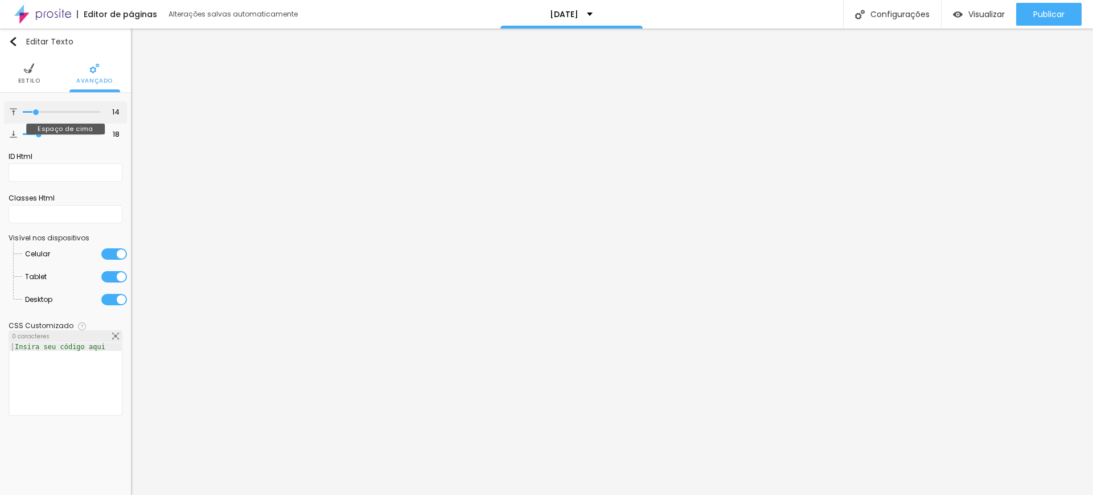
drag, startPoint x: 25, startPoint y: 112, endPoint x: 35, endPoint y: 113, distance: 10.4
click at [38, 113] on input "range" at bounding box center [61, 112] width 77 height 6
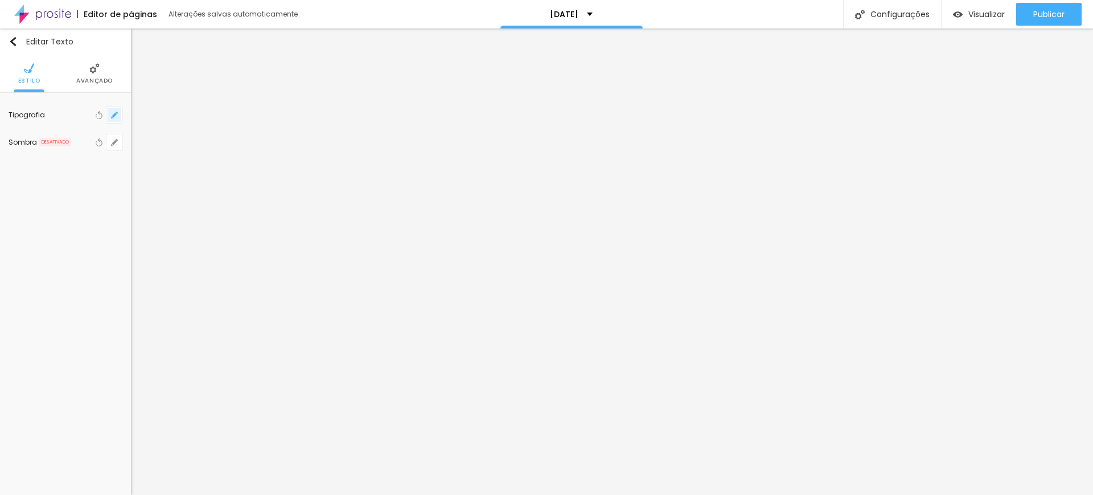
click at [113, 113] on icon "button" at bounding box center [114, 115] width 7 height 7
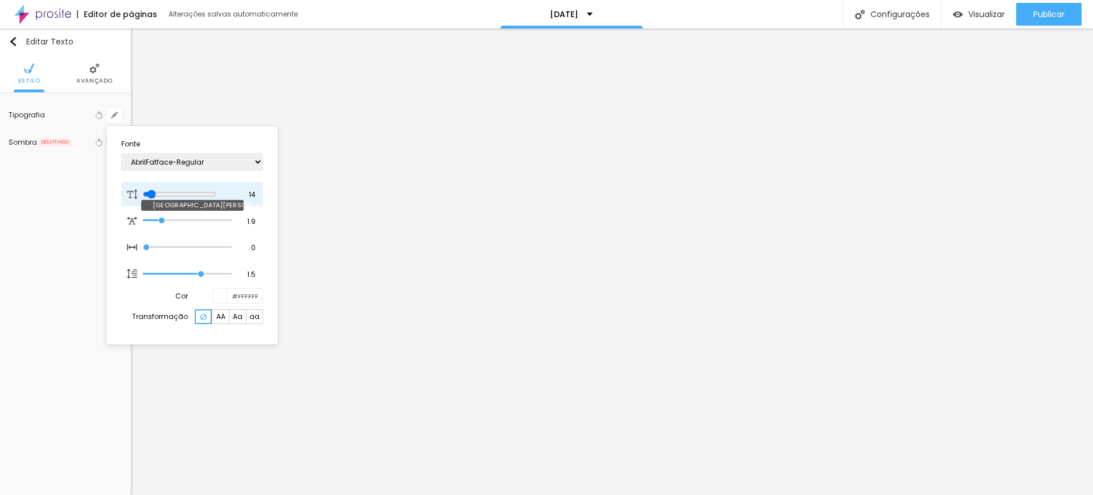
click at [152, 192] on input "range" at bounding box center [179, 194] width 73 height 9
click at [1021, 200] on div at bounding box center [546, 247] width 1093 height 495
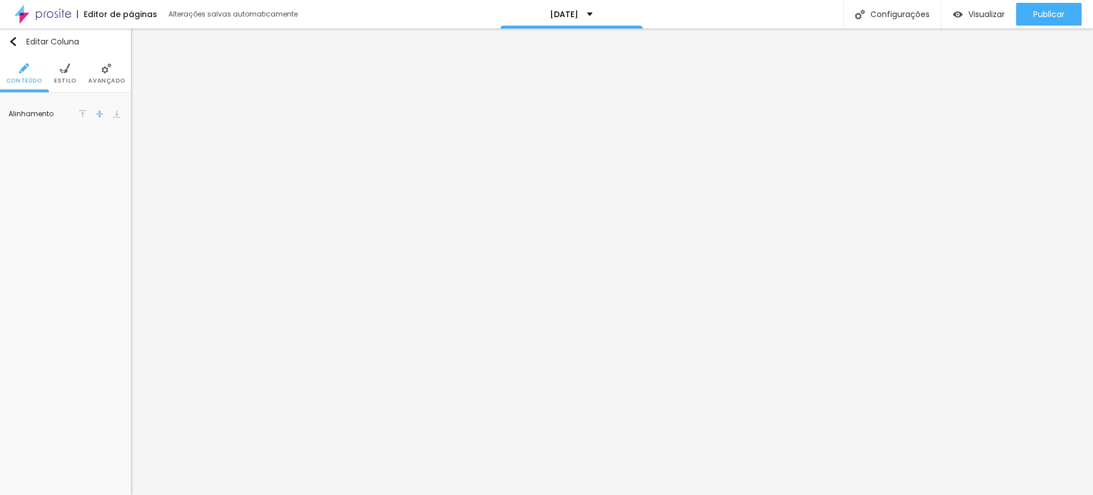
click at [58, 65] on li "Estilo" at bounding box center [65, 74] width 22 height 38
drag, startPoint x: 120, startPoint y: 116, endPoint x: 76, endPoint y: 108, distance: 43.9
click at [79, 109] on div "#BB9680" at bounding box center [97, 114] width 51 height 15
click at [64, 76] on li "Estilo" at bounding box center [65, 74] width 22 height 38
drag, startPoint x: 119, startPoint y: 112, endPoint x: 72, endPoint y: 108, distance: 47.4
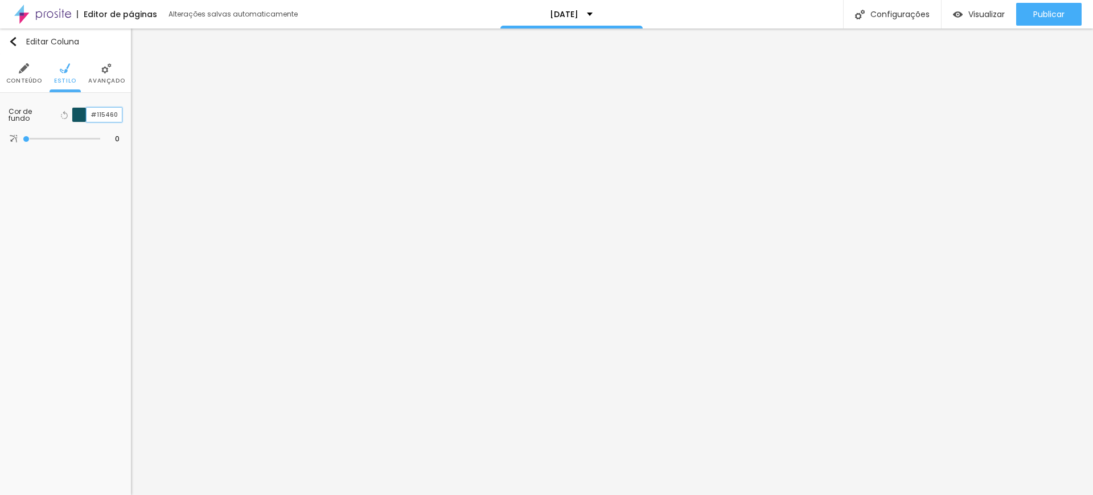
click at [75, 109] on div "#115460" at bounding box center [97, 114] width 51 height 15
paste input "BB968"
click at [115, 114] on icon "button" at bounding box center [114, 115] width 5 height 5
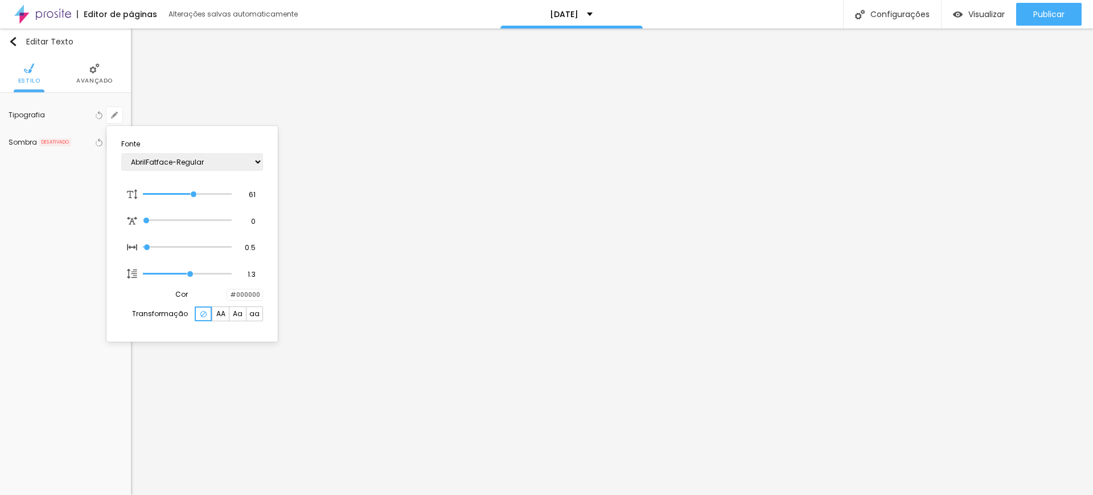
click at [94, 71] on div at bounding box center [546, 247] width 1093 height 495
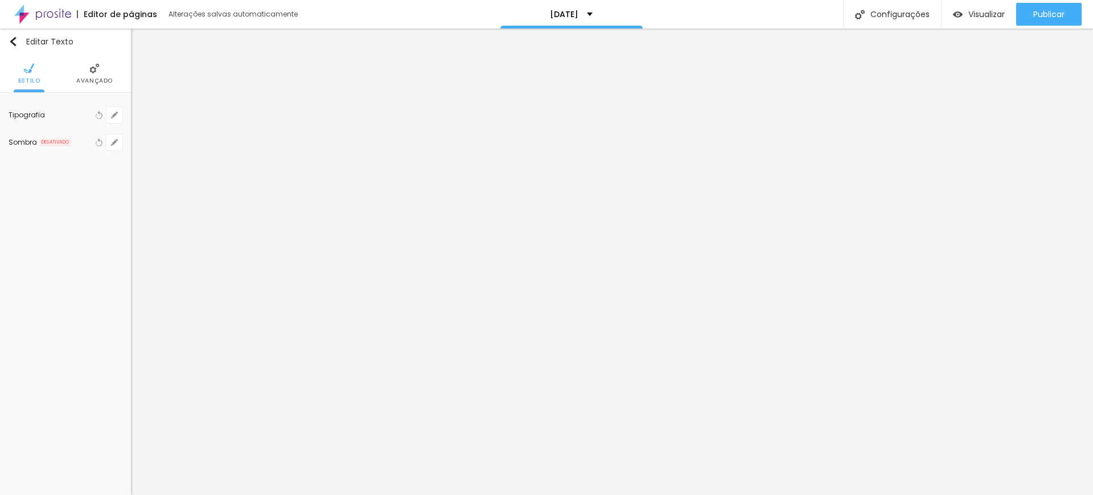
click at [93, 71] on img at bounding box center [94, 68] width 10 height 10
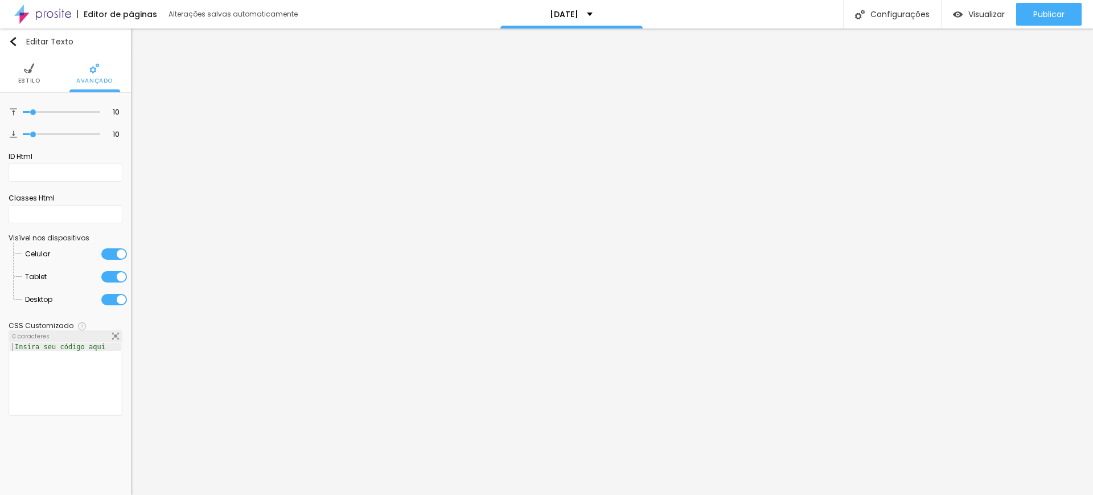
click at [89, 69] on img at bounding box center [94, 68] width 10 height 10
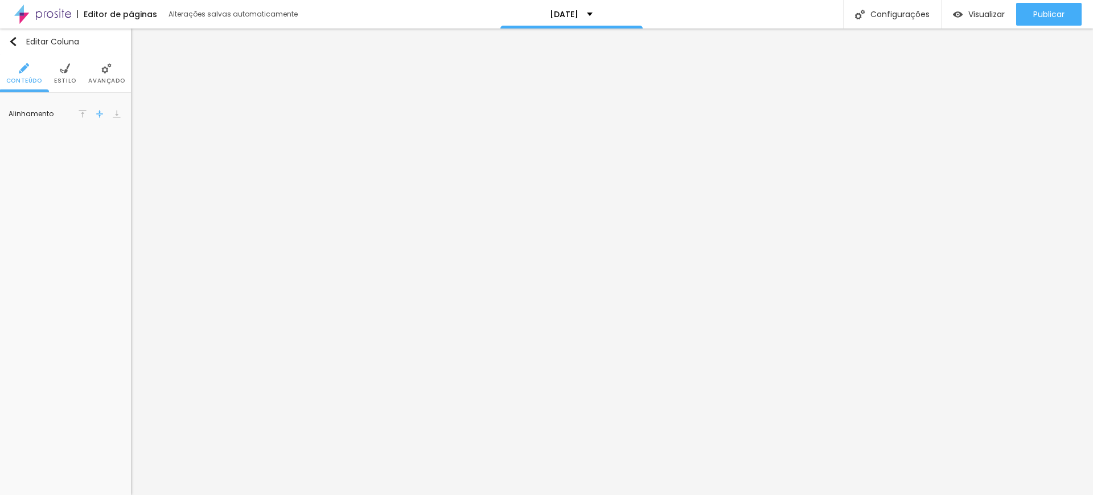
click at [69, 68] on li "Estilo" at bounding box center [65, 74] width 22 height 38
click at [115, 75] on li "Avançado" at bounding box center [106, 74] width 36 height 38
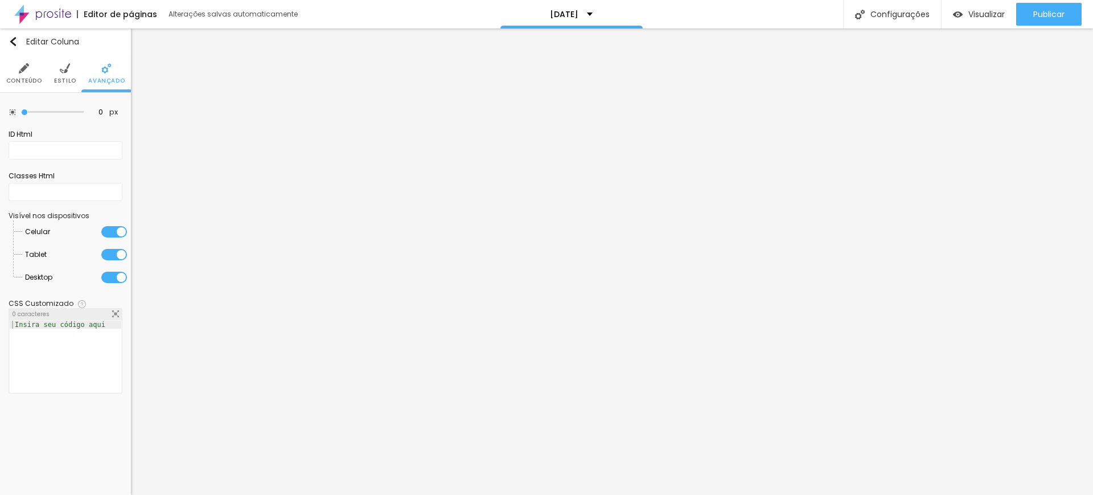
click at [68, 75] on li "Estilo" at bounding box center [65, 74] width 22 height 38
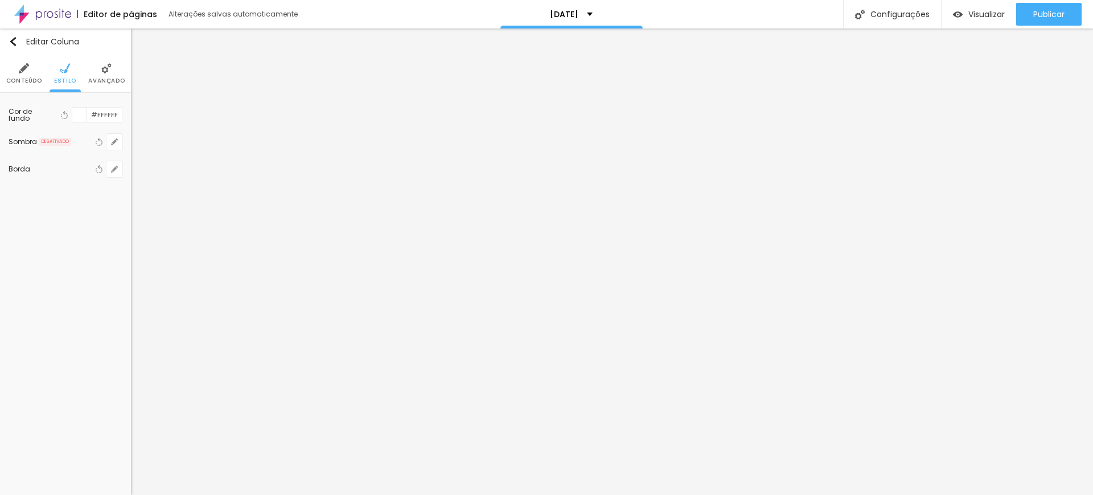
click at [23, 65] on img at bounding box center [24, 68] width 10 height 10
click at [63, 72] on img at bounding box center [65, 68] width 10 height 10
click at [102, 69] on li "Avançado" at bounding box center [94, 74] width 36 height 38
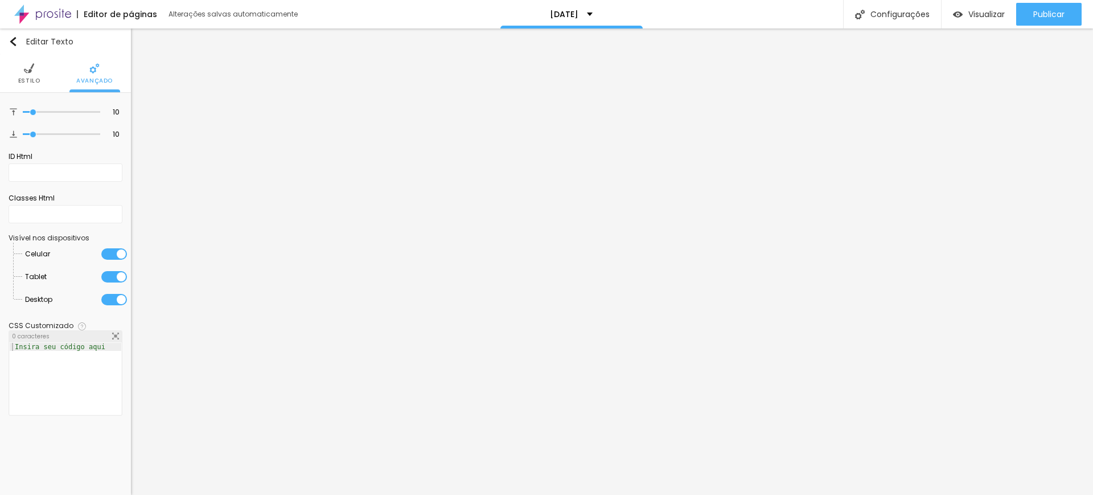
click at [35, 69] on li "Estilo" at bounding box center [29, 74] width 22 height 38
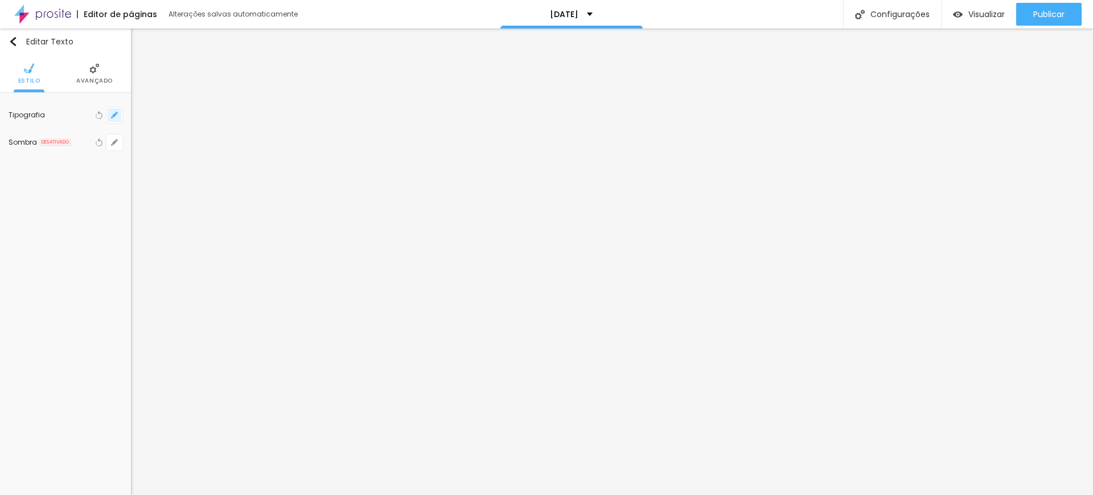
click at [116, 113] on icon "button" at bounding box center [114, 115] width 7 height 7
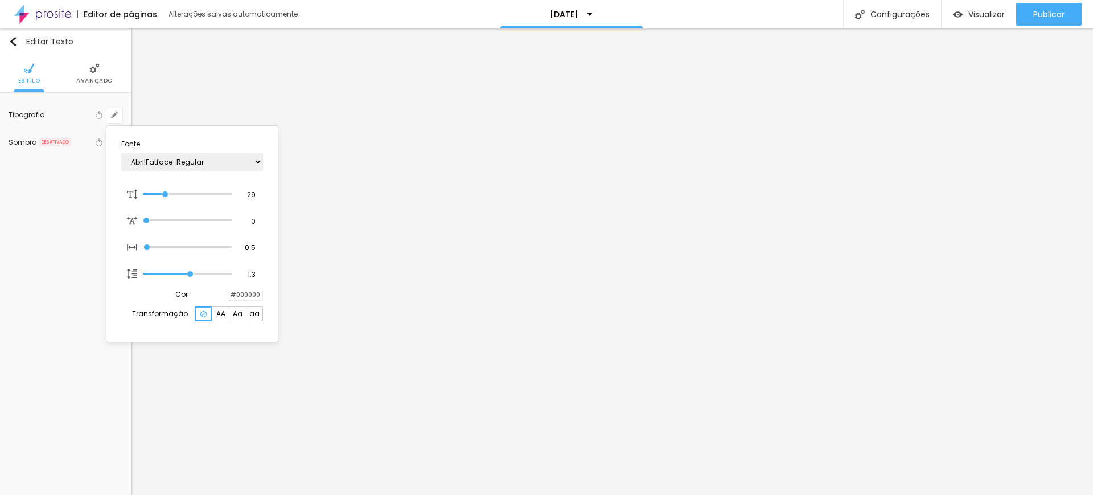
drag, startPoint x: 52, startPoint y: 103, endPoint x: 54, endPoint y: 120, distance: 16.6
click at [53, 110] on div at bounding box center [546, 247] width 1093 height 495
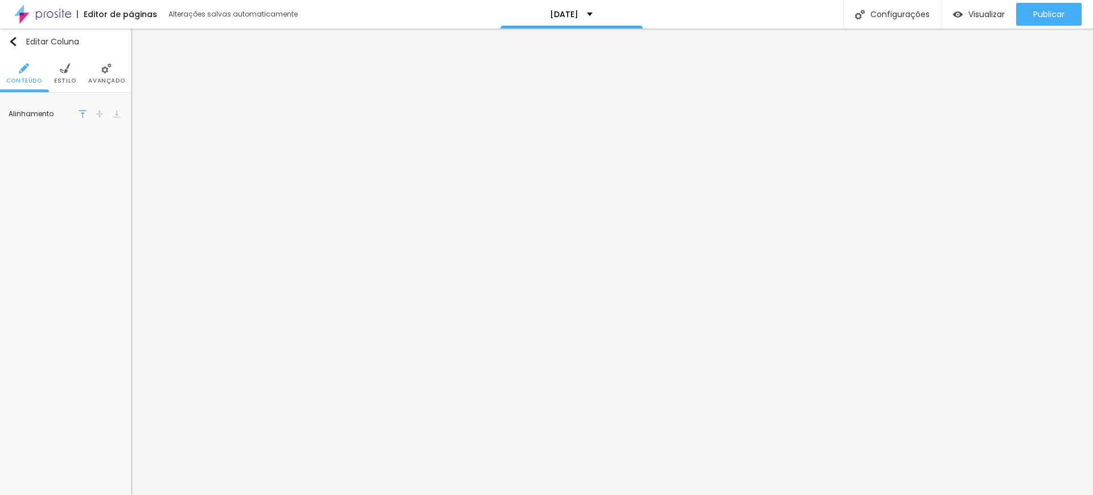
click at [56, 71] on li "Estilo" at bounding box center [65, 74] width 22 height 38
drag, startPoint x: 121, startPoint y: 112, endPoint x: 82, endPoint y: 113, distance: 38.7
click at [87, 112] on input "#374954" at bounding box center [104, 114] width 35 height 11
paste input "9D7156"
click at [63, 58] on li "Estilo" at bounding box center [65, 74] width 22 height 38
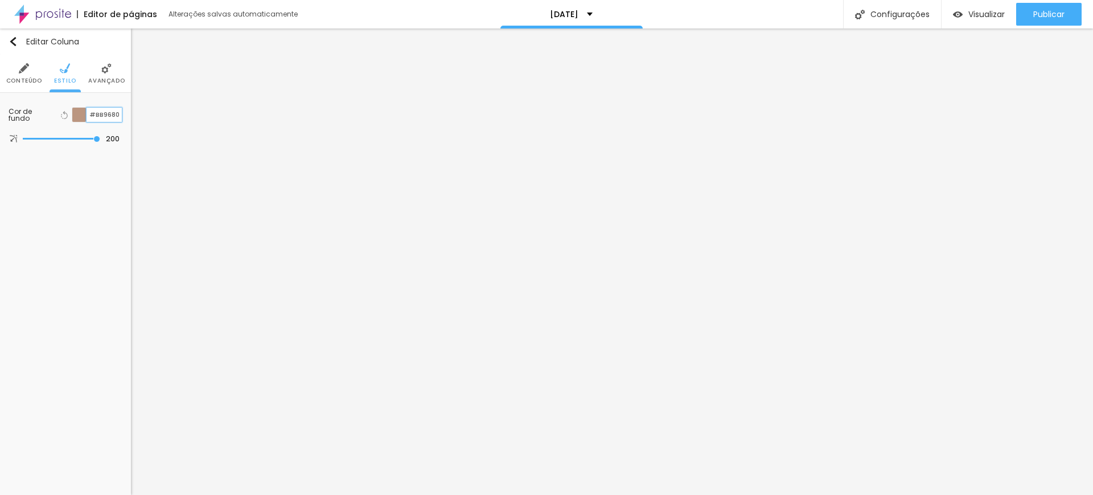
drag, startPoint x: 121, startPoint y: 112, endPoint x: 79, endPoint y: 113, distance: 41.6
click at [80, 113] on div "#BB9680" at bounding box center [97, 114] width 51 height 15
click at [64, 72] on li "Estilo" at bounding box center [65, 74] width 22 height 38
paste input "BB9680"
click at [62, 68] on img at bounding box center [65, 68] width 10 height 10
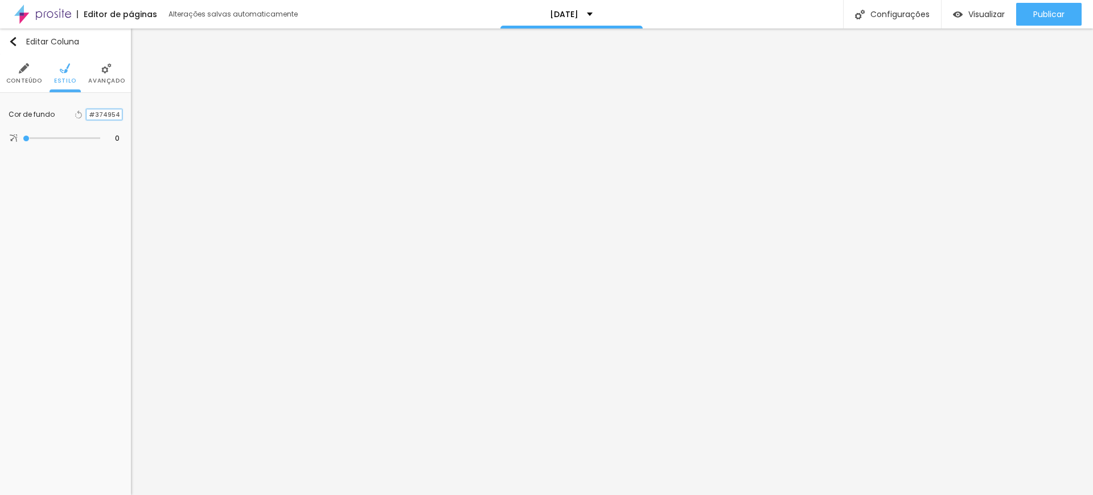
paste input "BB9680"
click at [59, 71] on li "Estilo" at bounding box center [65, 74] width 22 height 38
paste input "BB9680"
click at [95, 89] on span "Avançado" at bounding box center [98, 90] width 36 height 6
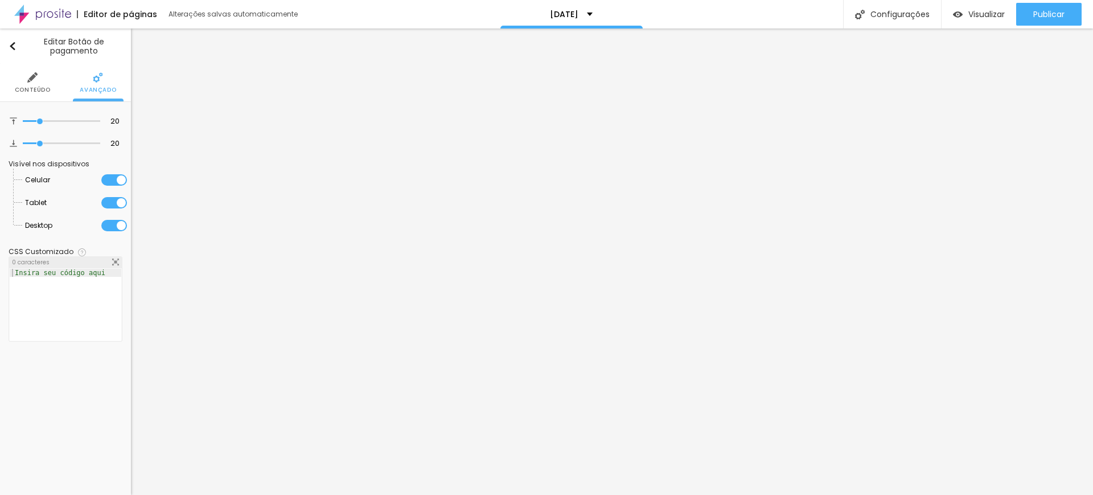
click at [36, 91] on span "Conteúdo" at bounding box center [33, 90] width 36 height 6
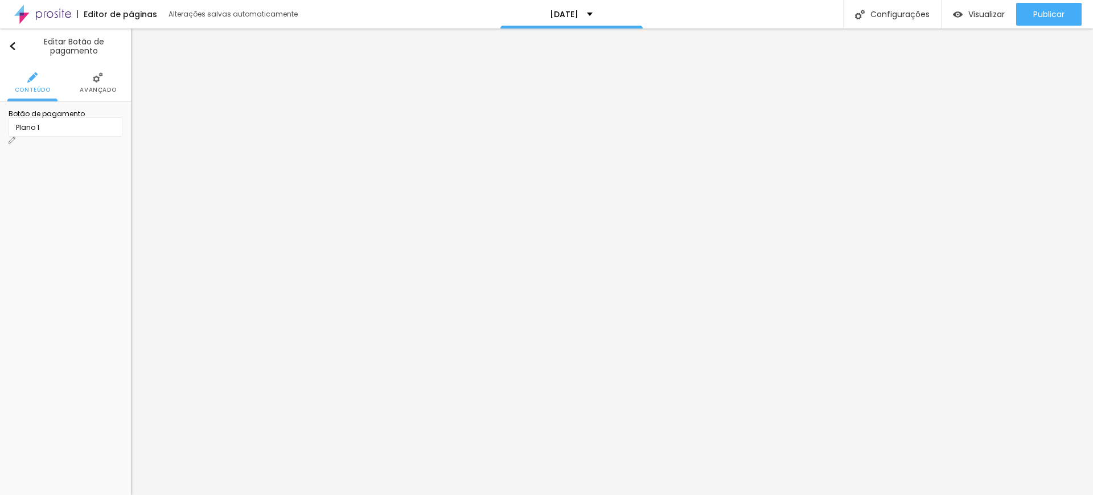
click at [15, 137] on img at bounding box center [12, 140] width 7 height 7
drag, startPoint x: 622, startPoint y: 103, endPoint x: 552, endPoint y: 102, distance: 70.0
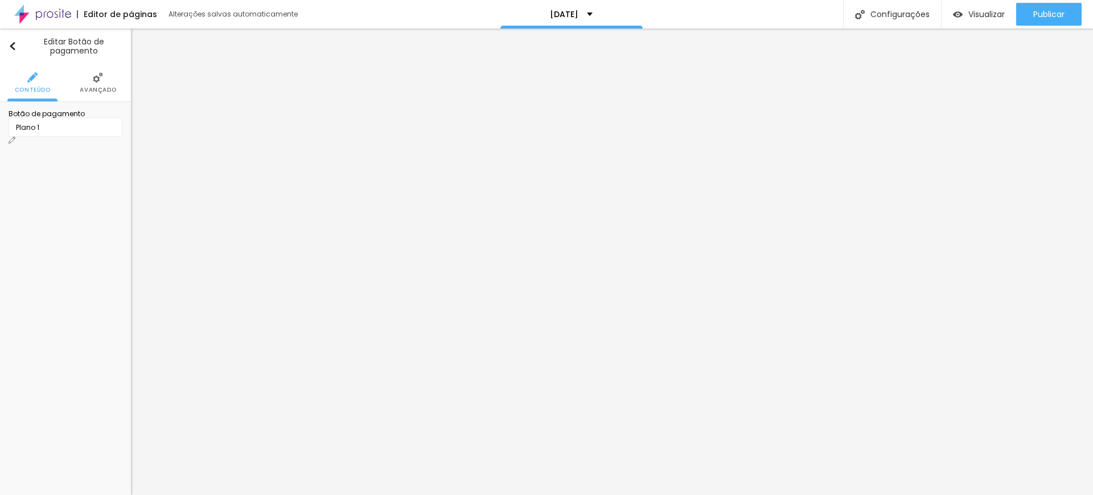
click at [96, 88] on span "Avançado" at bounding box center [98, 90] width 36 height 6
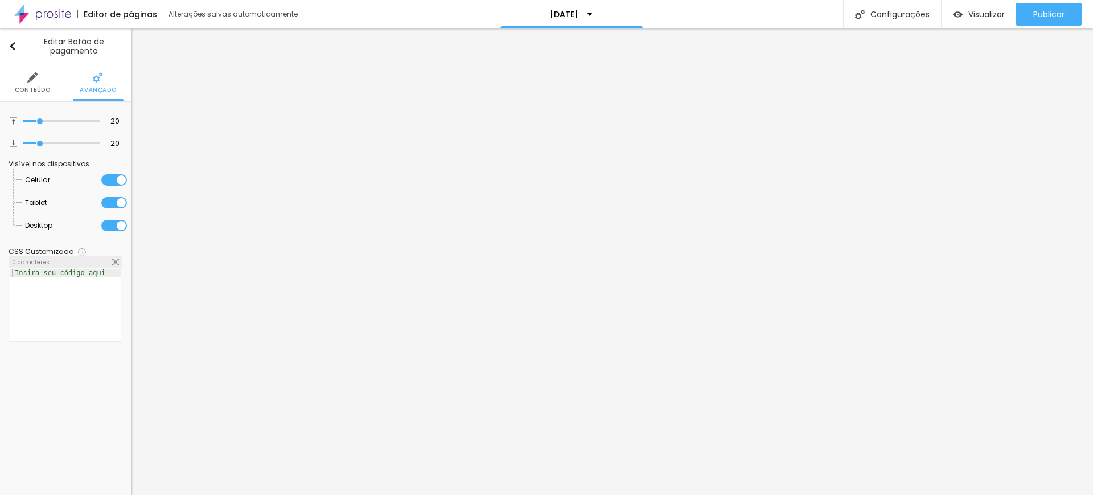
click at [41, 83] on li "Conteúdo" at bounding box center [33, 83] width 36 height 38
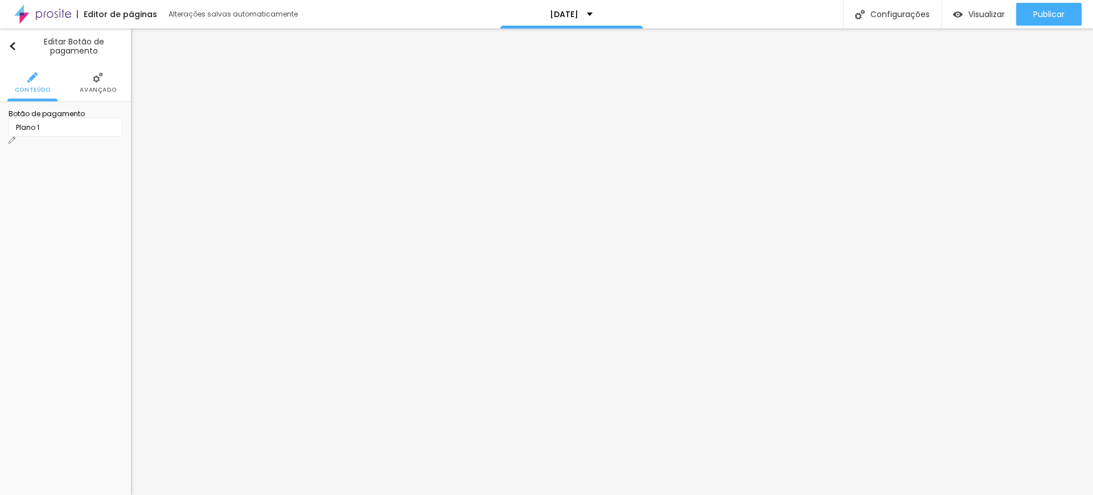
click at [15, 137] on img at bounding box center [12, 140] width 7 height 7
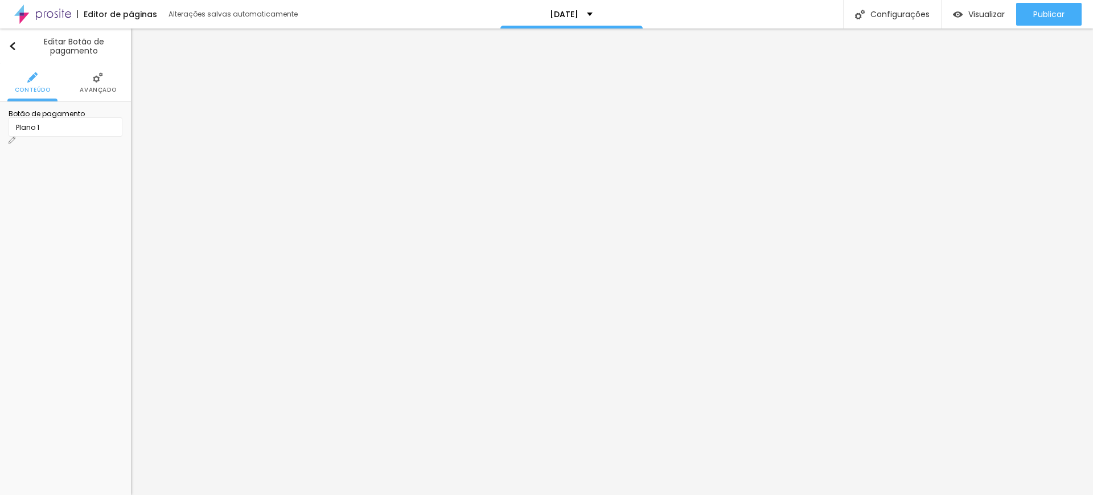
click at [94, 82] on img at bounding box center [98, 77] width 10 height 10
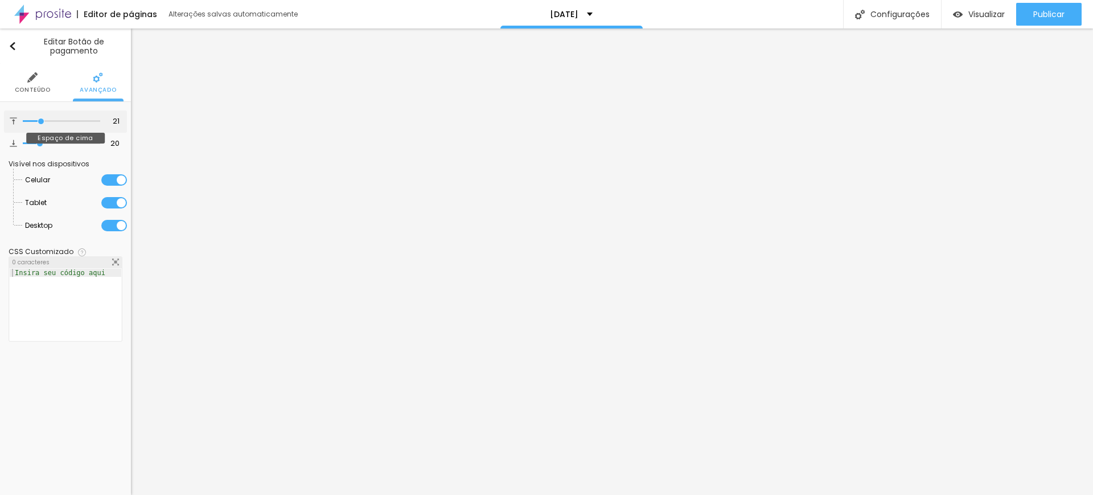
click at [41, 122] on input "range" at bounding box center [61, 121] width 77 height 6
click at [41, 142] on input "range" at bounding box center [61, 144] width 77 height 6
click at [36, 83] on li "Conteúdo" at bounding box center [33, 83] width 36 height 38
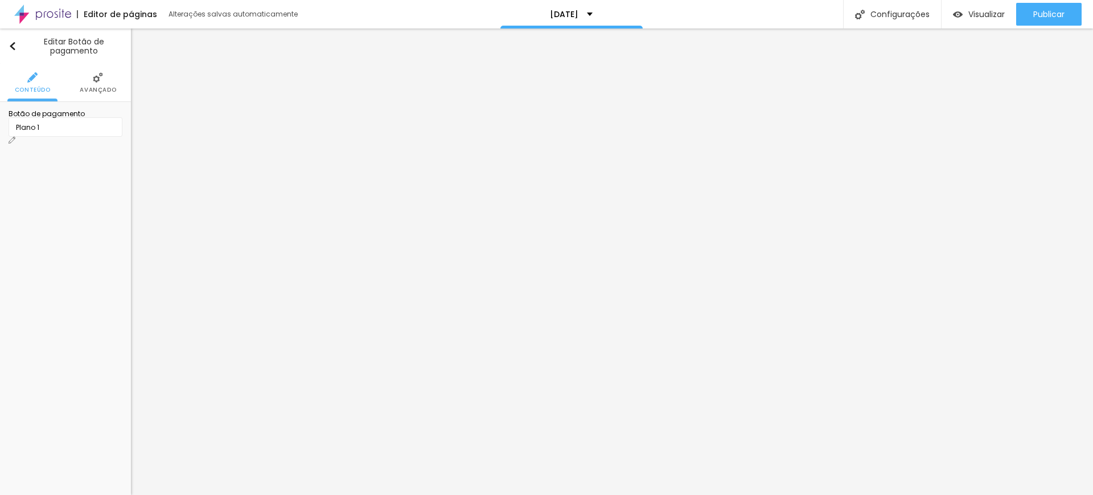
click at [15, 137] on img at bounding box center [12, 140] width 7 height 7
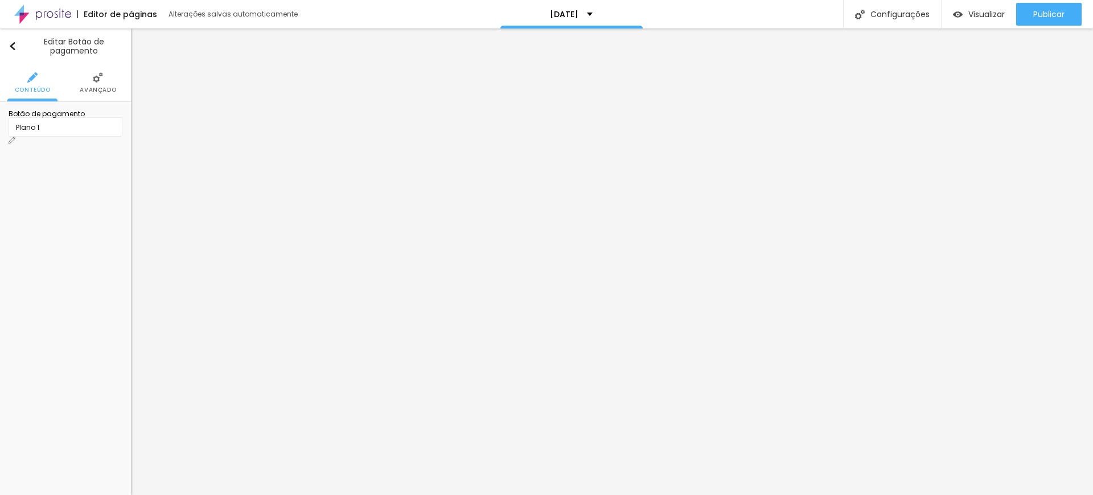
click at [109, 137] on div "Plano 1" at bounding box center [66, 126] width 114 height 19
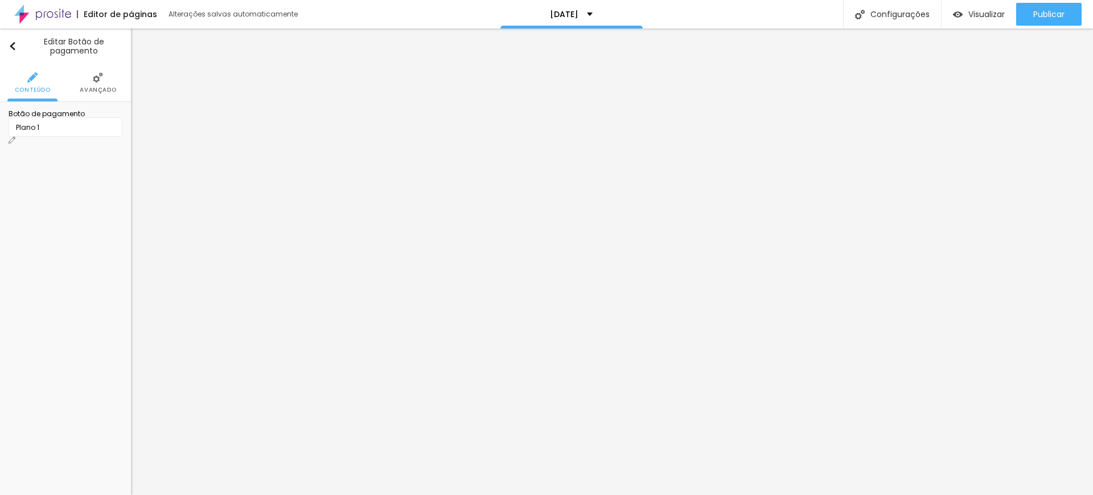
click at [93, 81] on img at bounding box center [98, 77] width 10 height 10
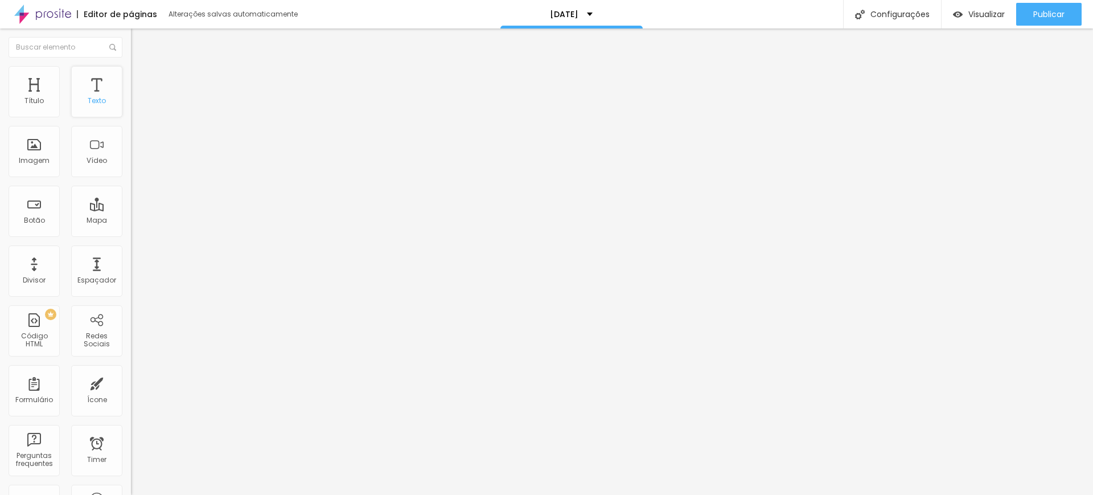
click at [83, 90] on div "Texto" at bounding box center [96, 91] width 51 height 51
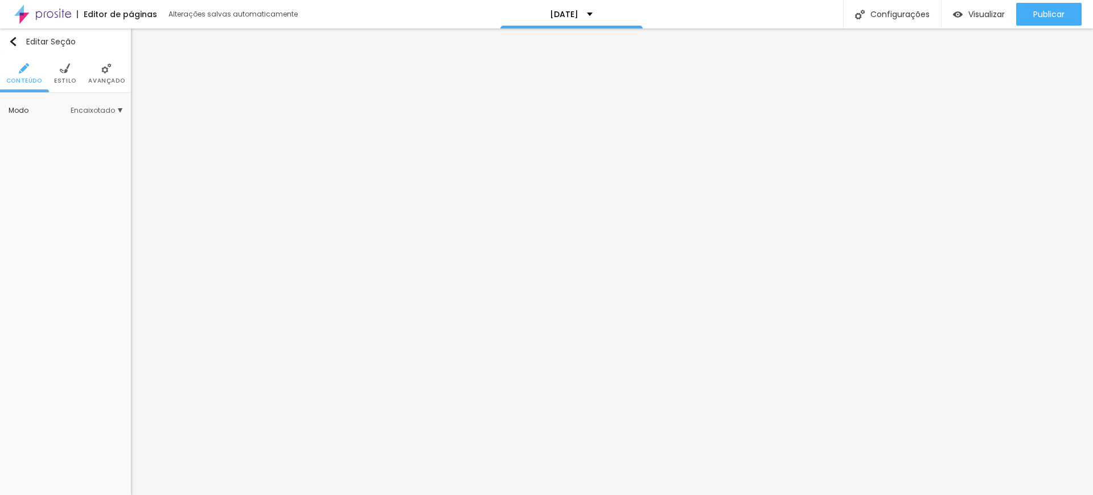
click at [62, 65] on img at bounding box center [65, 68] width 10 height 10
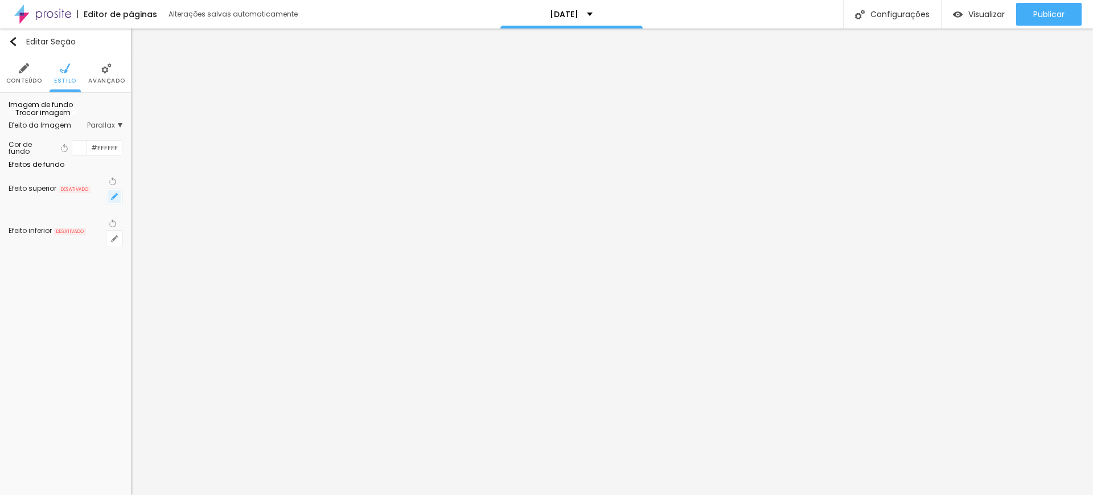
click at [113, 199] on icon "button" at bounding box center [114, 196] width 5 height 5
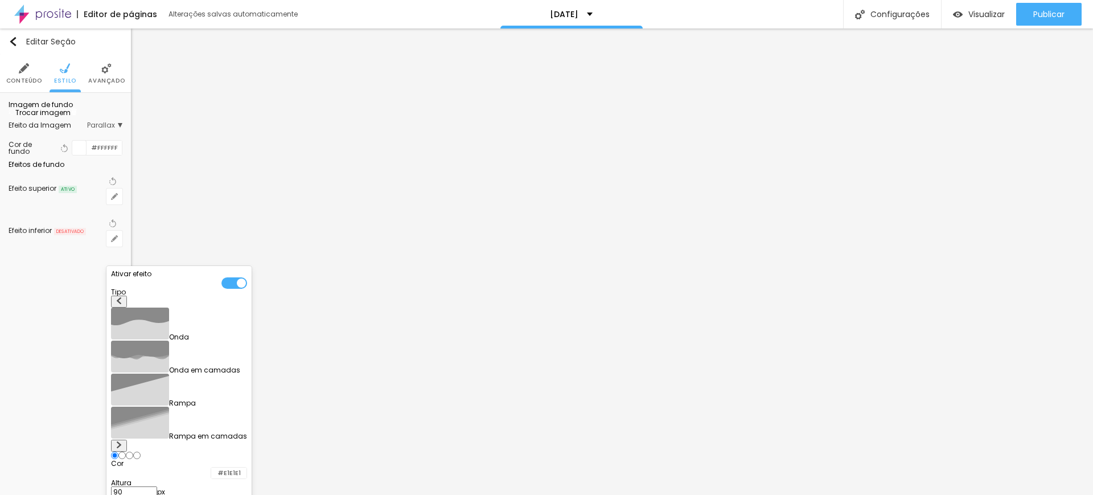
drag, startPoint x: 150, startPoint y: 406, endPoint x: 148, endPoint y: 387, distance: 18.9
click at [143, 494] on input "range" at bounding box center [179, 502] width 136 height 6
click at [243, 284] on div at bounding box center [235, 282] width 26 height 11
click at [245, 283] on div at bounding box center [235, 282] width 26 height 11
click at [246, 285] on div at bounding box center [235, 282] width 26 height 11
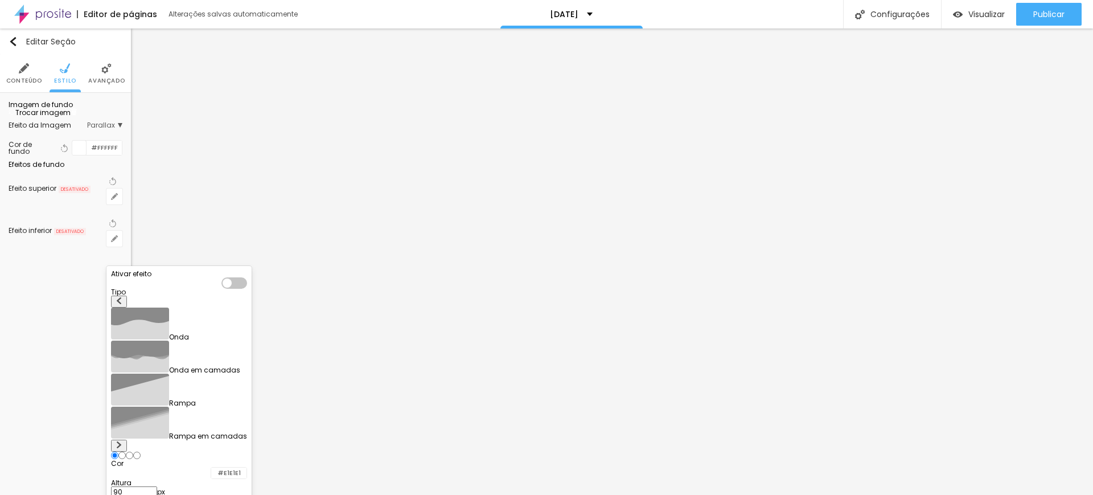
click at [51, 186] on div at bounding box center [546, 247] width 1093 height 495
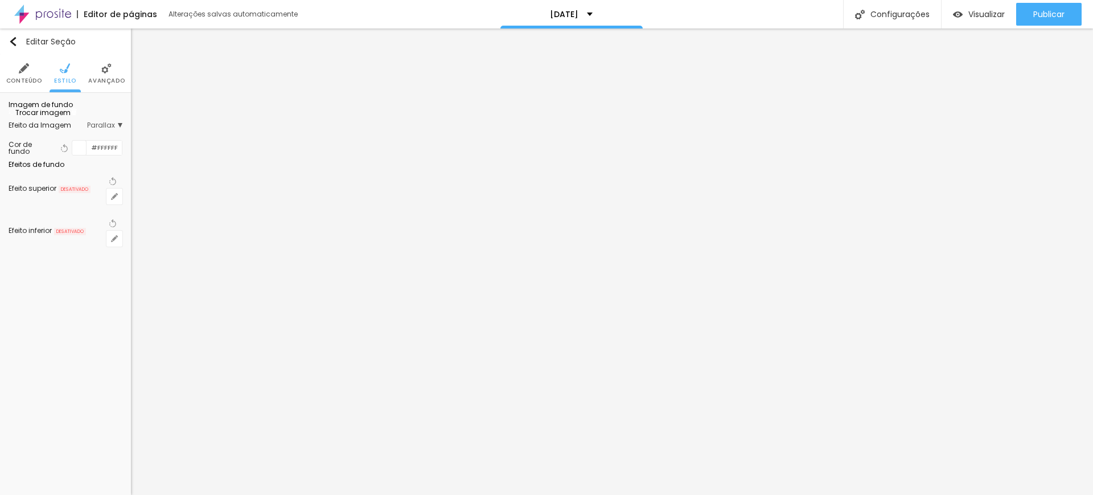
click at [108, 71] on img at bounding box center [106, 68] width 10 height 10
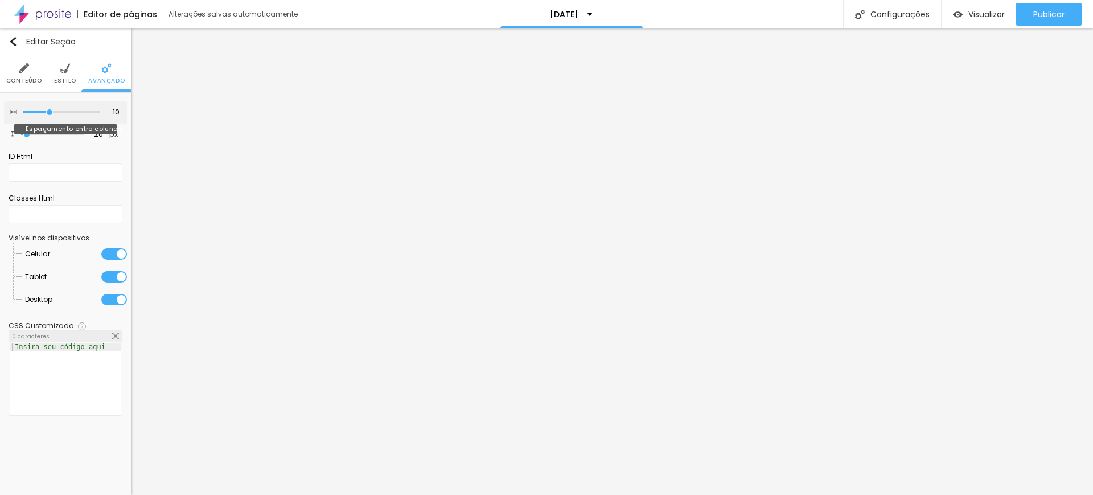
drag, startPoint x: 72, startPoint y: 111, endPoint x: 52, endPoint y: 112, distance: 20.5
click at [52, 112] on input "range" at bounding box center [61, 112] width 77 height 6
drag, startPoint x: 28, startPoint y: 134, endPoint x: 34, endPoint y: 130, distance: 7.7
click at [34, 130] on input "range" at bounding box center [51, 134] width 73 height 9
drag, startPoint x: 51, startPoint y: 113, endPoint x: 58, endPoint y: 116, distance: 7.6
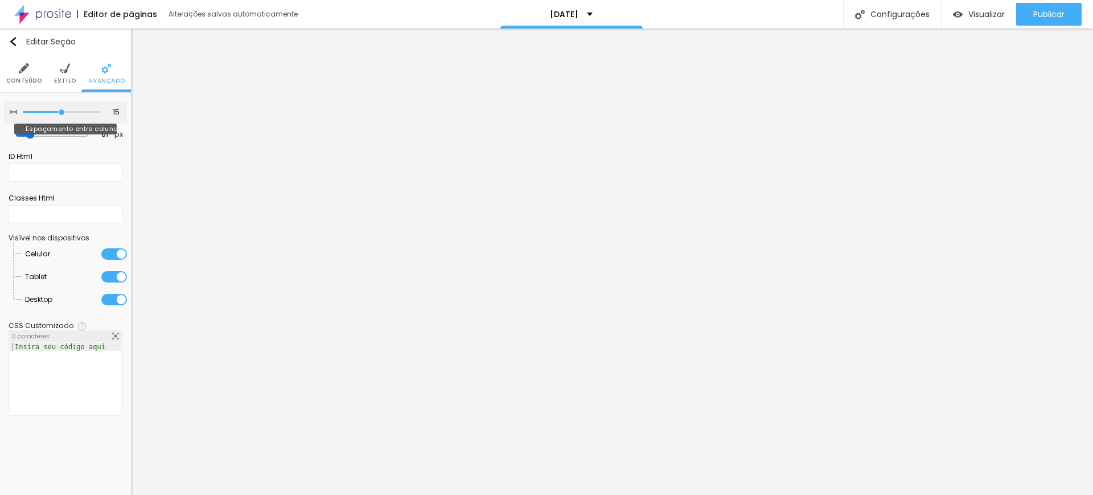
click at [58, 115] on input "range" at bounding box center [61, 112] width 77 height 6
click at [67, 82] on span "Estilo" at bounding box center [65, 81] width 22 height 6
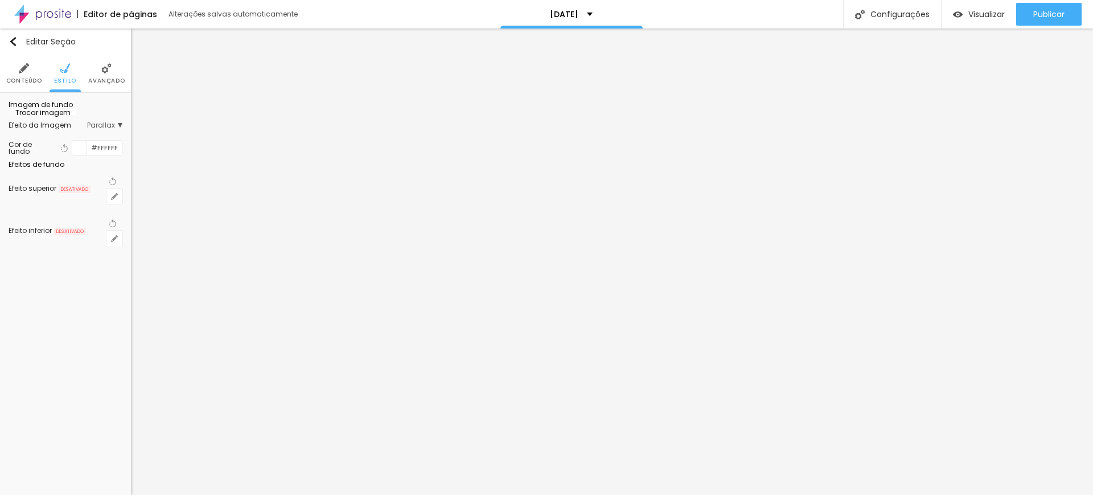
click at [113, 129] on span "Parallax" at bounding box center [104, 125] width 35 height 7
click at [67, 146] on span "Nenhum" at bounding box center [82, 142] width 30 height 10
click at [67, 162] on span "Parallax" at bounding box center [81, 157] width 28 height 10
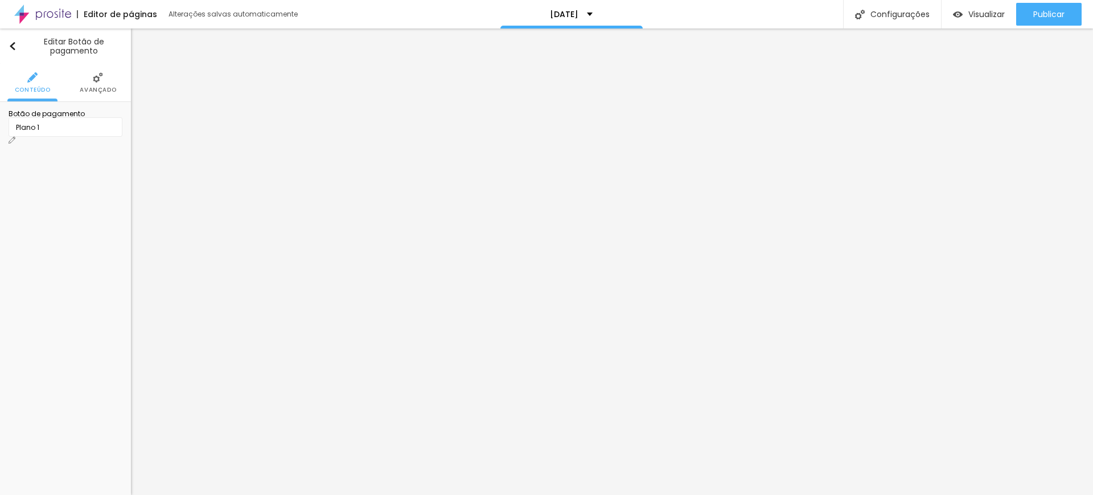
click at [93, 80] on img at bounding box center [98, 77] width 10 height 10
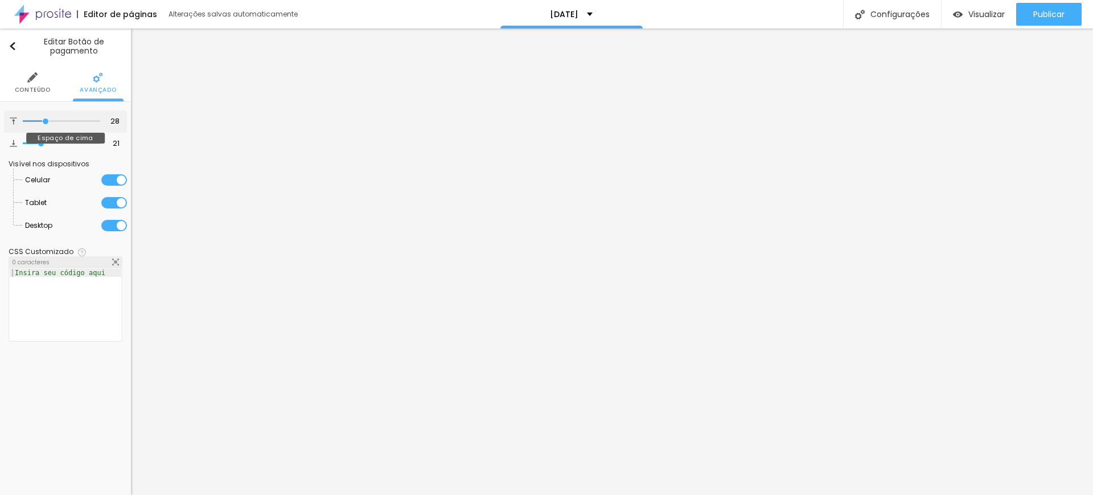
drag, startPoint x: 40, startPoint y: 121, endPoint x: 46, endPoint y: 121, distance: 6.3
click at [46, 121] on input "range" at bounding box center [61, 121] width 77 height 6
click at [44, 141] on input "range" at bounding box center [61, 144] width 77 height 6
click at [36, 81] on img at bounding box center [32, 77] width 10 height 10
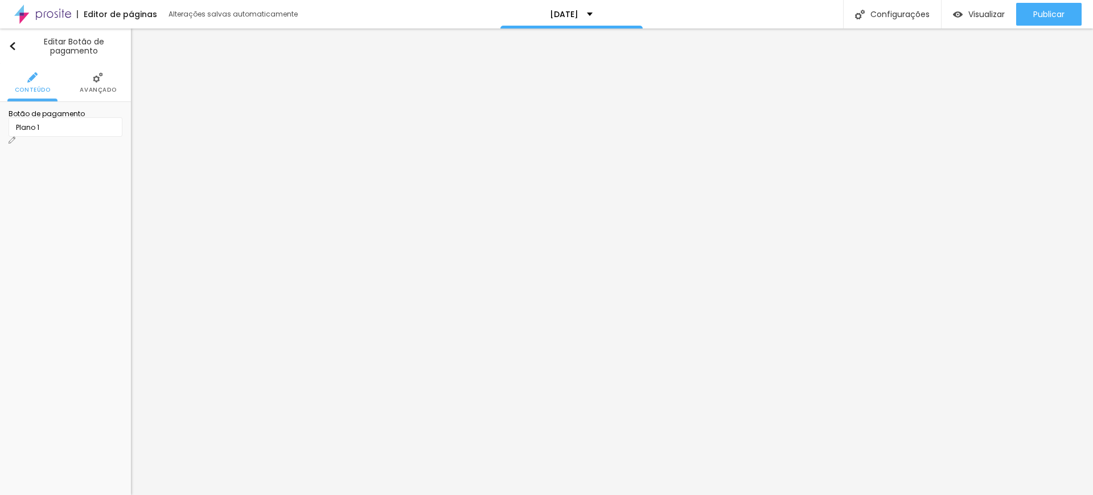
click at [15, 137] on img at bounding box center [12, 140] width 7 height 7
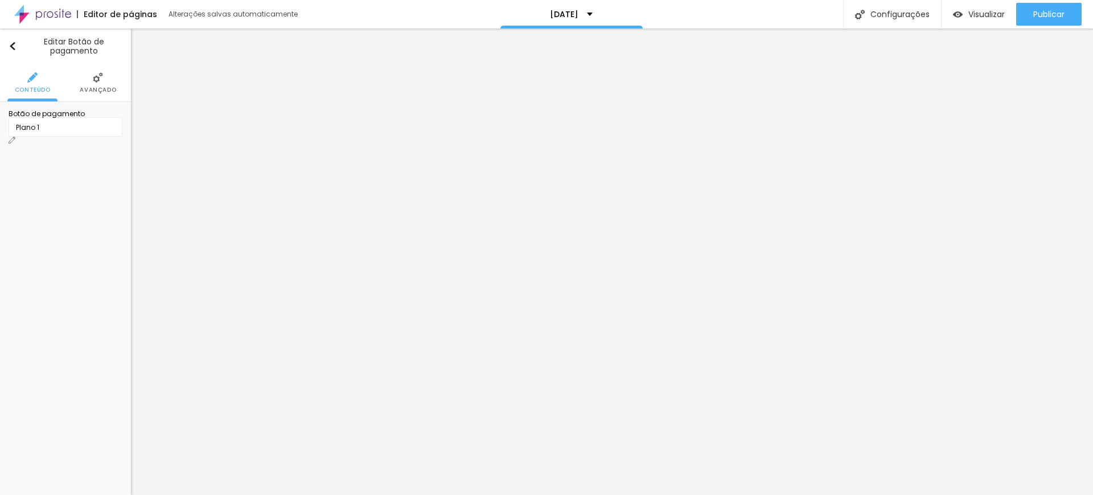
click at [112, 133] on div "Plano 1" at bounding box center [66, 126] width 114 height 19
click at [82, 69] on li "Avançado" at bounding box center [94, 74] width 36 height 38
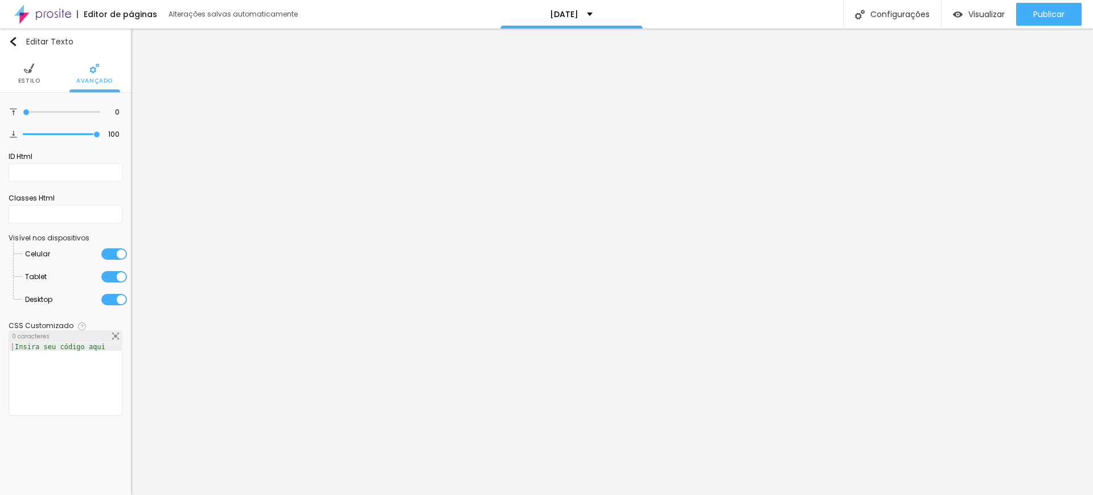
click at [34, 72] on li "Estilo" at bounding box center [29, 74] width 22 height 38
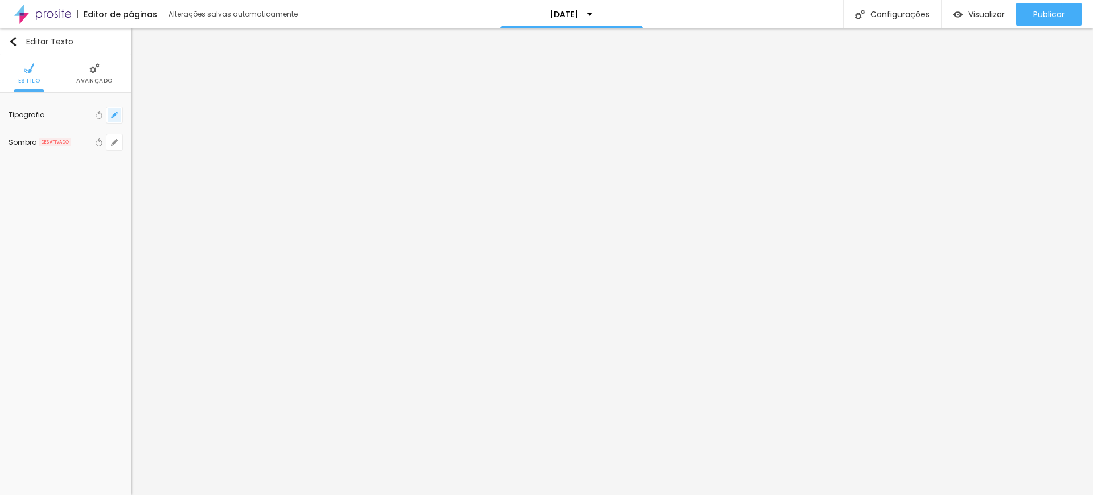
click at [110, 113] on button "button" at bounding box center [114, 115] width 16 height 16
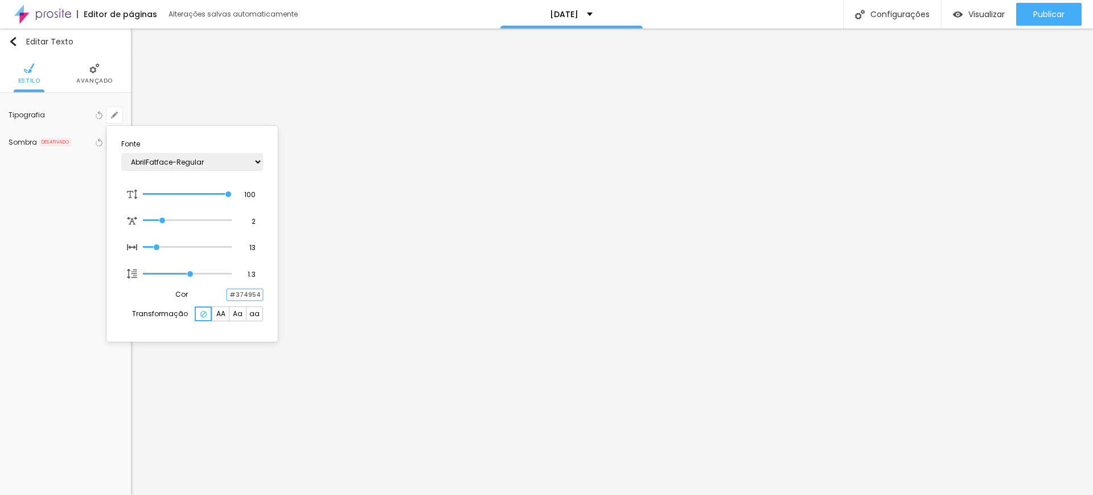
drag, startPoint x: 236, startPoint y: 294, endPoint x: 274, endPoint y: 295, distance: 38.2
click at [274, 295] on div "Fonte AbrilFatface-Regular Actor-Regular Alegreya AlegreyaBlack [PERSON_NAME] […" at bounding box center [191, 234] width 171 height 216
click at [194, 272] on input "range" at bounding box center [187, 274] width 89 height 6
drag, startPoint x: 158, startPoint y: 248, endPoint x: 164, endPoint y: 247, distance: 6.3
click at [164, 250] on input "range" at bounding box center [187, 247] width 89 height 6
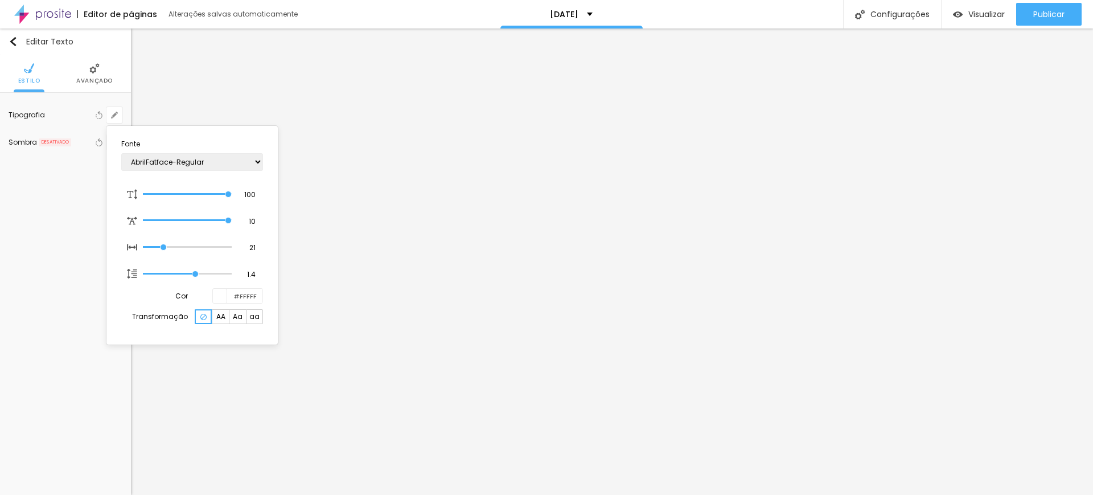
drag, startPoint x: 163, startPoint y: 220, endPoint x: 277, endPoint y: 229, distance: 114.8
click at [232, 223] on input "range" at bounding box center [187, 221] width 89 height 6
click at [204, 162] on select "AbrilFatface-Regular Actor-Regular Alegreya AlegreyaBlack [PERSON_NAME] [PERSON…" at bounding box center [192, 162] width 142 height 18
click at [121, 153] on select "AbrilFatface-Regular Actor-Regular Alegreya AlegreyaBlack [PERSON_NAME] [PERSON…" at bounding box center [192, 162] width 142 height 18
click at [171, 167] on select "AbrilFatface-Regular Actor-Regular Alegreya AlegreyaBlack [PERSON_NAME] [PERSON…" at bounding box center [192, 162] width 142 height 18
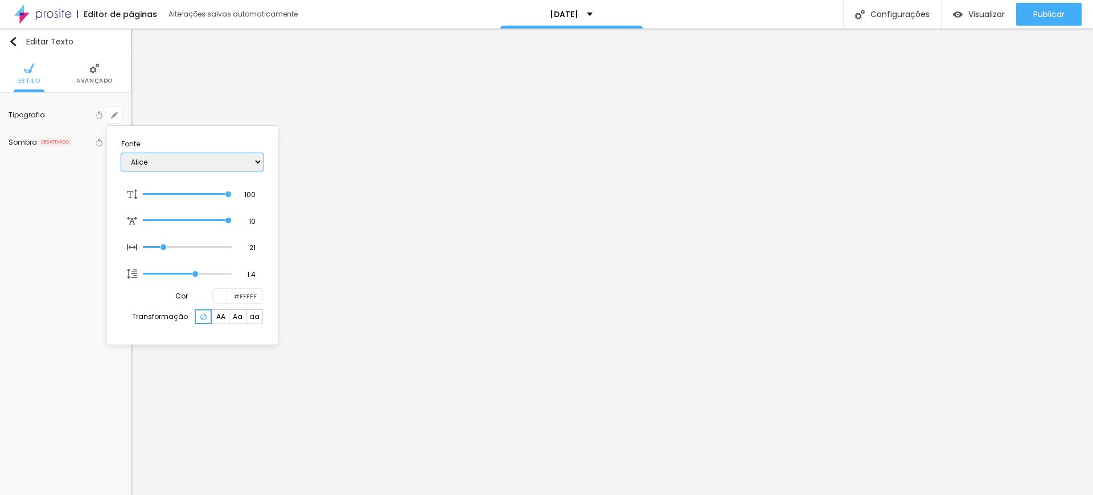
click at [121, 153] on select "AbrilFatface-Regular Actor-Regular Alegreya AlegreyaBlack [PERSON_NAME] [PERSON…" at bounding box center [192, 162] width 142 height 18
click at [181, 161] on select "AbrilFatface-Regular Actor-Regular Alegreya AlegreyaBlack [PERSON_NAME] [PERSON…" at bounding box center [192, 162] width 142 height 18
click at [121, 153] on select "AbrilFatface-Regular Actor-Regular Alegreya AlegreyaBlack [PERSON_NAME] [PERSON…" at bounding box center [192, 162] width 142 height 18
click at [181, 167] on select "AbrilFatface-Regular Actor-Regular Alegreya AlegreyaBlack [PERSON_NAME] [PERSON…" at bounding box center [192, 162] width 142 height 18
click at [121, 153] on select "AbrilFatface-Regular Actor-Regular Alegreya AlegreyaBlack [PERSON_NAME] [PERSON…" at bounding box center [192, 162] width 142 height 18
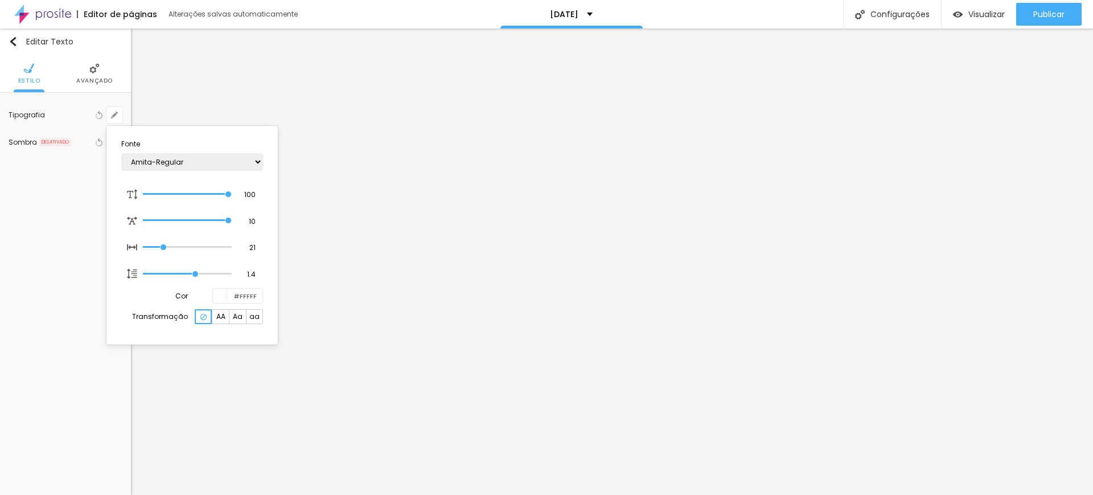
click at [94, 375] on div at bounding box center [546, 247] width 1093 height 495
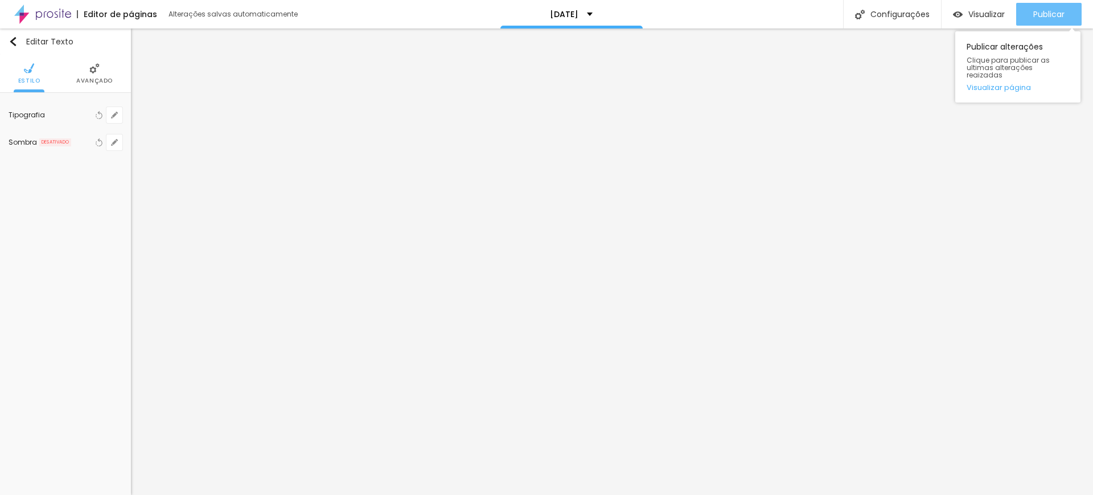
click at [1041, 10] on span "Publicar" at bounding box center [1049, 14] width 31 height 9
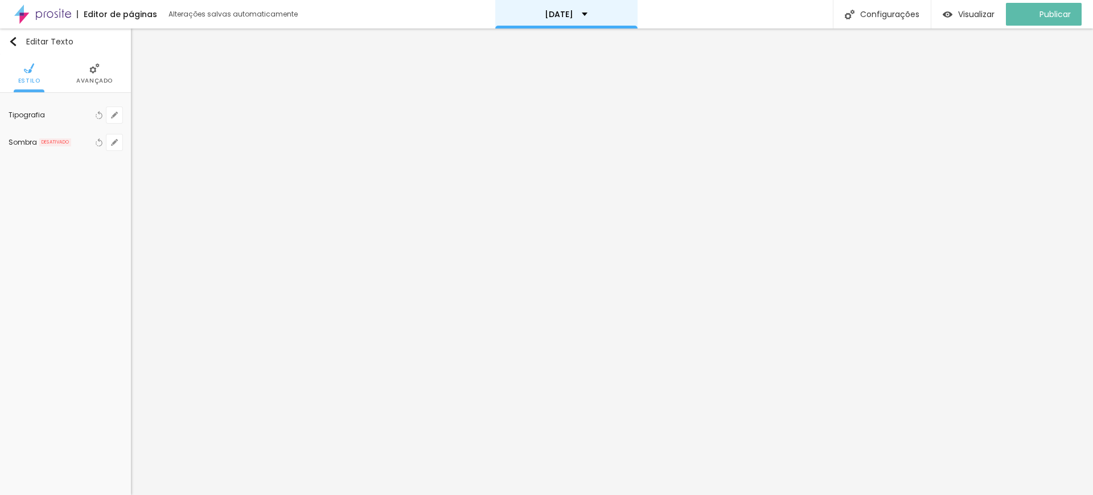
click at [573, 13] on p "[DATE]" at bounding box center [559, 14] width 28 height 8
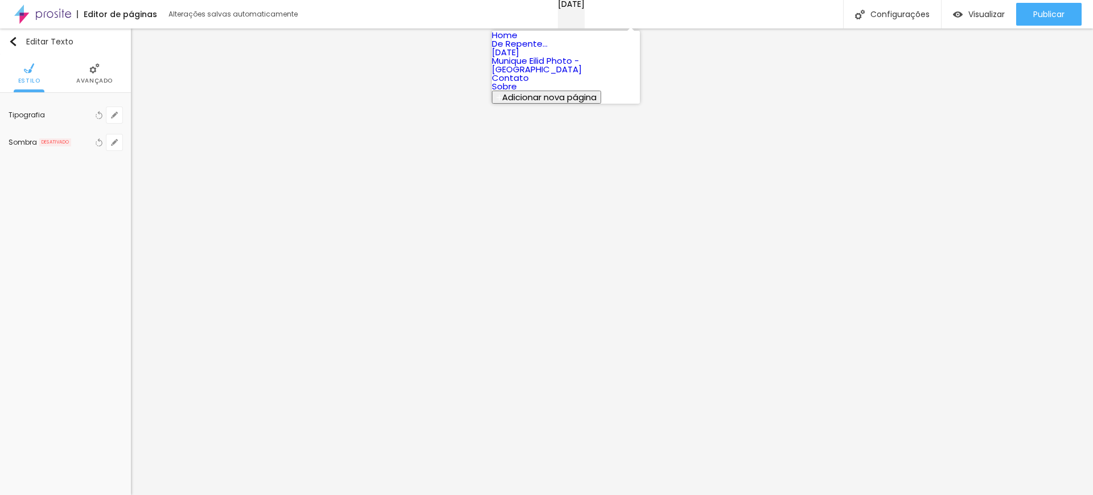
click at [571, 8] on p "[DATE]" at bounding box center [571, 4] width 27 height 8
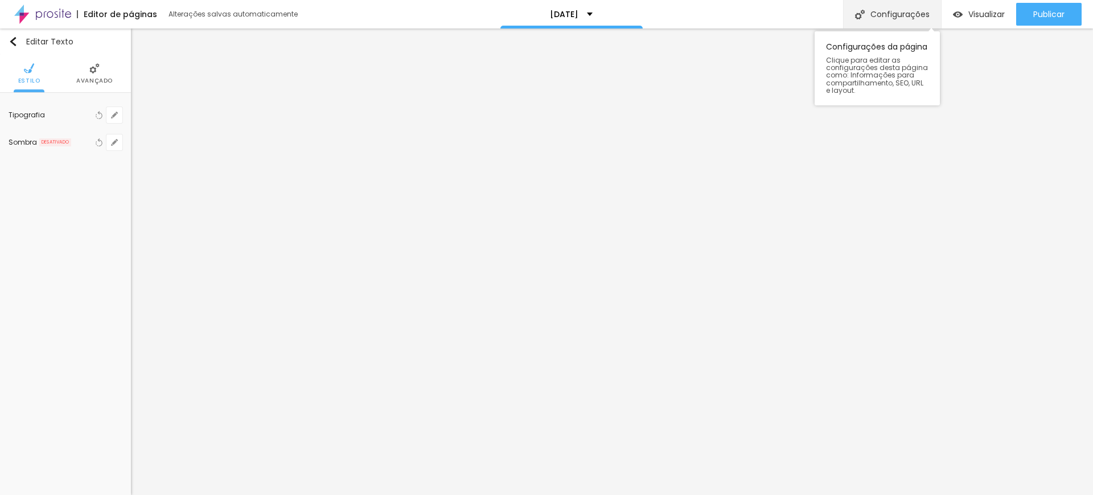
click at [885, 10] on div "Configurações" at bounding box center [892, 14] width 98 height 28
drag, startPoint x: 559, startPoint y: 173, endPoint x: 427, endPoint y: 154, distance: 133.4
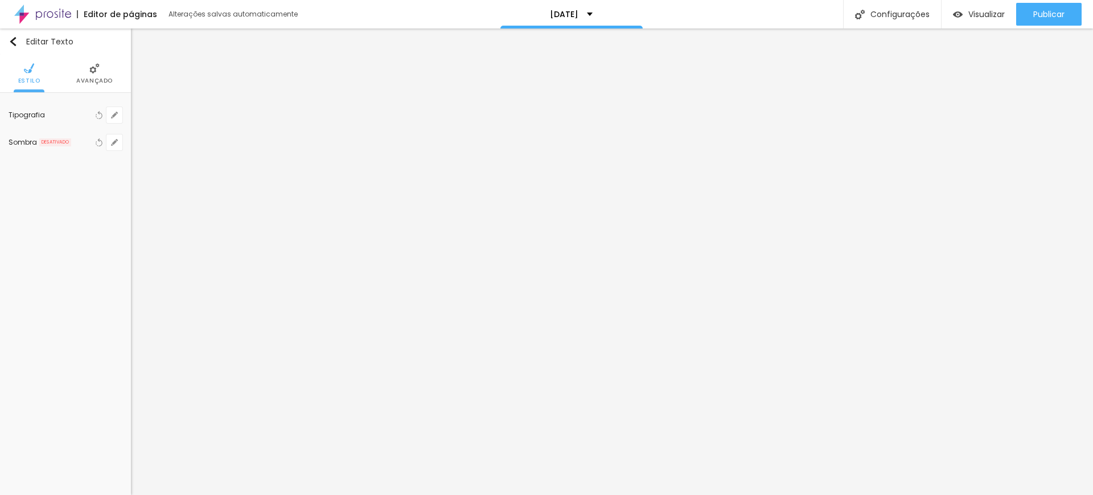
copy p "Capture a magia do [DATE] com nossos ensaios fotográficos exclusivos. Cenários …"
